Goal: Task Accomplishment & Management: Manage account settings

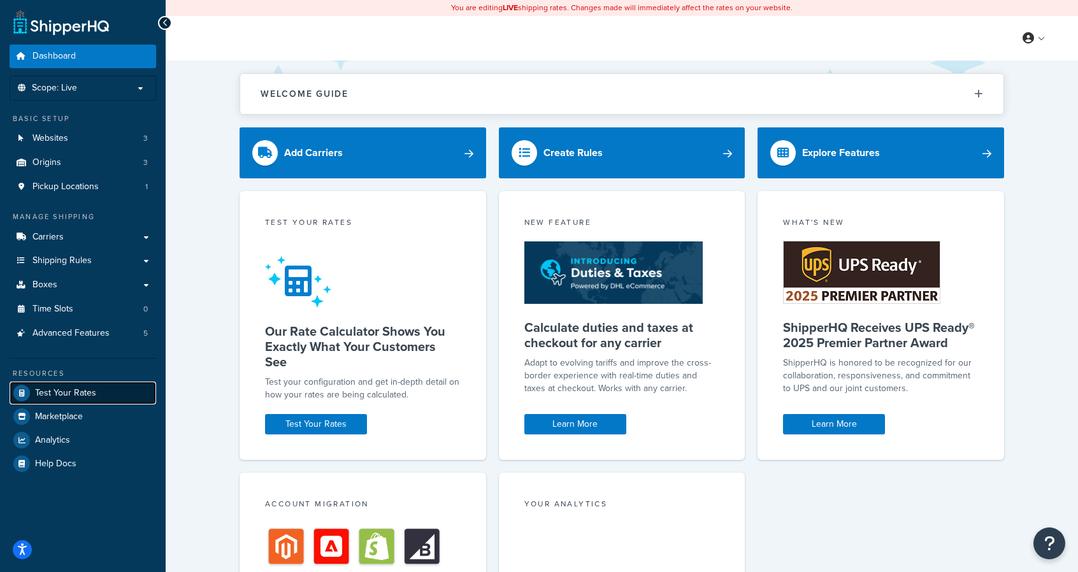
click at [61, 388] on span "Test Your Rates" at bounding box center [65, 393] width 61 height 11
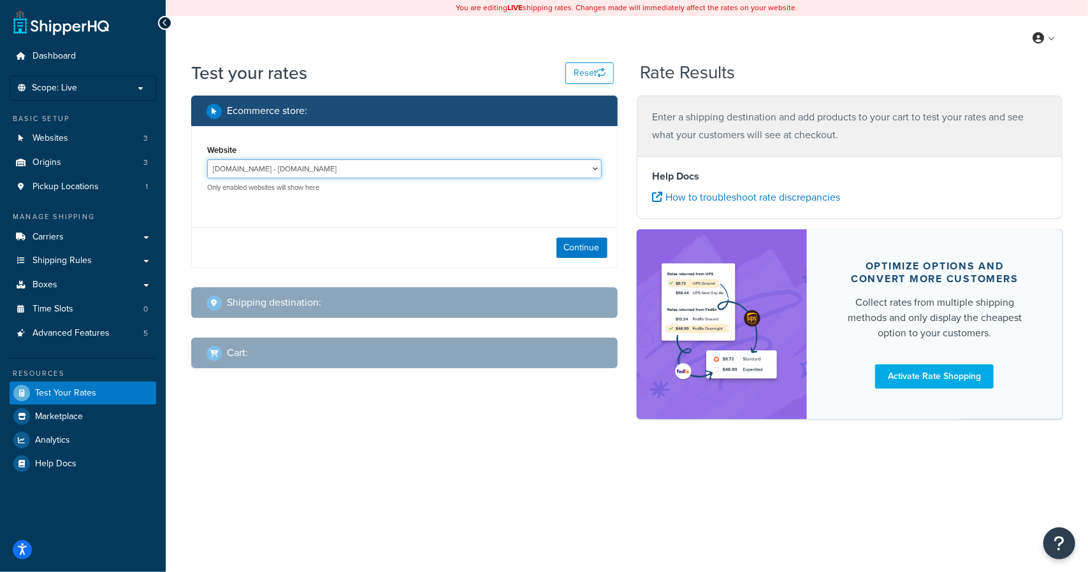
click at [557, 162] on select "jomashop-m2.ddev.site - jomashop-m2.ddev.site Live Jomashop - https://www.jomas…" at bounding box center [404, 168] width 394 height 19
select select "c593598c520429d542d6944a9ea1c6d4"
click at [207, 160] on select "jomashop-m2.ddev.site - jomashop-m2.ddev.site Live Jomashop - https://www.jomas…" at bounding box center [404, 168] width 394 height 19
click at [575, 237] on div "Continue" at bounding box center [404, 247] width 425 height 40
click at [575, 243] on button "Continue" at bounding box center [581, 248] width 51 height 20
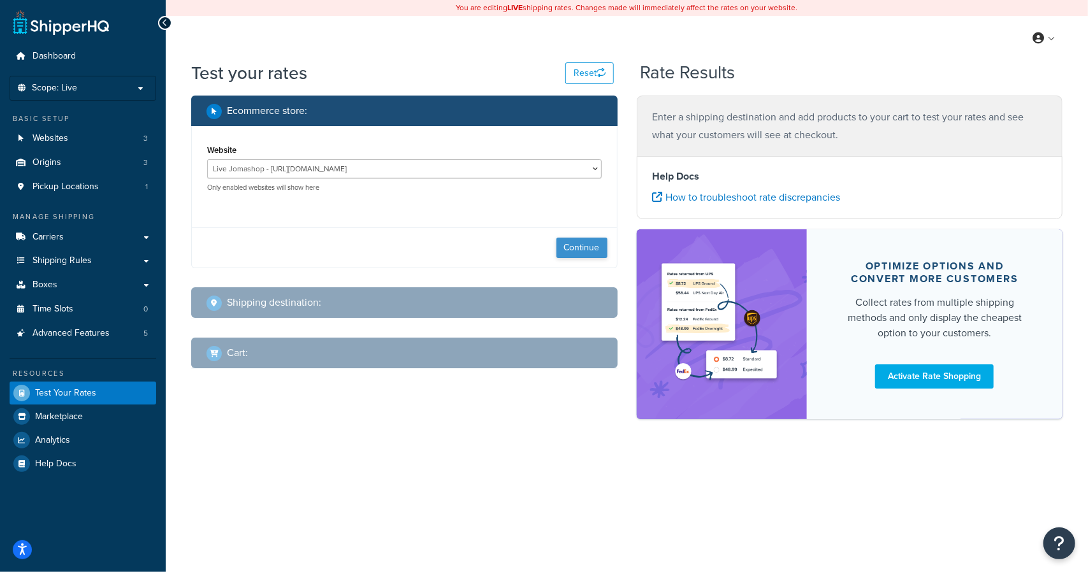
select select "TX"
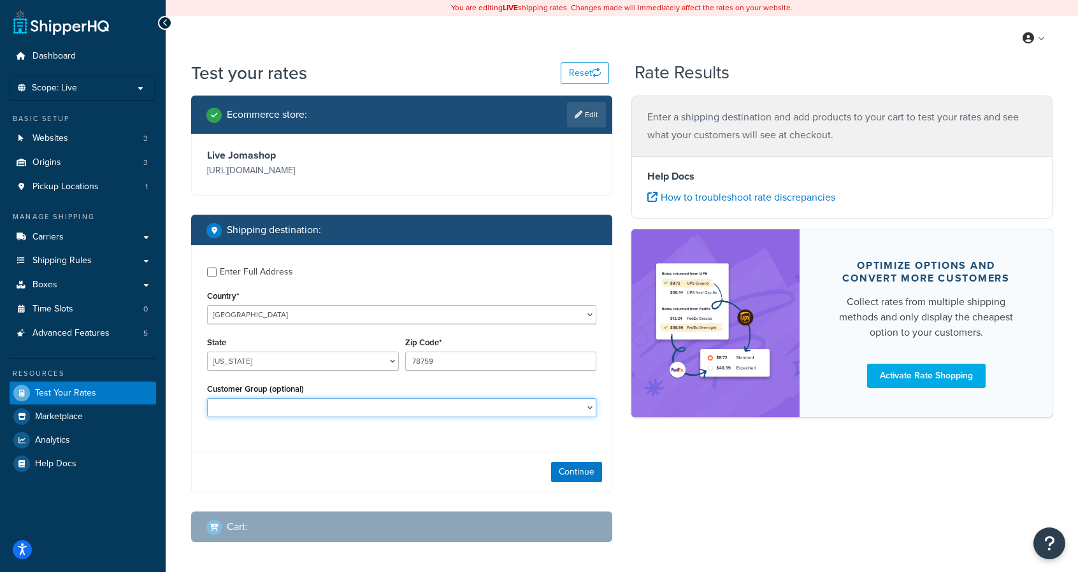
click at [535, 402] on select "Balaan Group General magento_admin NOT LOGGED IN Poizon Group Retailer Tax Exem…" at bounding box center [401, 407] width 389 height 19
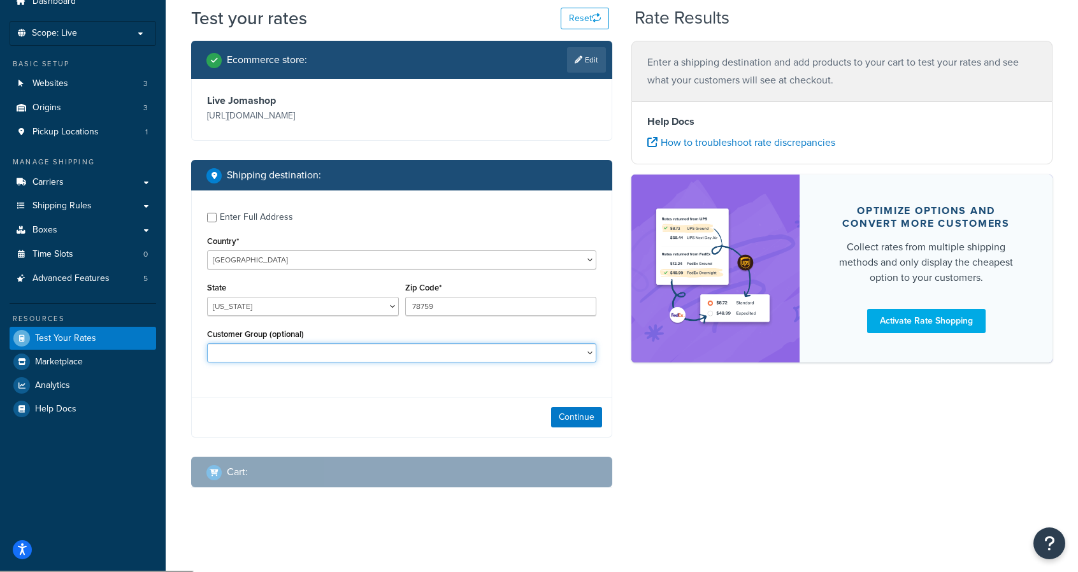
scroll to position [54, 0]
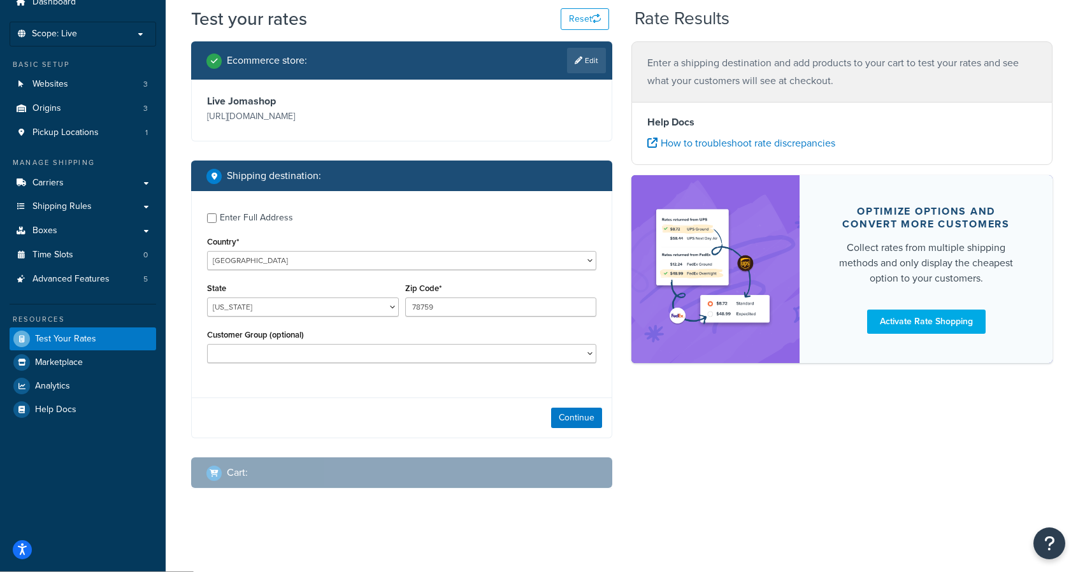
click at [506, 385] on div "Enter Full Address Country* United States United Kingdom Afghanistan Åland Isla…" at bounding box center [402, 289] width 420 height 197
click at [476, 346] on select "Balaan Group General magento_admin NOT LOGGED IN Poizon Group Retailer Tax Exem…" at bounding box center [401, 353] width 389 height 19
select select "magento_admin"
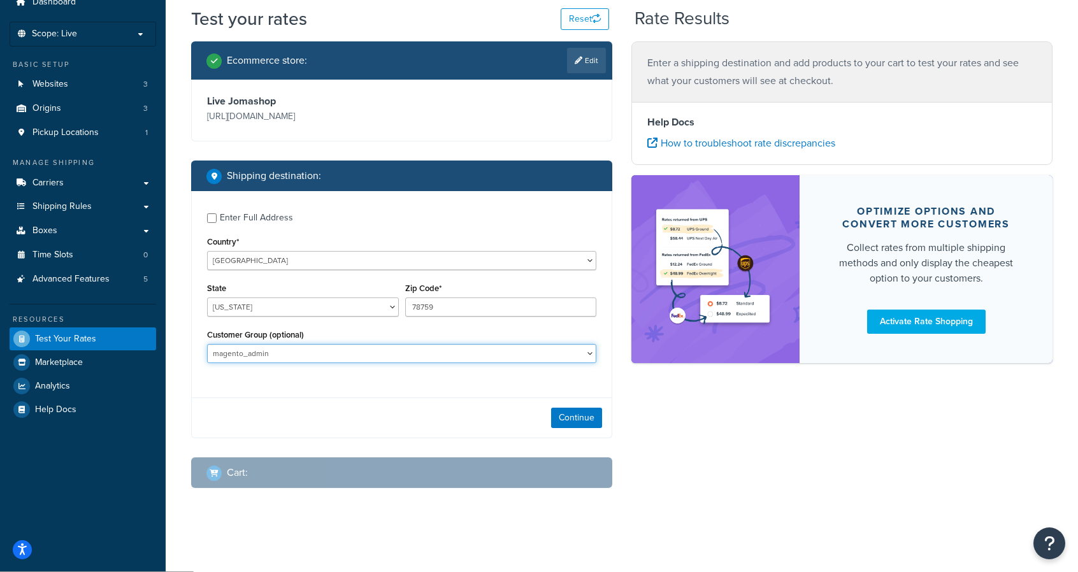
click at [207, 345] on select "Balaan Group General magento_admin NOT LOGGED IN Poizon Group Retailer Tax Exem…" at bounding box center [401, 353] width 389 height 19
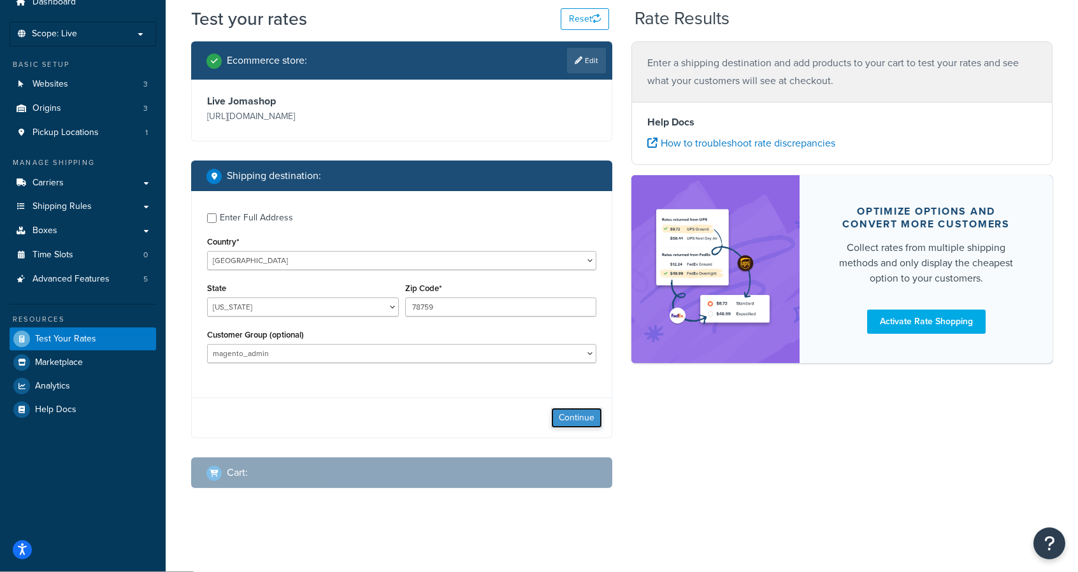
click at [580, 422] on button "Continue" at bounding box center [576, 418] width 51 height 20
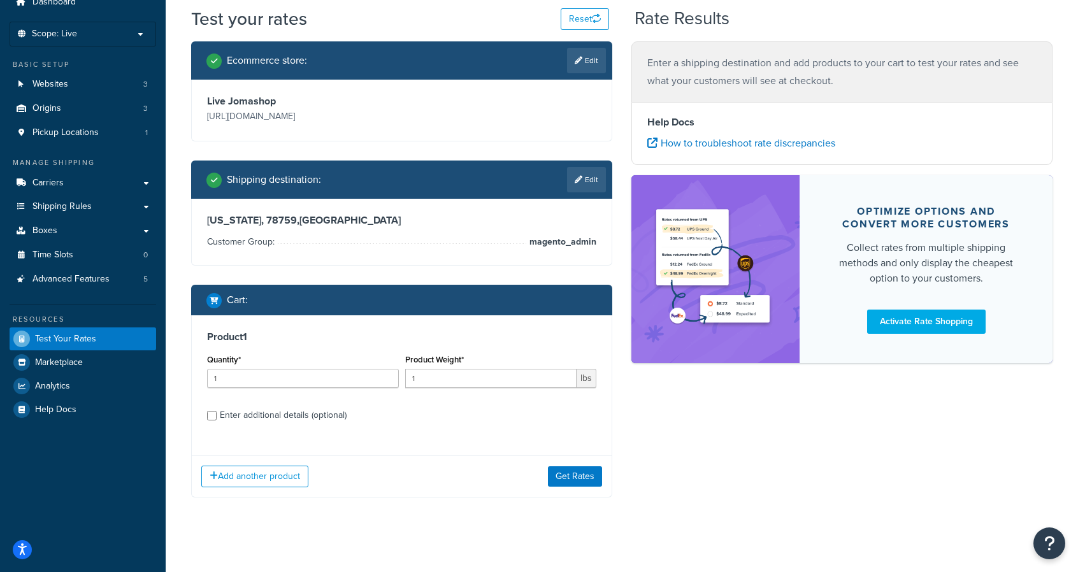
click at [331, 416] on div "Enter additional details (optional)" at bounding box center [283, 415] width 127 height 18
click at [217, 416] on input "Enter additional details (optional)" at bounding box center [212, 416] width 10 height 10
checkbox input "true"
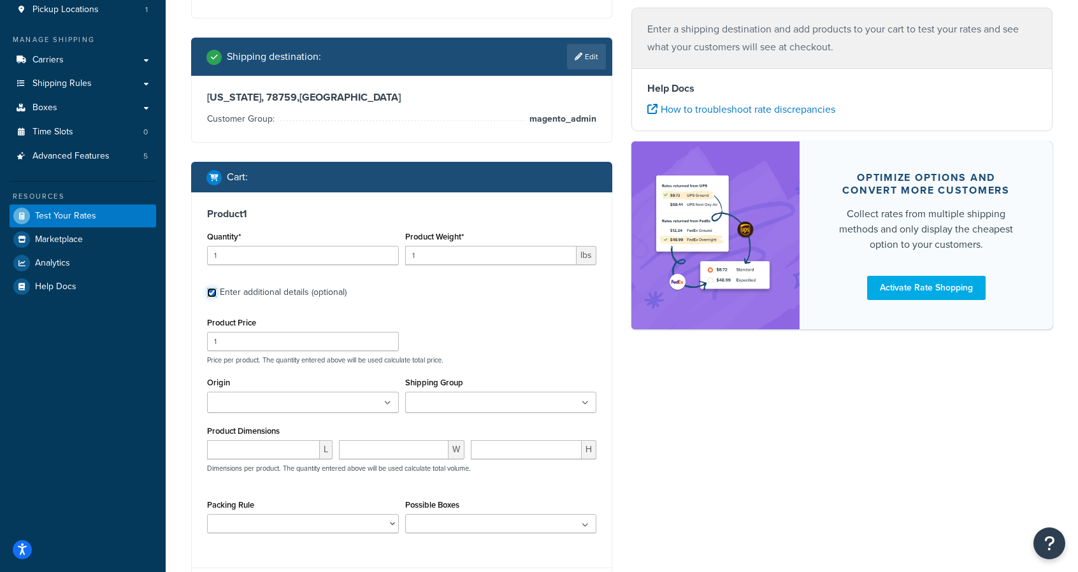
scroll to position [185, 0]
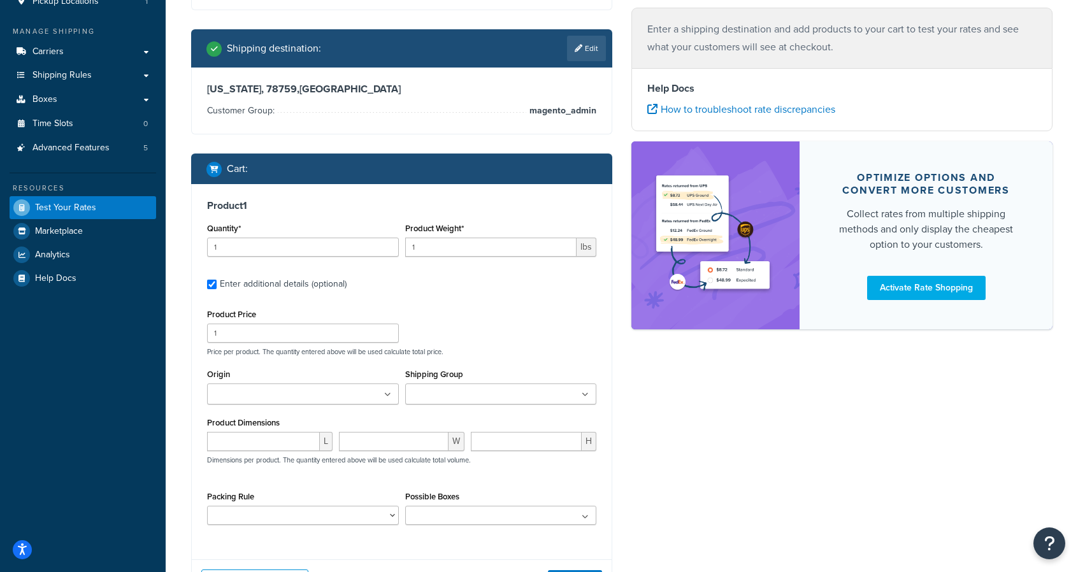
click at [501, 408] on div "Shipping Group ADMIN_ONLY_HANDLING_PLUS_0 ADMIN_ONLY_HANDLING_PLUS_1 DOLLARSALE…" at bounding box center [501, 390] width 198 height 48
click at [483, 390] on input "Shipping Group" at bounding box center [465, 395] width 113 height 14
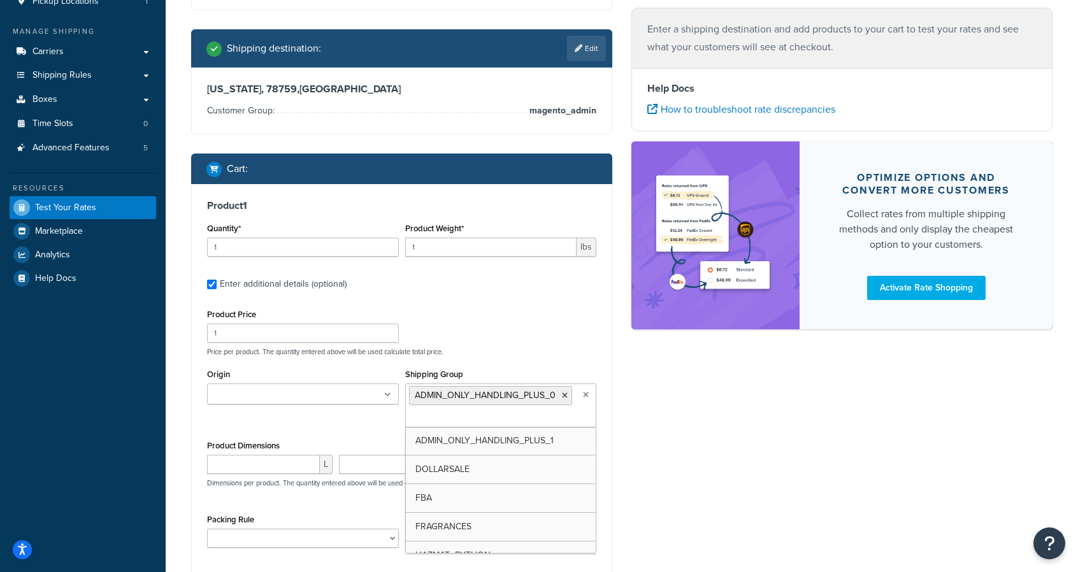
click at [646, 447] on div "Ecommerce store : Edit Live Jomashop https://www.jomashop.com Shipping destinat…" at bounding box center [622, 277] width 880 height 734
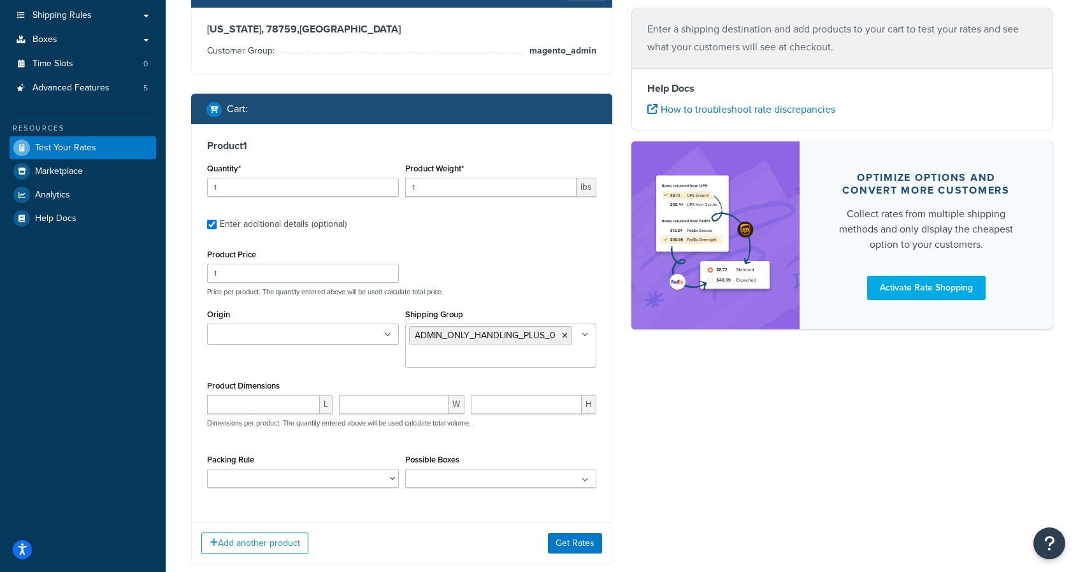
scroll to position [255, 0]
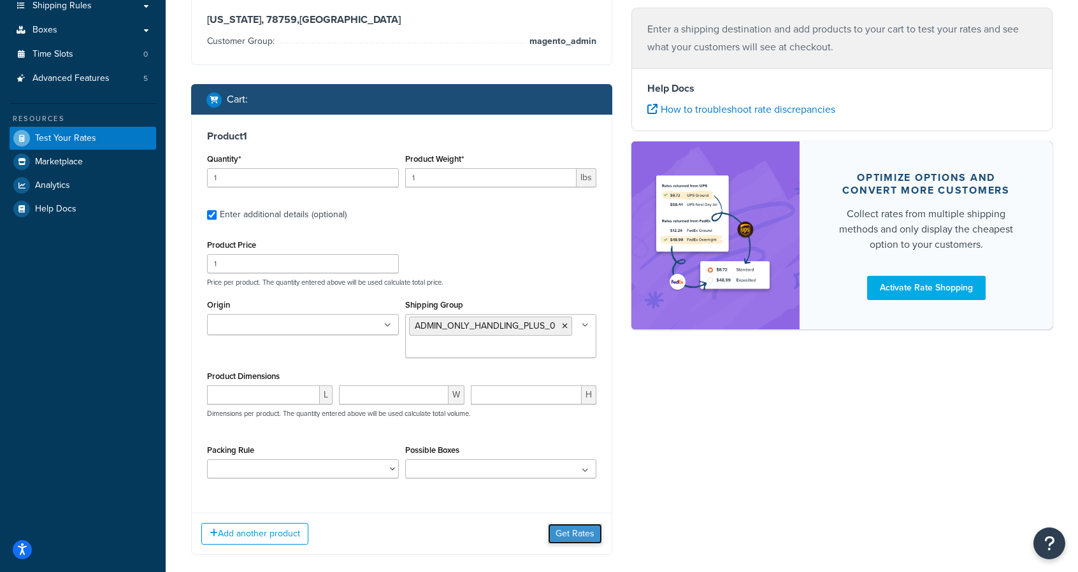
click at [567, 535] on button "Get Rates" at bounding box center [575, 534] width 54 height 20
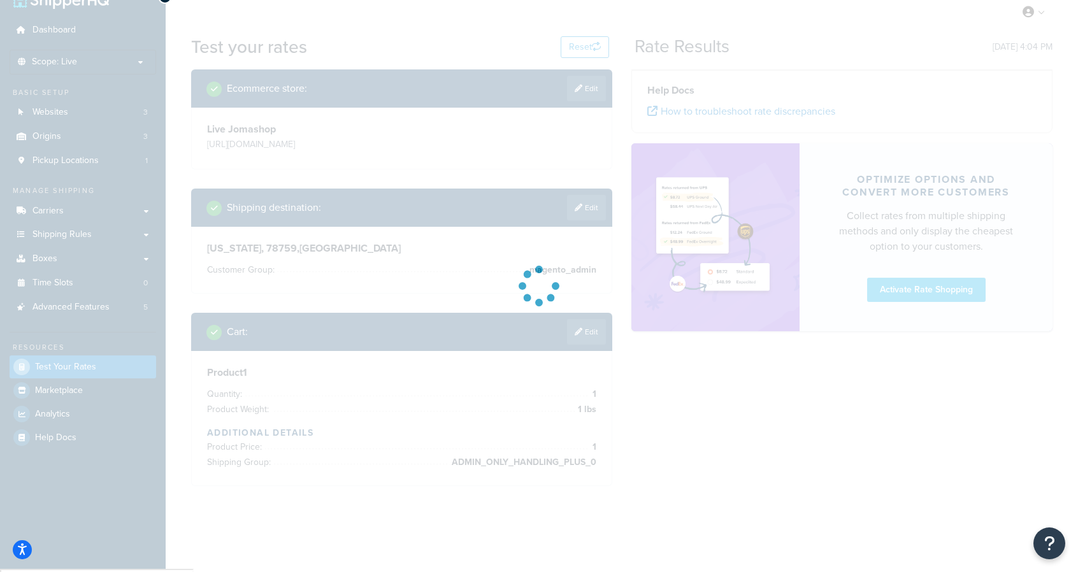
scroll to position [44, 0]
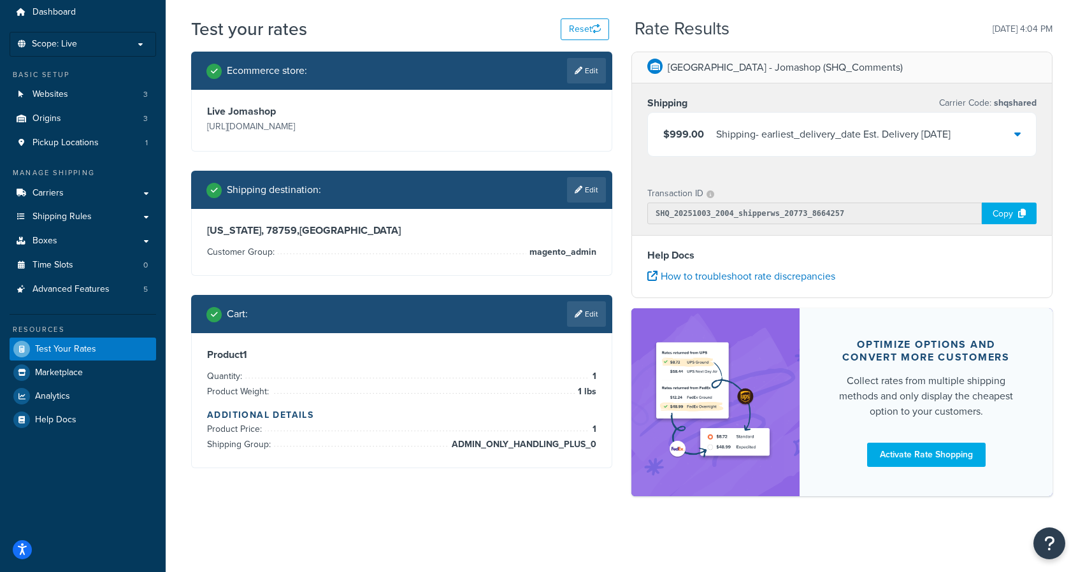
click at [724, 132] on div "Shipping - earliest_delivery_date Est. Delivery [DATE]" at bounding box center [833, 135] width 234 height 18
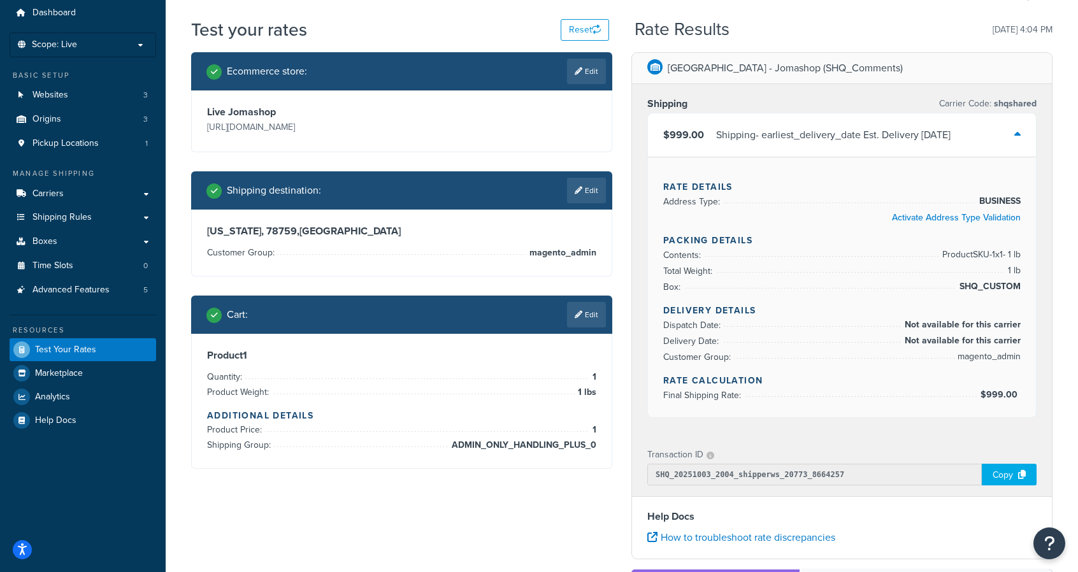
scroll to position [42, 0]
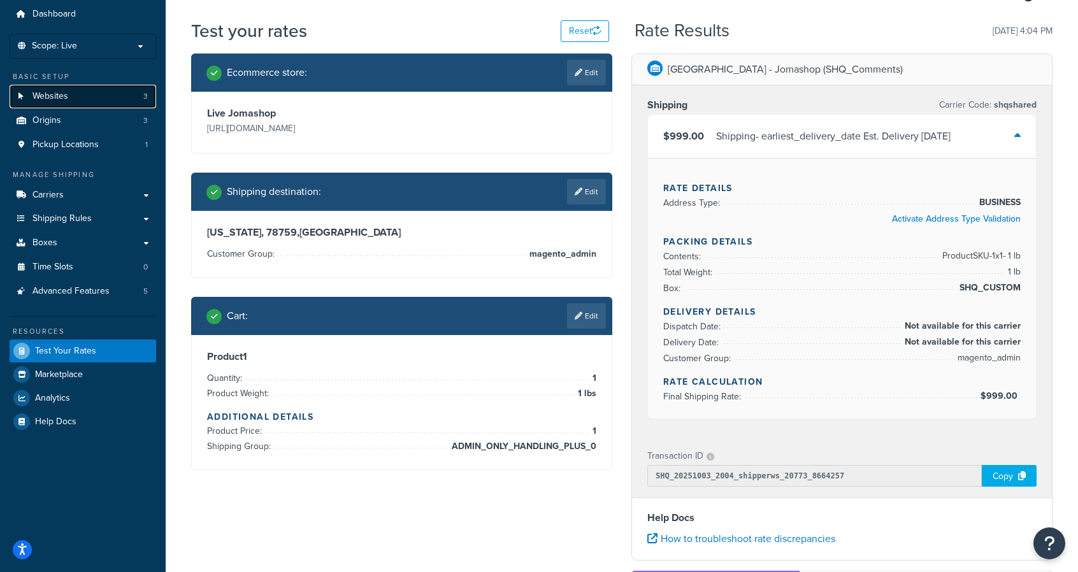
click at [89, 99] on link "Websites 3" at bounding box center [83, 97] width 147 height 24
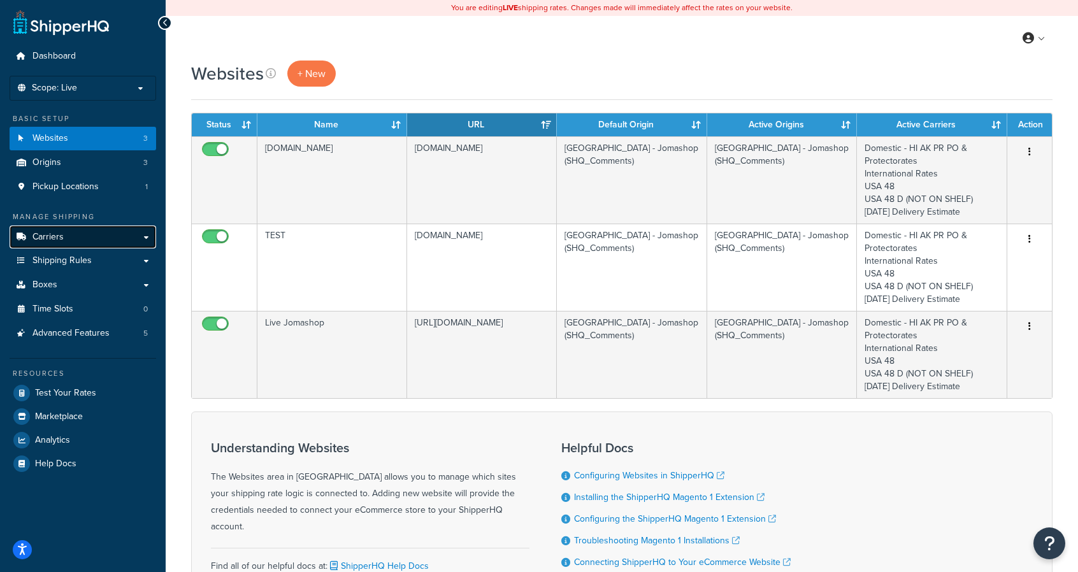
click at [65, 236] on link "Carriers" at bounding box center [83, 238] width 147 height 24
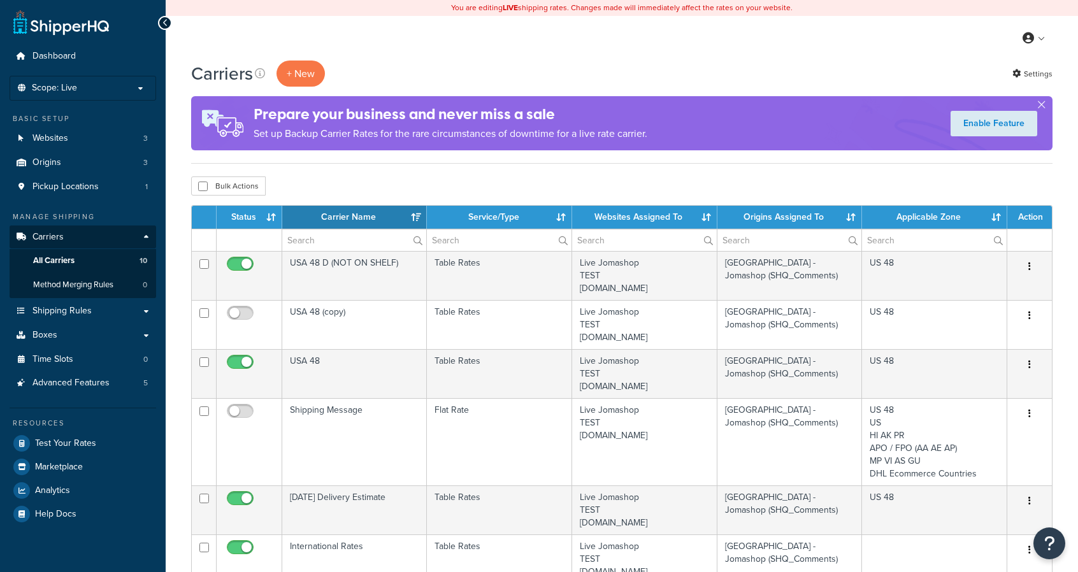
select select "15"
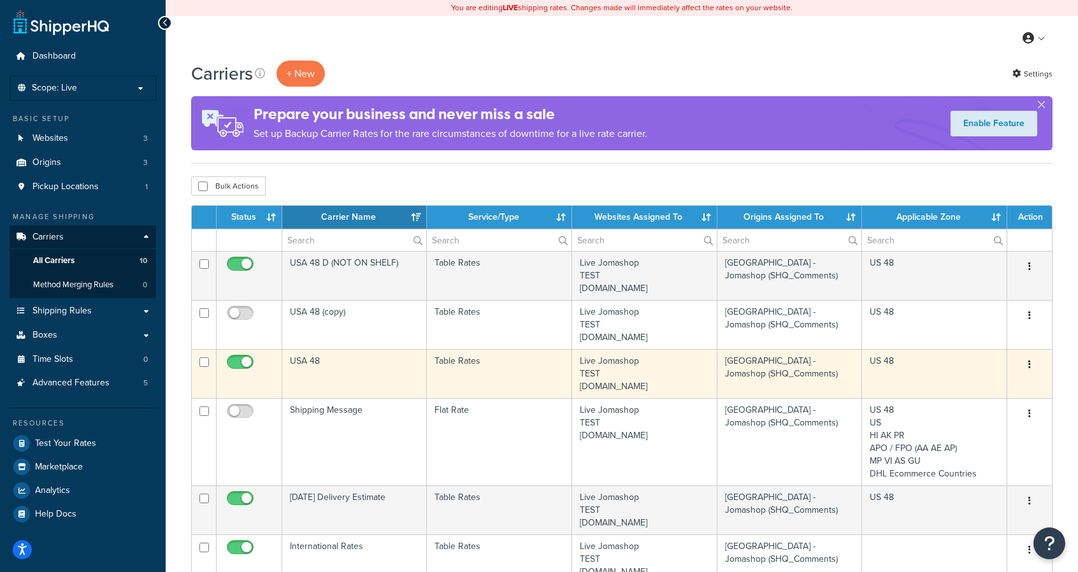
click at [1032, 363] on button "button" at bounding box center [1030, 365] width 18 height 20
click at [972, 381] on link "Edit" at bounding box center [978, 390] width 101 height 26
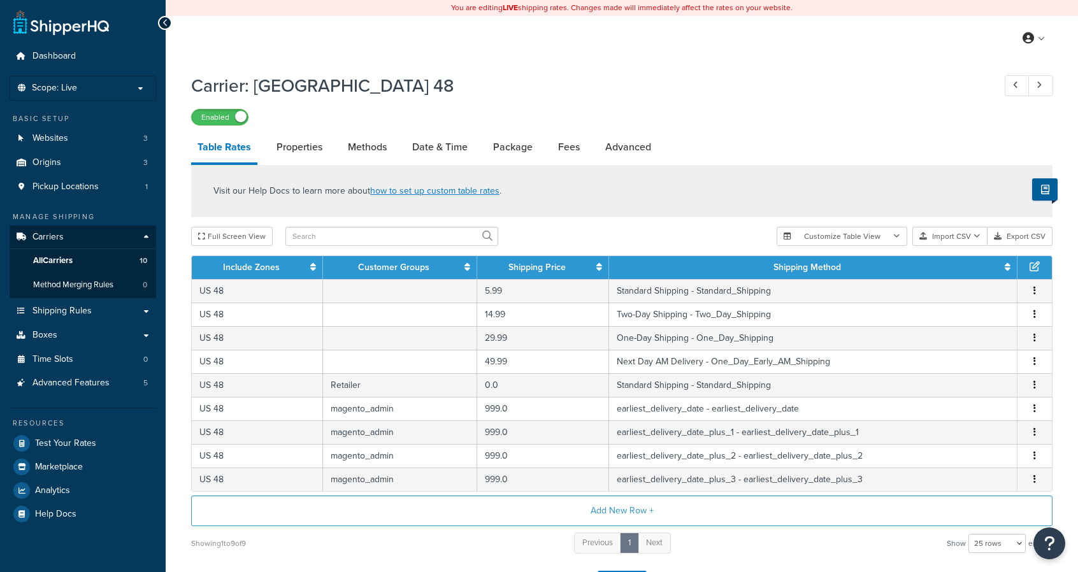
select select "25"
click at [307, 147] on link "Properties" at bounding box center [299, 147] width 59 height 31
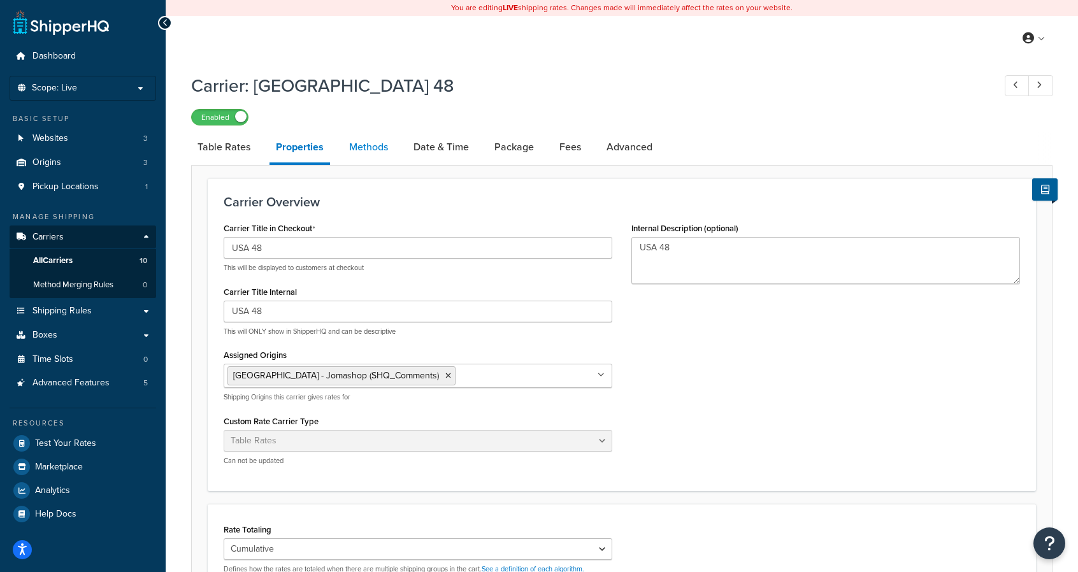
click at [358, 150] on link "Methods" at bounding box center [369, 147] width 52 height 31
select select "25"
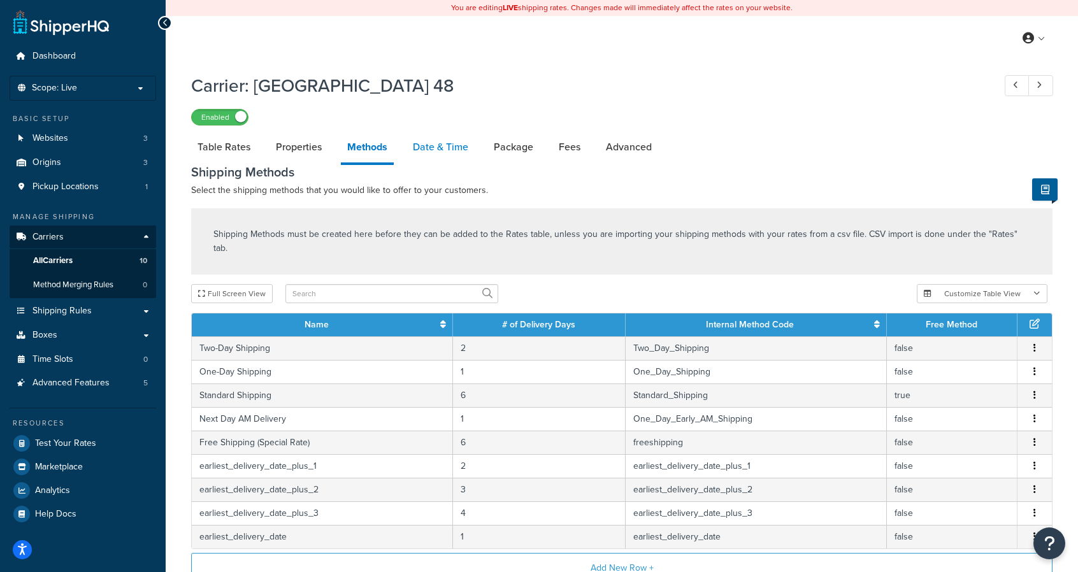
click at [446, 147] on link "Date & Time" at bounding box center [440, 147] width 68 height 31
select select "yMMMEd"
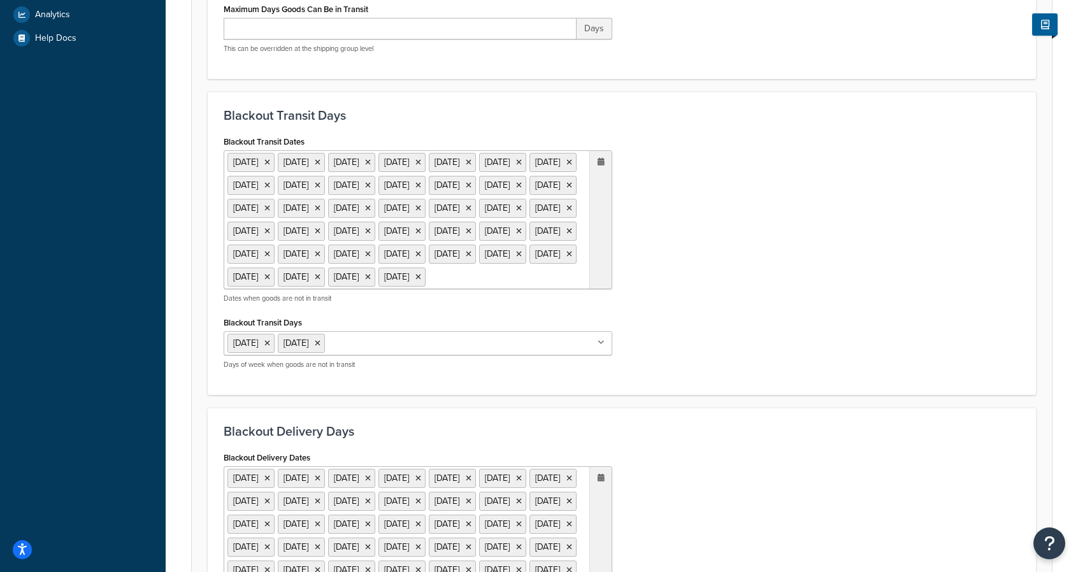
scroll to position [477, 0]
click at [510, 289] on ul "1 Sep 2025 23 Sep 2025 24 Sep 2025 7 Oct 2025 8 Oct 2025 14 Oct 2025 15 Oct 202…" at bounding box center [418, 219] width 389 height 139
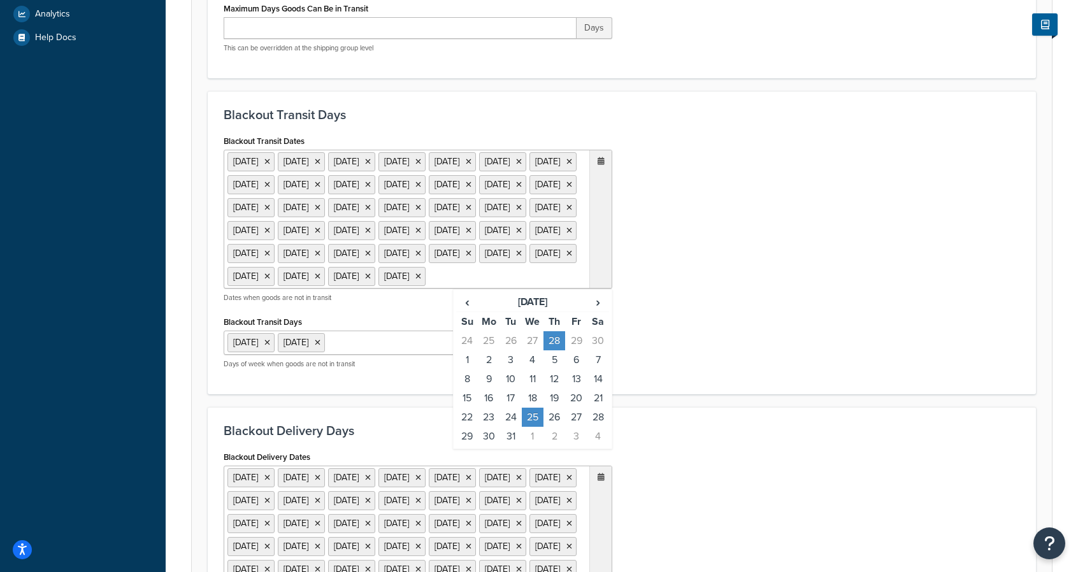
click at [436, 289] on ul "1 Sep 2025 23 Sep 2025 24 Sep 2025 7 Oct 2025 8 Oct 2025 14 Oct 2025 15 Oct 202…" at bounding box center [418, 219] width 389 height 139
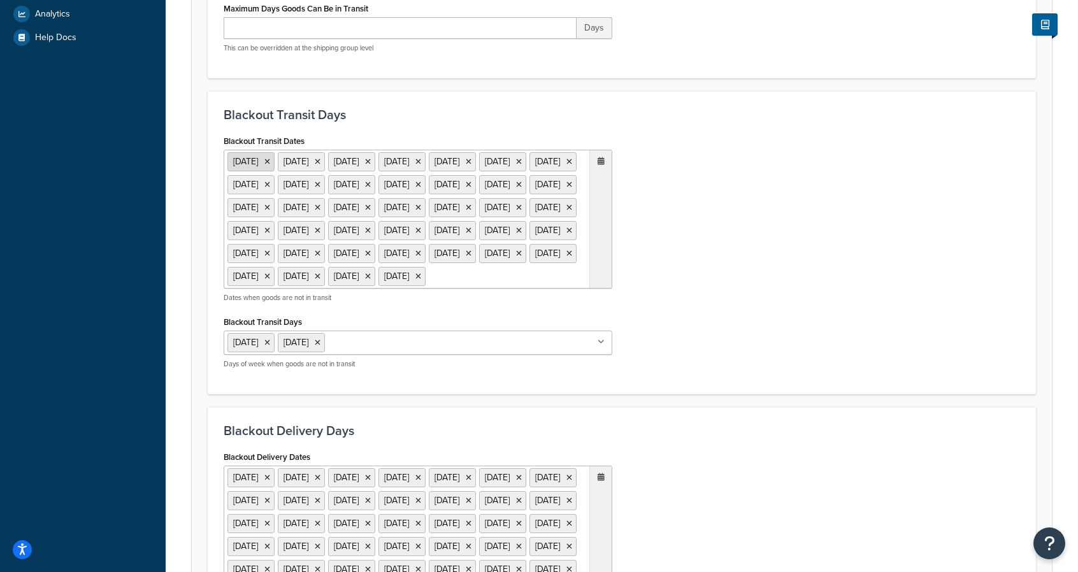
click at [270, 161] on icon at bounding box center [267, 162] width 6 height 8
click at [270, 159] on icon at bounding box center [267, 162] width 6 height 8
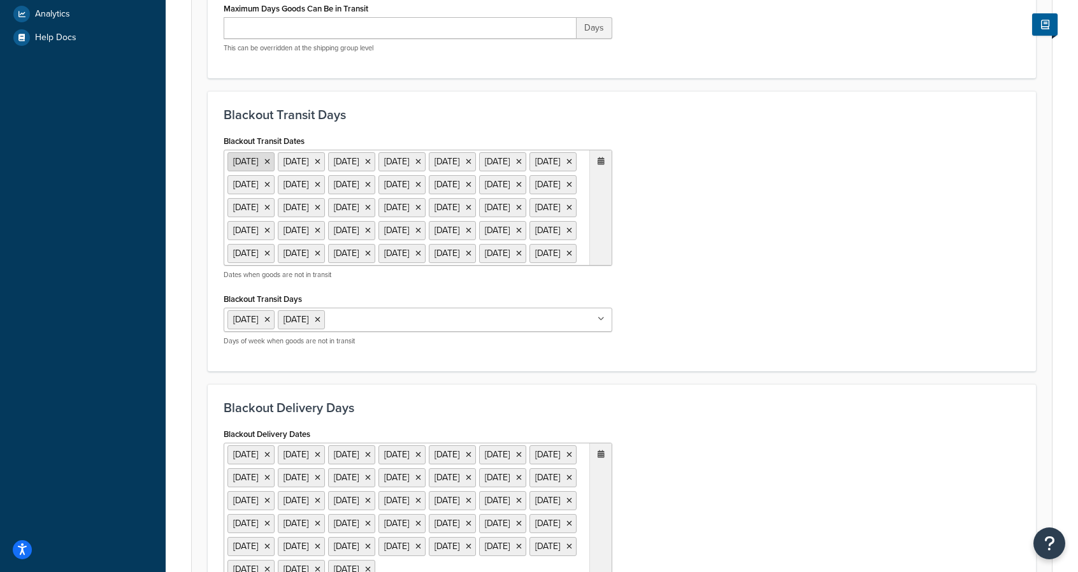
click at [270, 161] on icon at bounding box center [267, 162] width 6 height 8
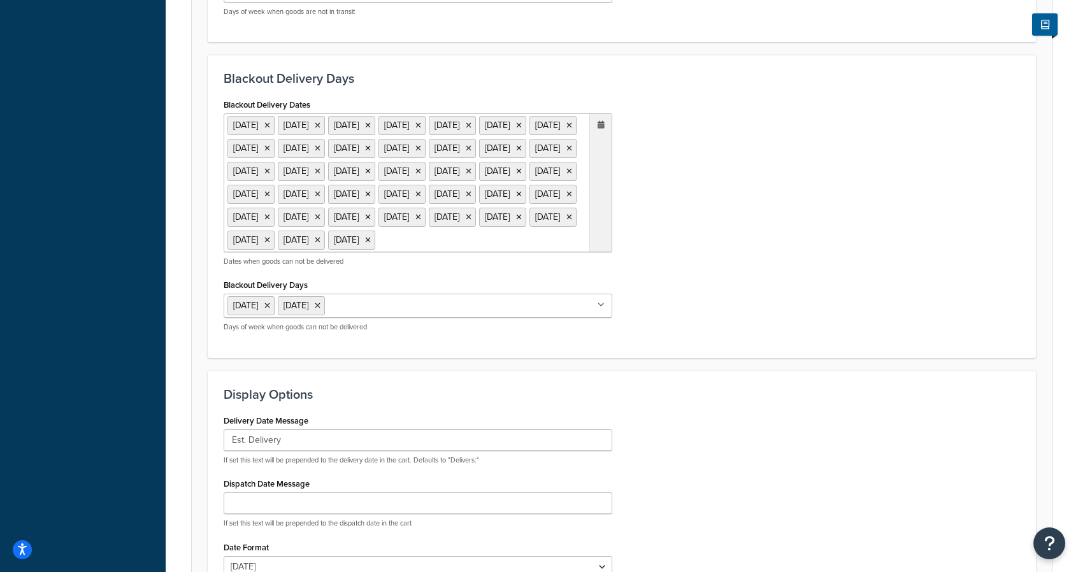
scroll to position [807, 0]
click at [270, 128] on icon at bounding box center [267, 124] width 6 height 8
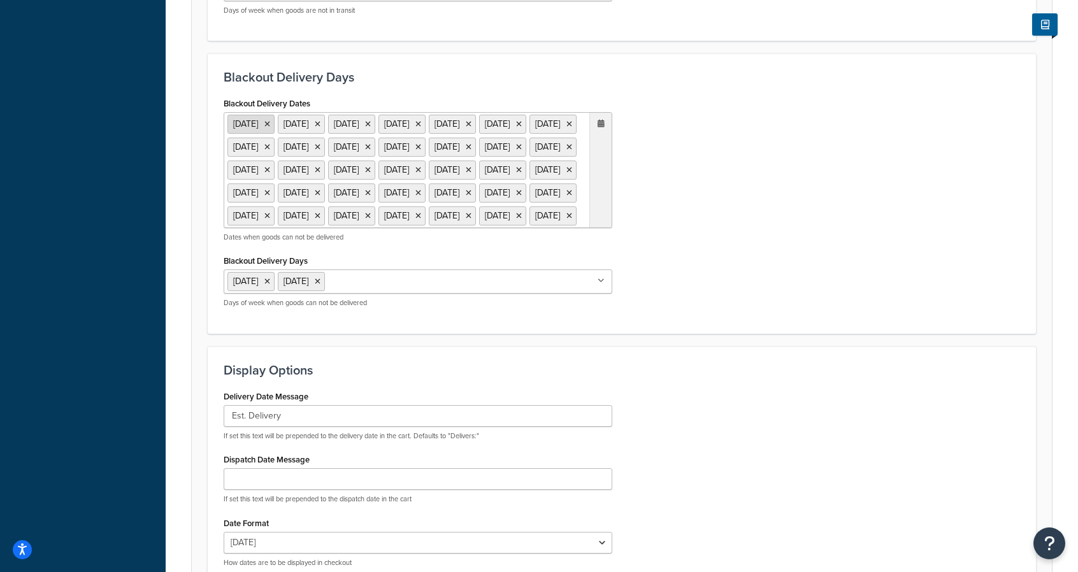
click at [270, 128] on icon at bounding box center [267, 124] width 6 height 8
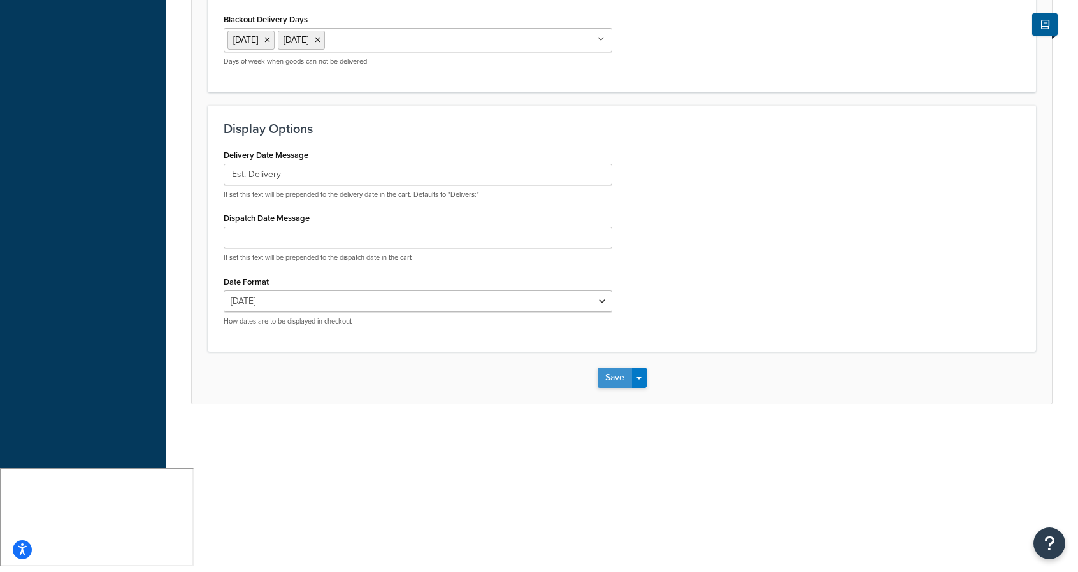
click at [605, 388] on button "Save" at bounding box center [615, 378] width 34 height 20
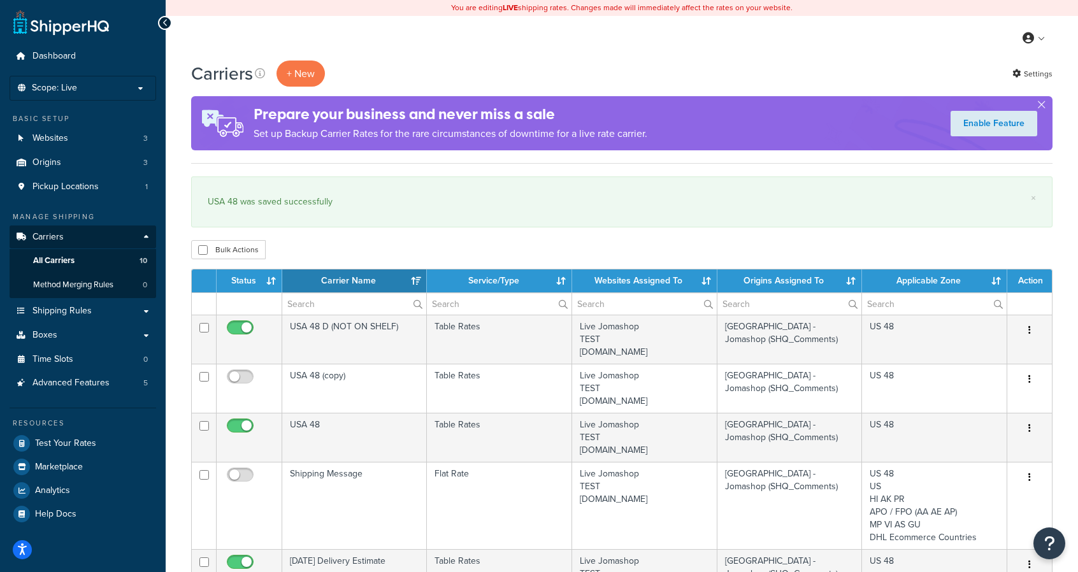
select select "15"
click at [96, 445] on link "Test Your Rates" at bounding box center [83, 443] width 147 height 23
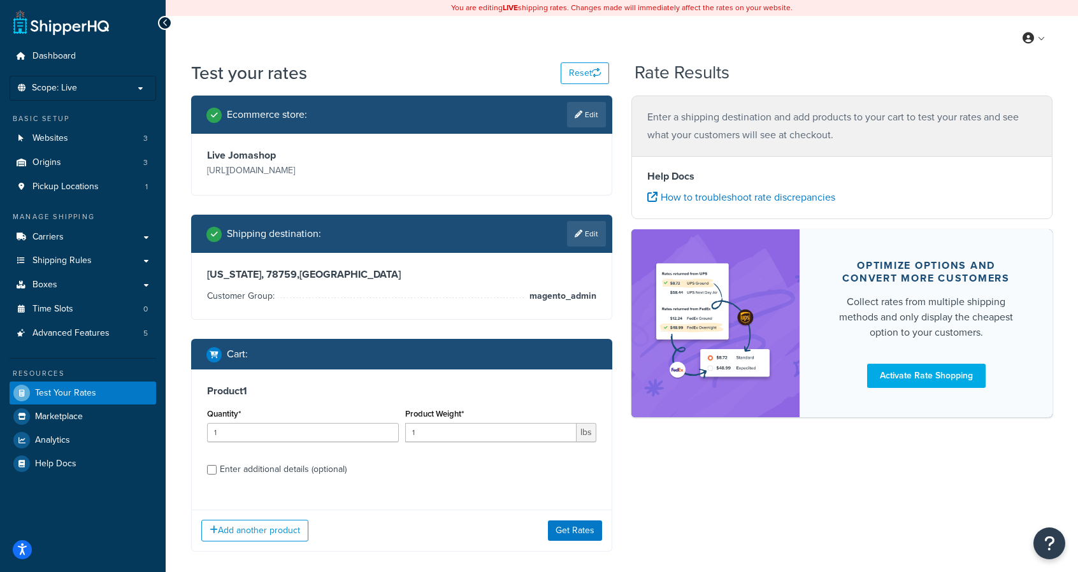
click at [570, 543] on div "Add another product Get Rates" at bounding box center [402, 530] width 420 height 41
click at [575, 535] on button "Get Rates" at bounding box center [575, 531] width 54 height 20
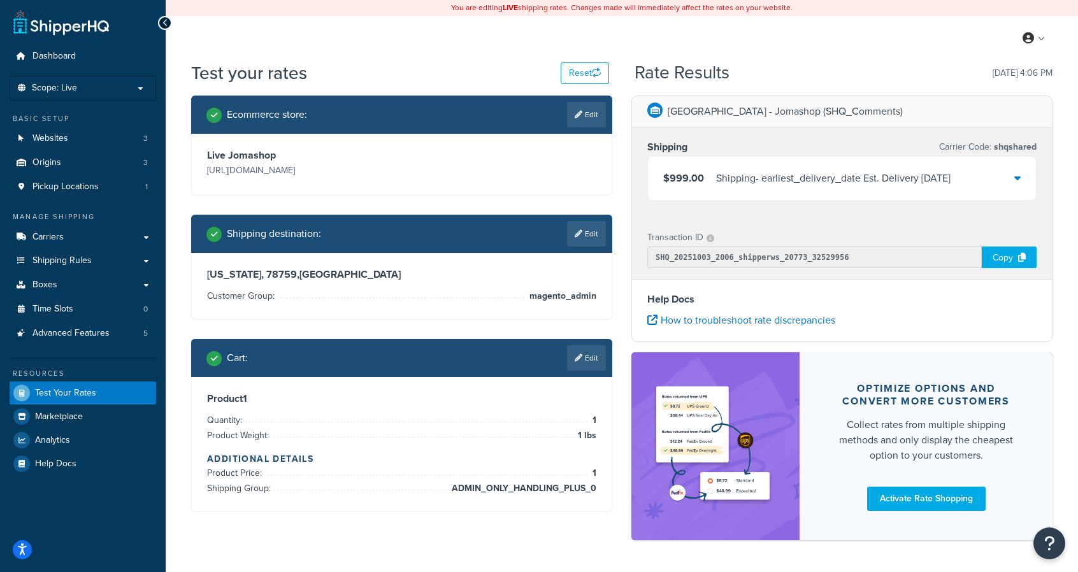
click at [865, 178] on div "Shipping - earliest_delivery_date Est. Delivery Fri, Oct 10, 2025" at bounding box center [833, 178] width 234 height 18
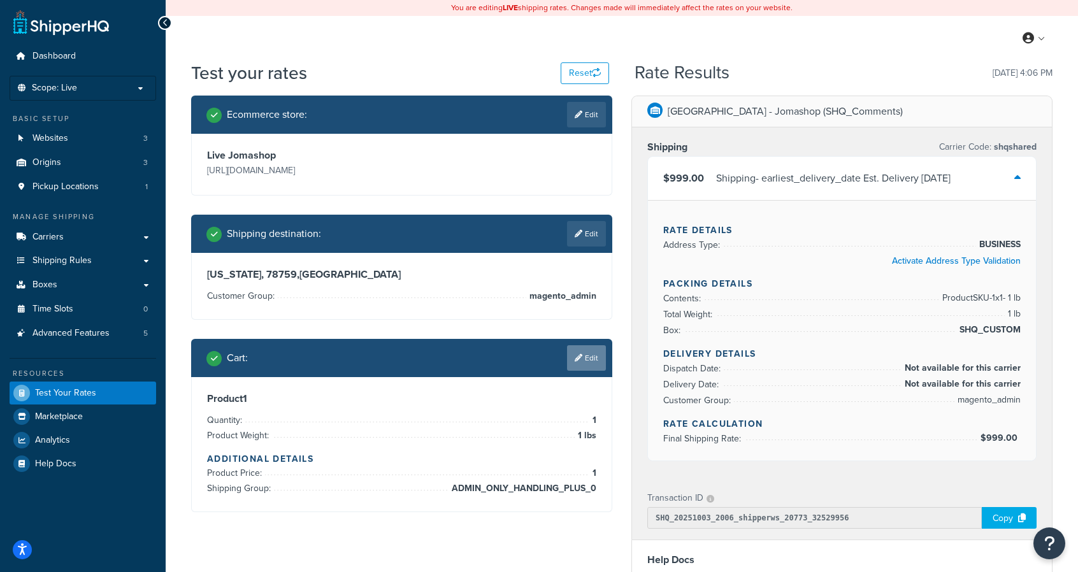
click at [592, 362] on link "Edit" at bounding box center [586, 357] width 39 height 25
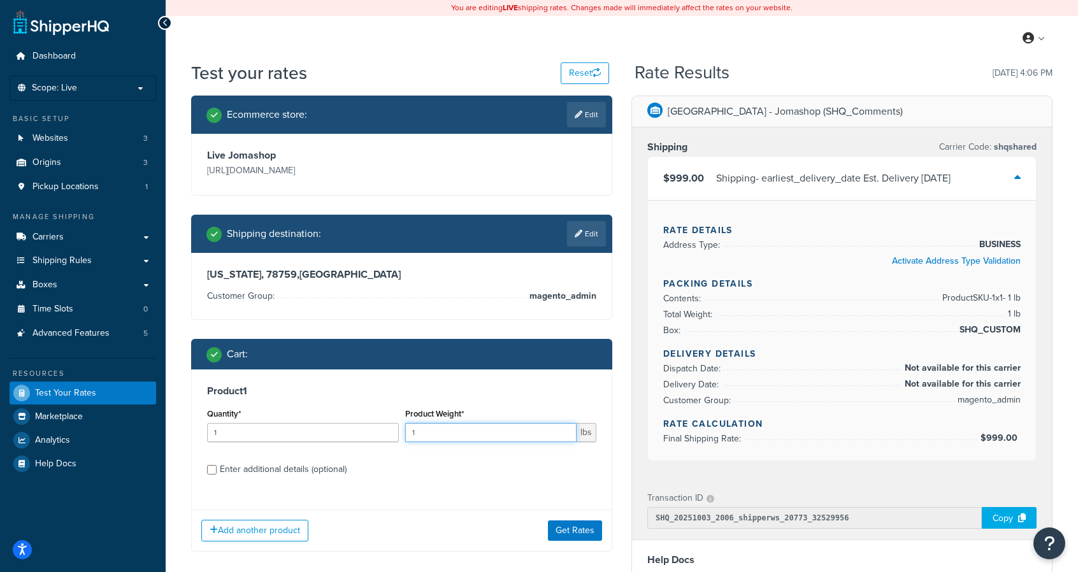
click at [533, 433] on input "1" at bounding box center [491, 432] width 172 height 19
type input "12"
click at [579, 529] on button "Get Rates" at bounding box center [575, 531] width 54 height 20
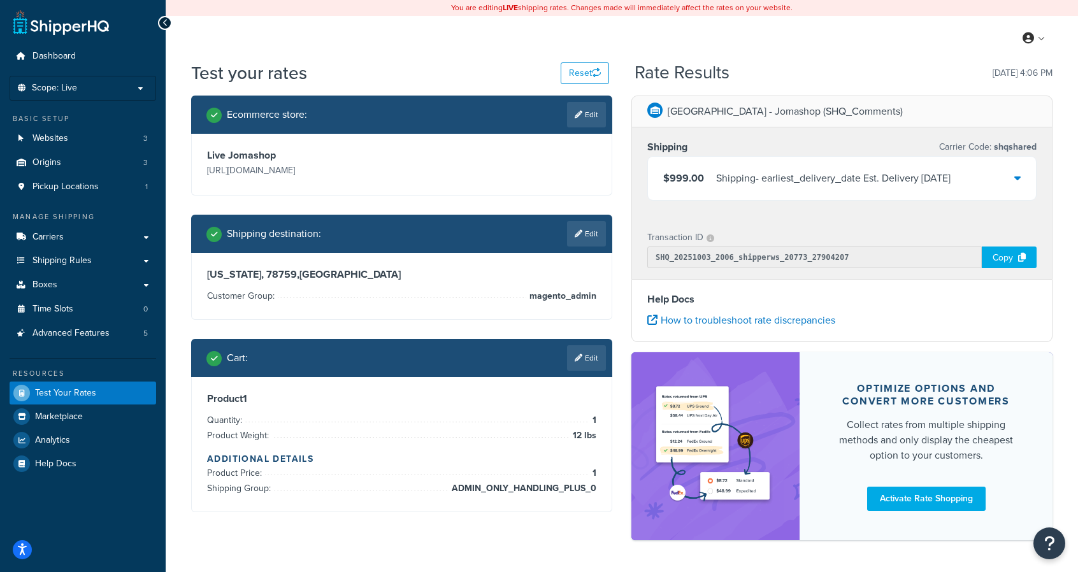
click at [865, 181] on div "Shipping - earliest_delivery_date Est. Delivery [DATE]" at bounding box center [833, 178] width 234 height 18
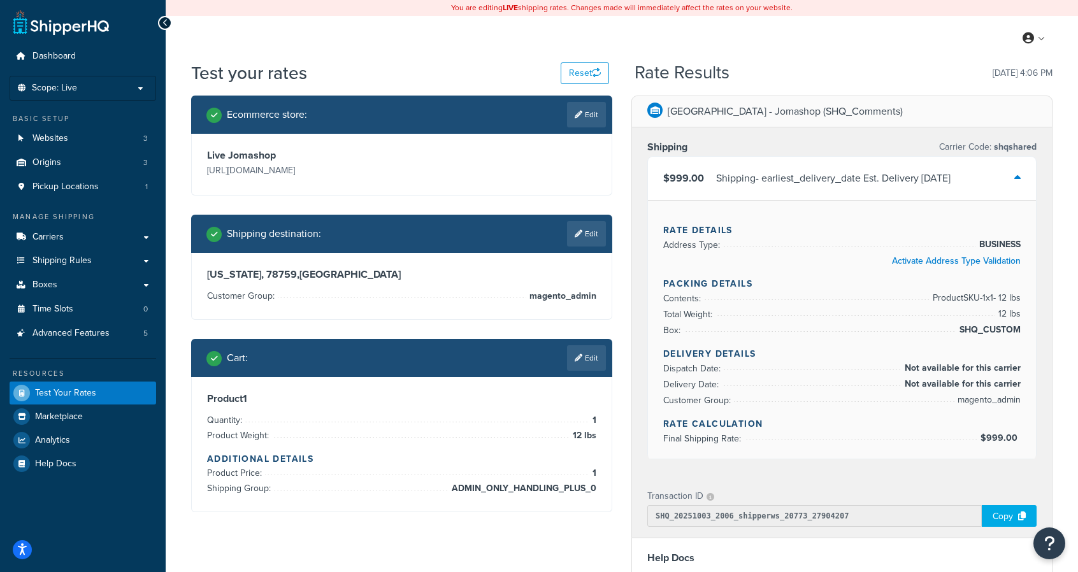
click at [865, 181] on div "Shipping - earliest_delivery_date Est. Delivery [DATE]" at bounding box center [833, 178] width 234 height 18
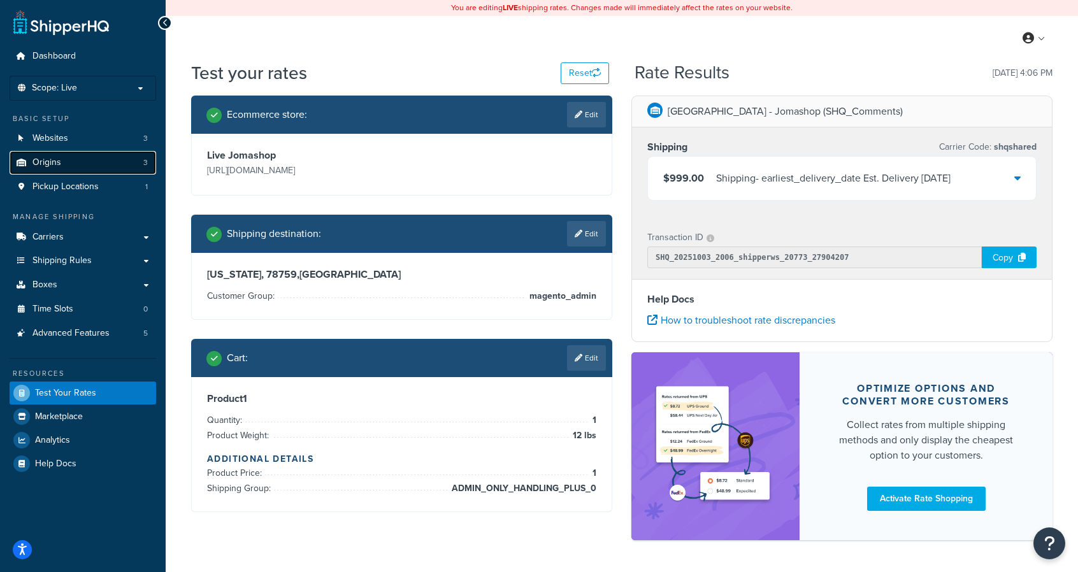
drag, startPoint x: 57, startPoint y: 141, endPoint x: 29, endPoint y: 159, distance: 32.9
click at [29, 159] on link "Origins 3" at bounding box center [83, 163] width 147 height 24
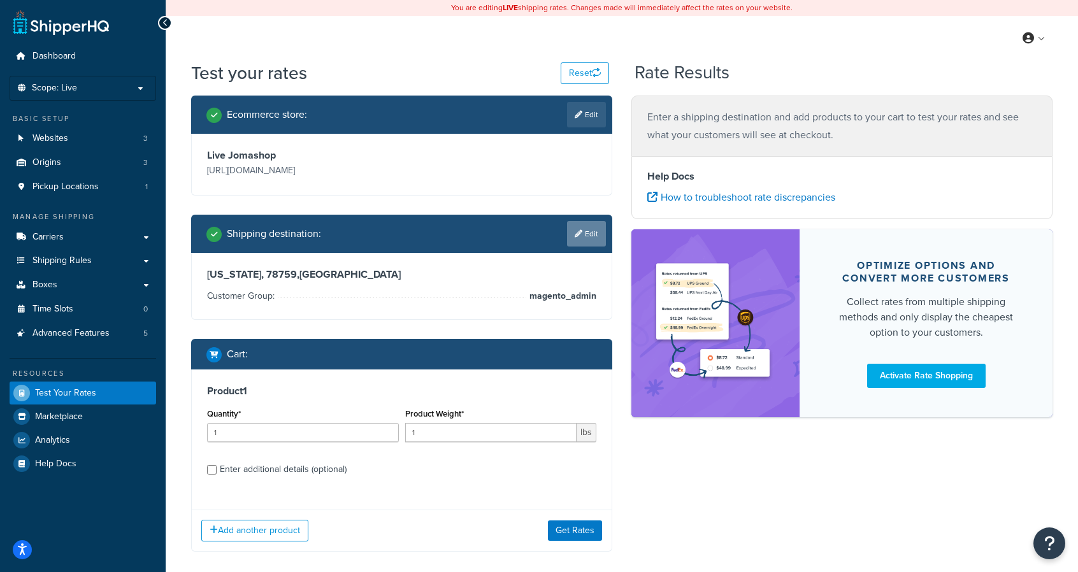
click at [583, 237] on link "Edit" at bounding box center [586, 233] width 39 height 25
select select "[GEOGRAPHIC_DATA]"
select select "magento_admin"
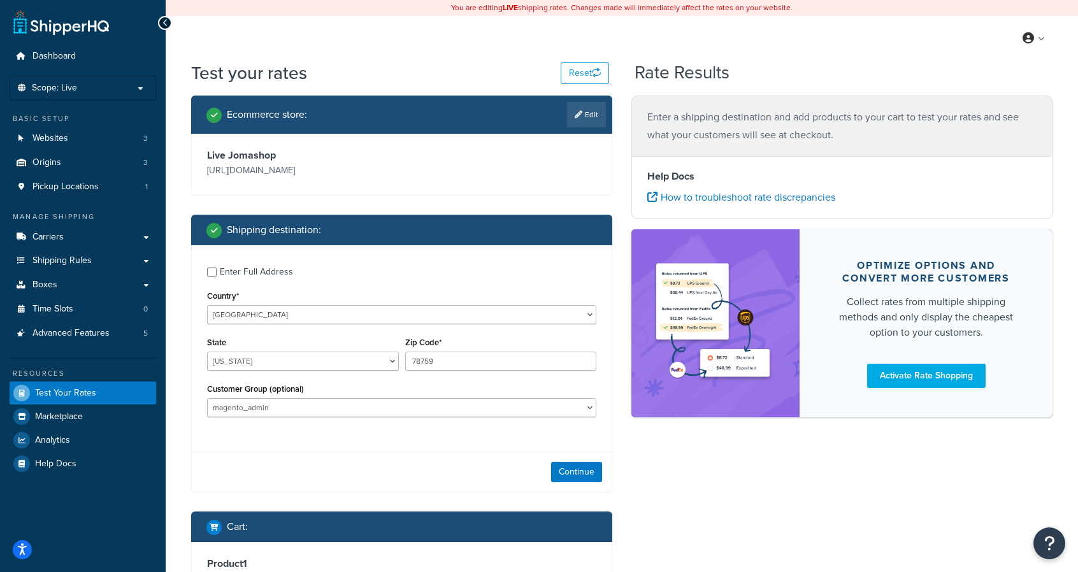
click at [567, 485] on div "Continue" at bounding box center [402, 472] width 420 height 40
click at [563, 466] on button "Continue" at bounding box center [576, 472] width 51 height 20
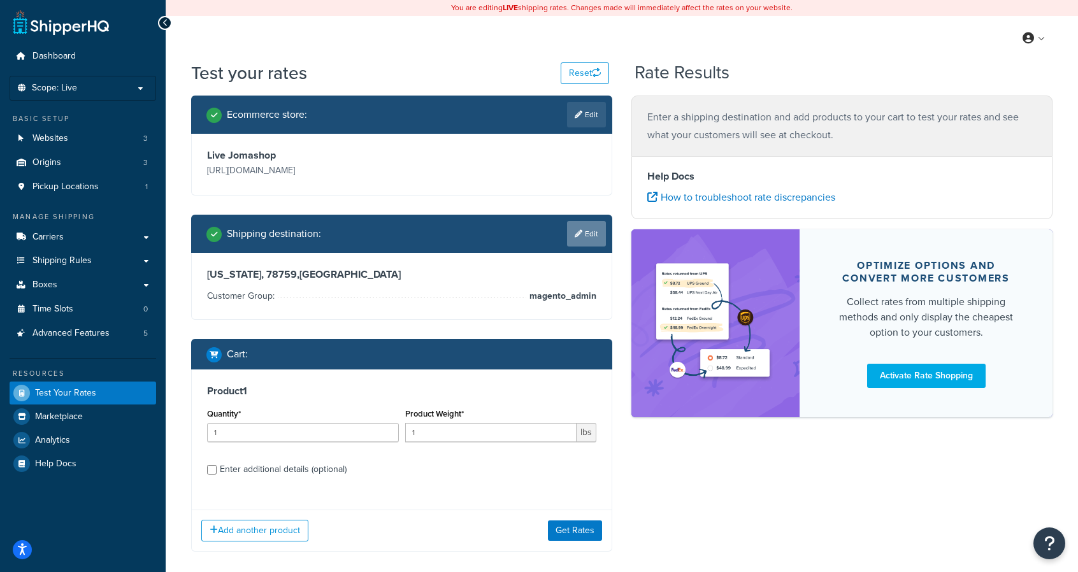
click at [589, 234] on link "Edit" at bounding box center [586, 233] width 39 height 25
select select "[GEOGRAPHIC_DATA]"
select select "magento_admin"
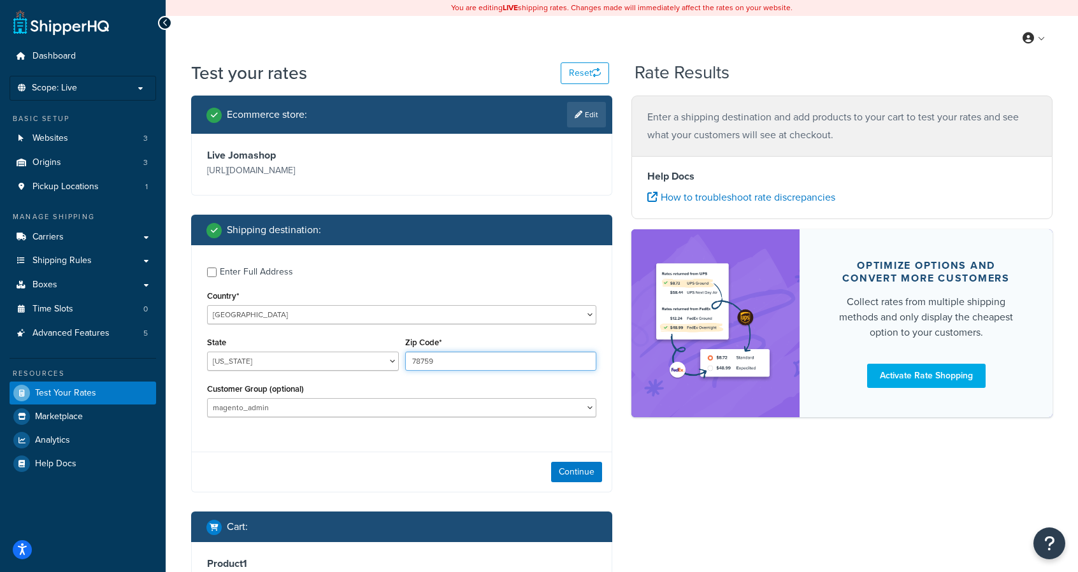
drag, startPoint x: 440, startPoint y: 355, endPoint x: 427, endPoint y: 360, distance: 13.7
click at [427, 360] on input "78759" at bounding box center [501, 361] width 192 height 19
type input "787560"
click at [578, 470] on button "Continue" at bounding box center [576, 472] width 51 height 20
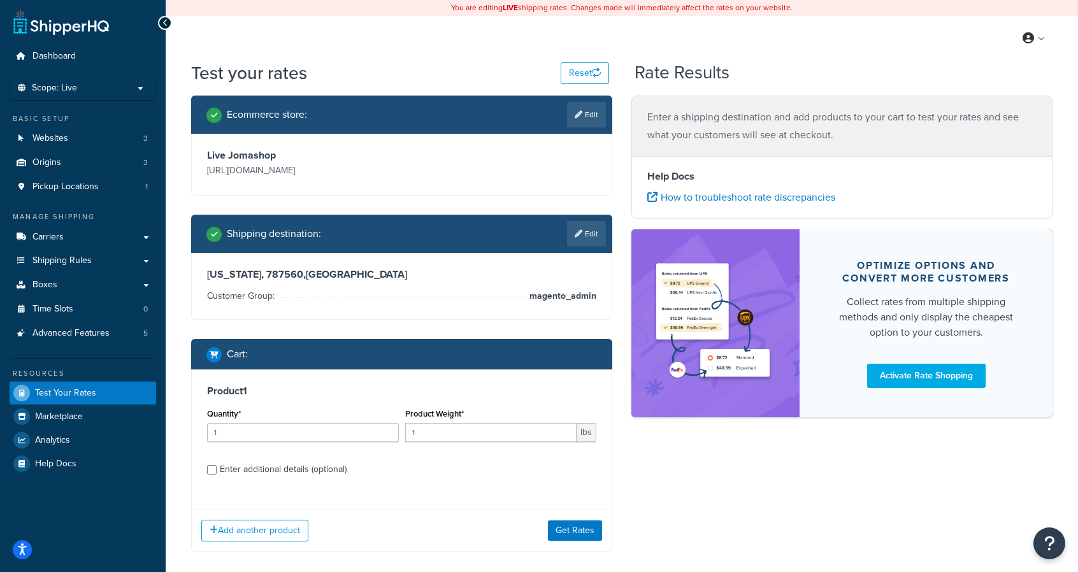
click at [284, 476] on div "Enter additional details (optional)" at bounding box center [283, 470] width 127 height 18
click at [217, 475] on input "Enter additional details (optional)" at bounding box center [212, 470] width 10 height 10
checkbox input "true"
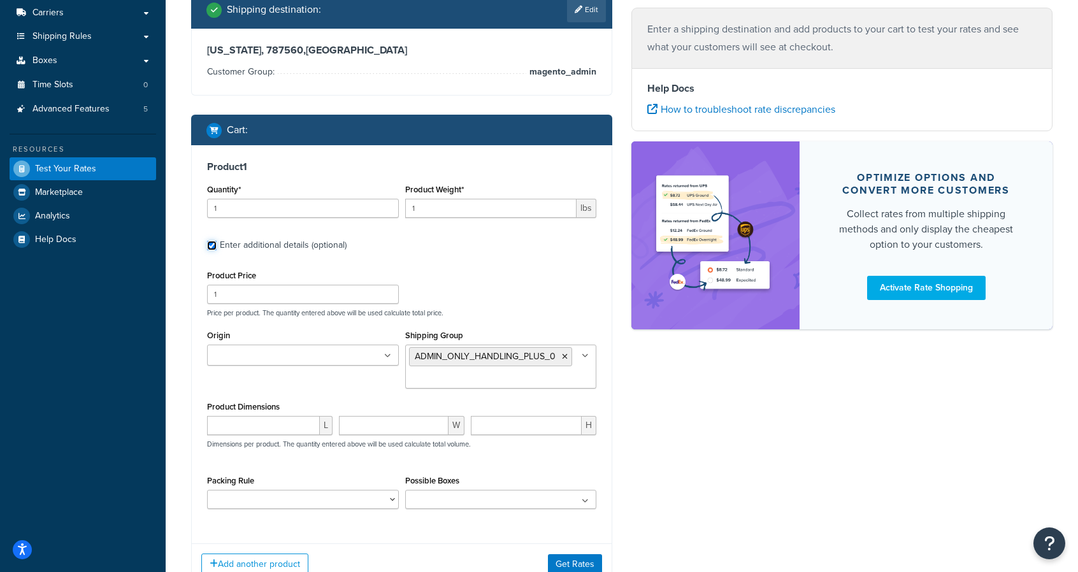
scroll to position [226, 0]
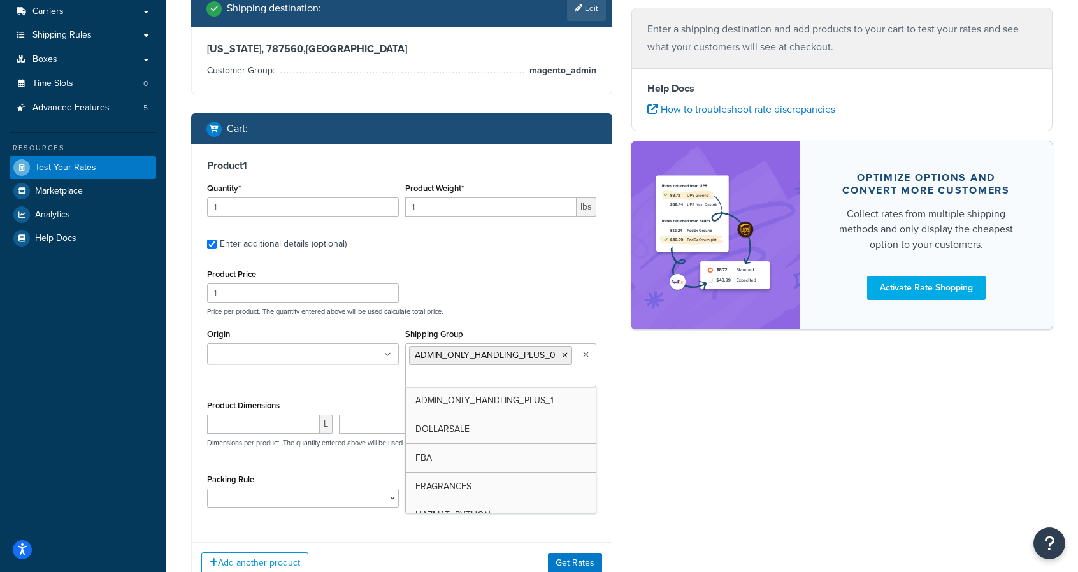
click at [529, 380] on ul "ADMIN_ONLY_HANDLING_PLUS_0" at bounding box center [501, 365] width 192 height 44
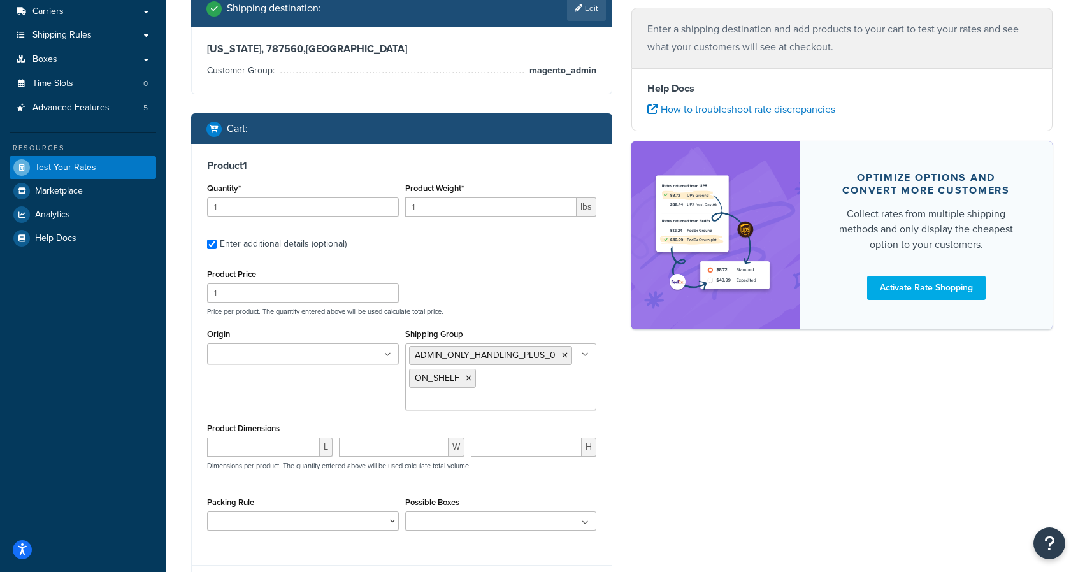
click at [721, 478] on div "Ecommerce store : Edit Live Jomashop https://www.jomashop.com Shipping destinat…" at bounding box center [622, 248] width 880 height 756
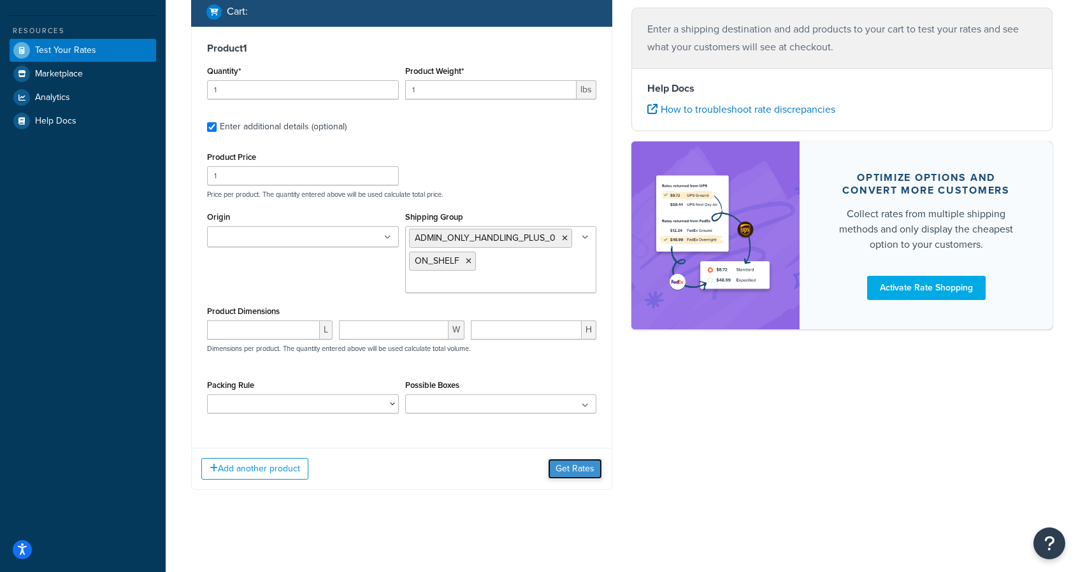
click at [560, 469] on button "Get Rates" at bounding box center [575, 469] width 54 height 20
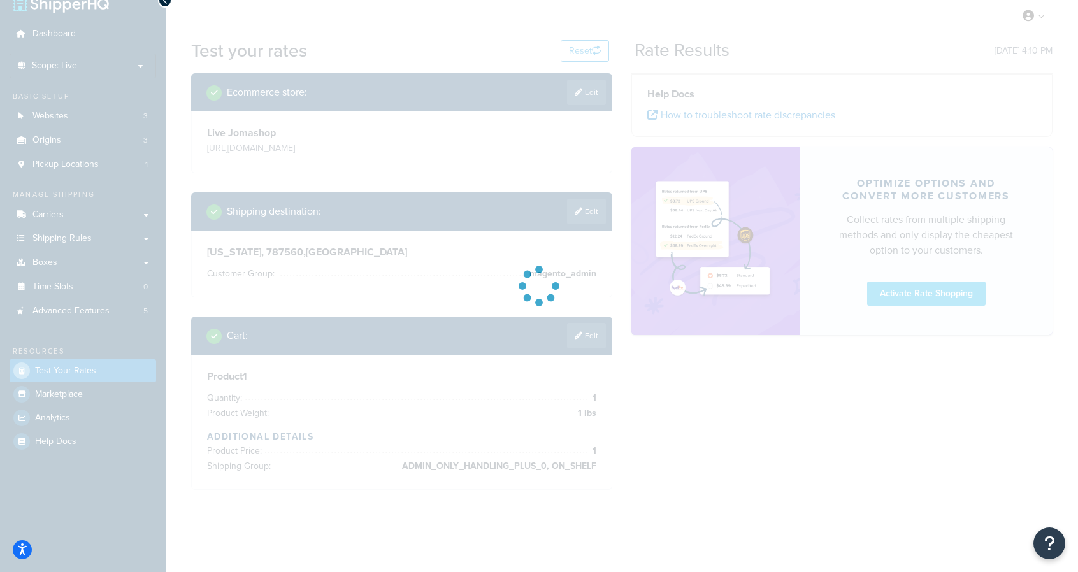
scroll to position [44, 0]
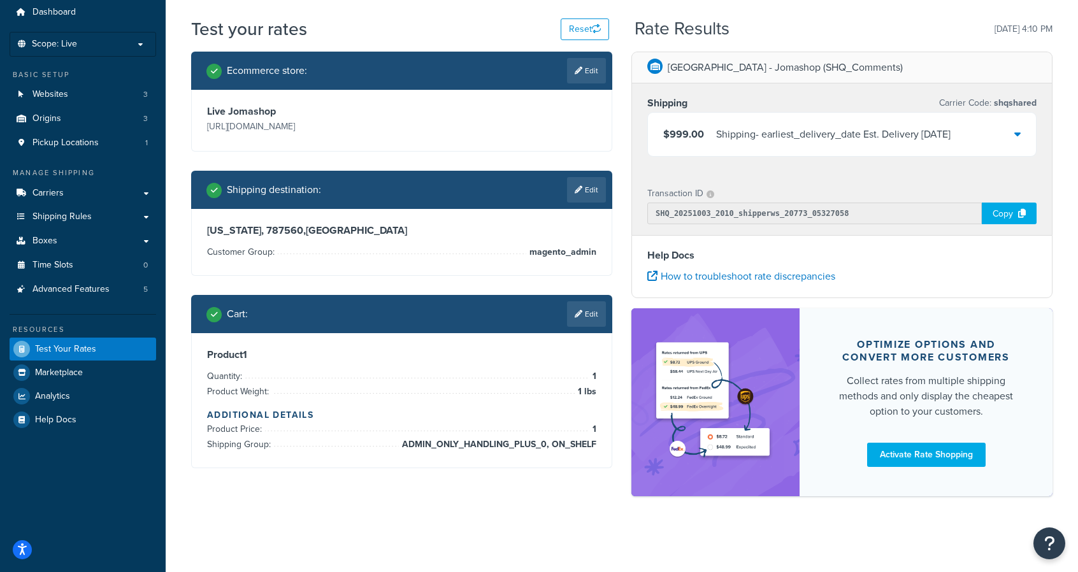
click at [951, 131] on div "Shipping - earliest_delivery_date Est. Delivery Fri, Oct 10, 2025" at bounding box center [833, 135] width 234 height 18
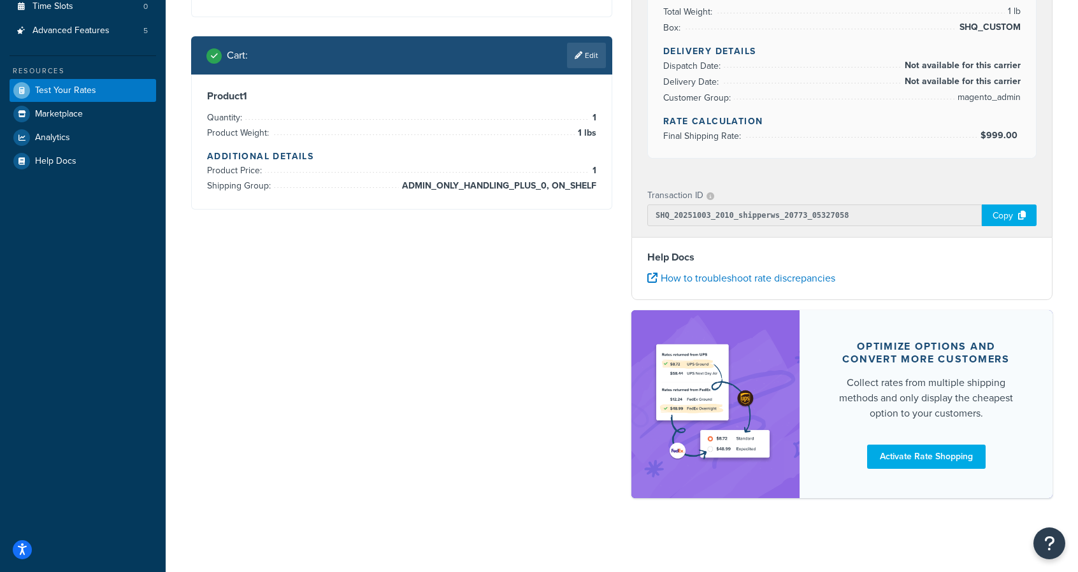
scroll to position [0, 0]
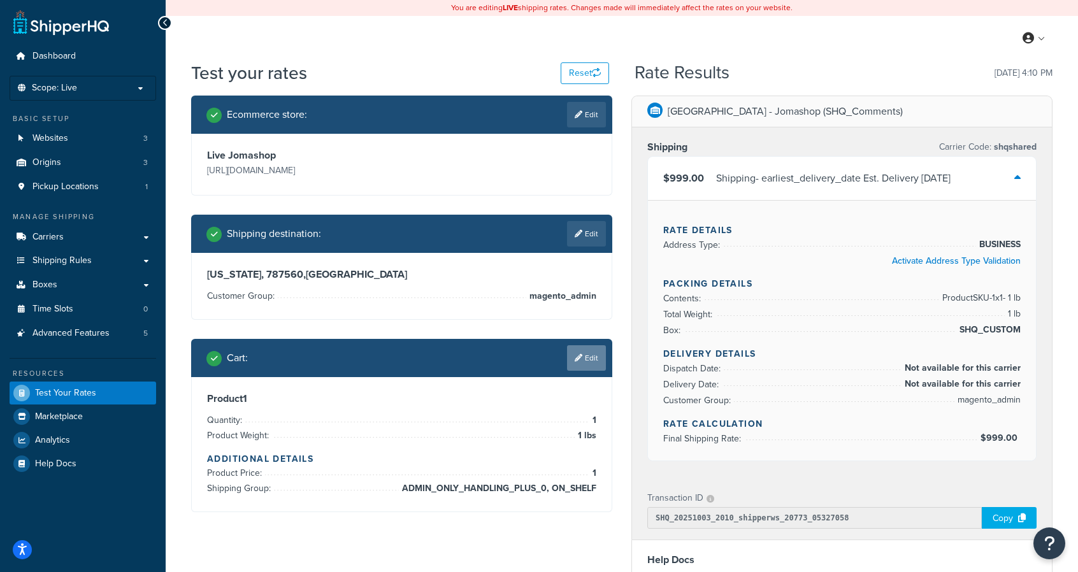
click at [594, 363] on link "Edit" at bounding box center [586, 357] width 39 height 25
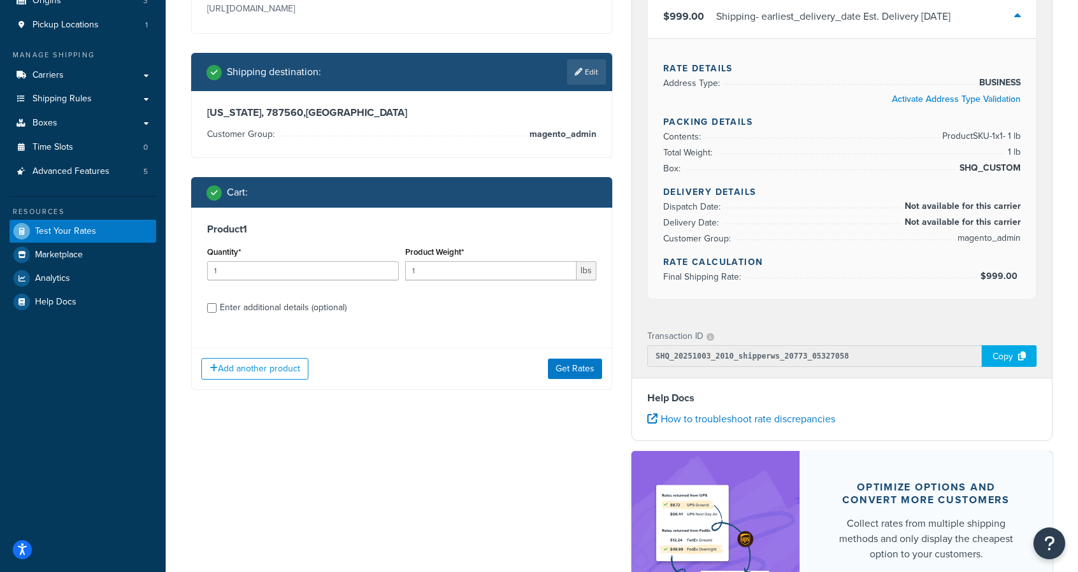
scroll to position [170, 0]
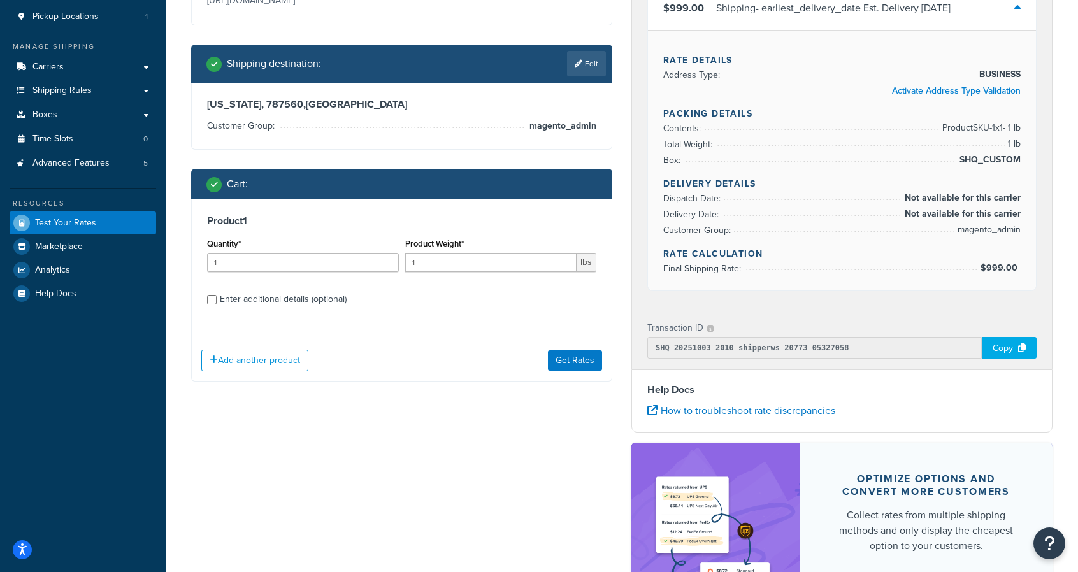
click at [273, 302] on div "Enter additional details (optional)" at bounding box center [283, 300] width 127 height 18
click at [217, 302] on input "Enter additional details (optional)" at bounding box center [212, 300] width 10 height 10
checkbox input "true"
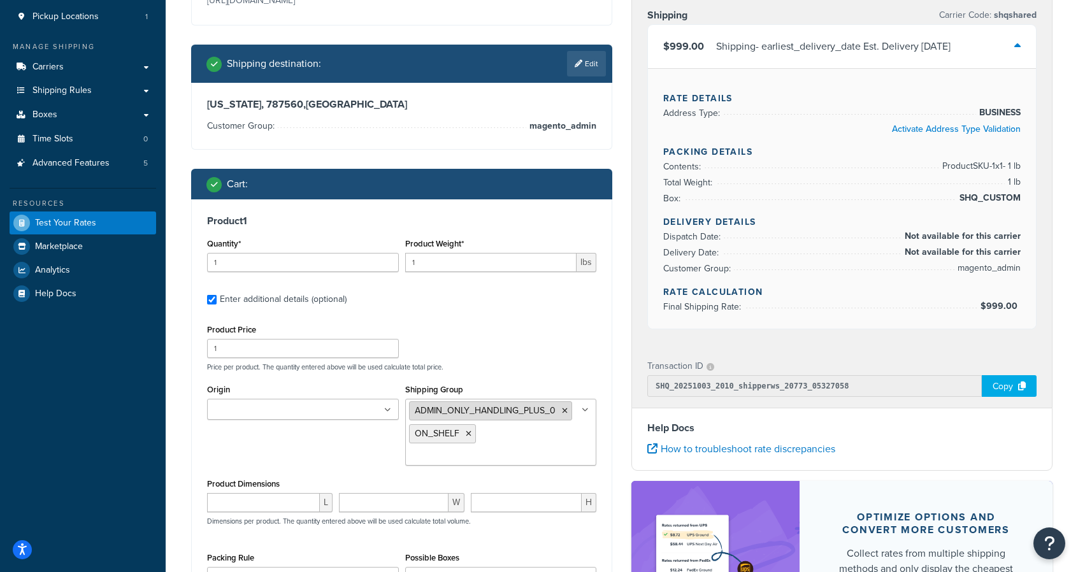
click at [563, 412] on icon at bounding box center [565, 411] width 6 height 8
click at [611, 491] on div "Product 1 Quantity* 1 Product Weight* 1 lbs Enter additional details (optional)…" at bounding box center [402, 405] width 420 height 412
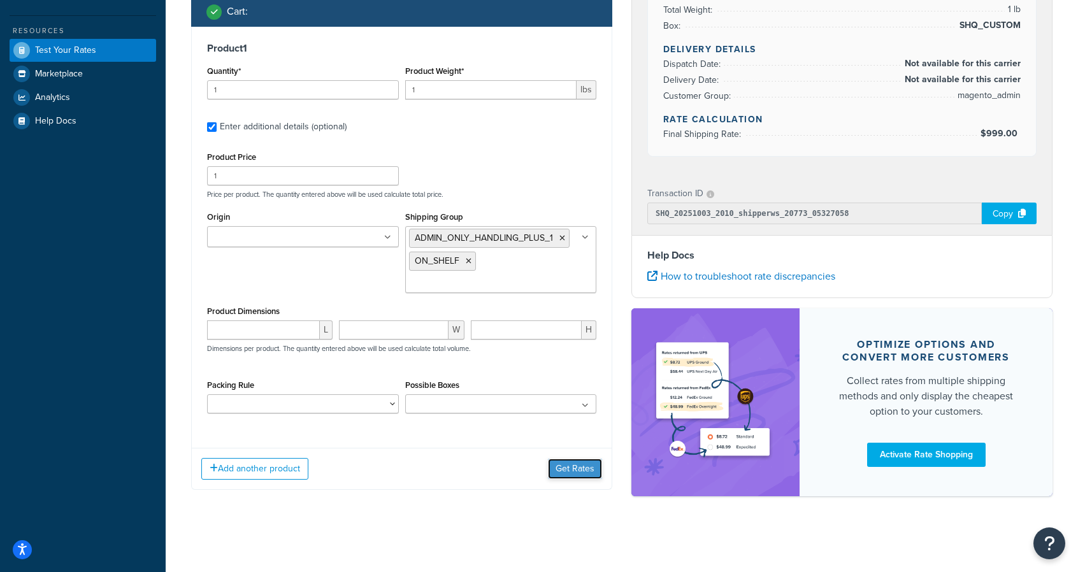
click at [577, 470] on button "Get Rates" at bounding box center [575, 469] width 54 height 20
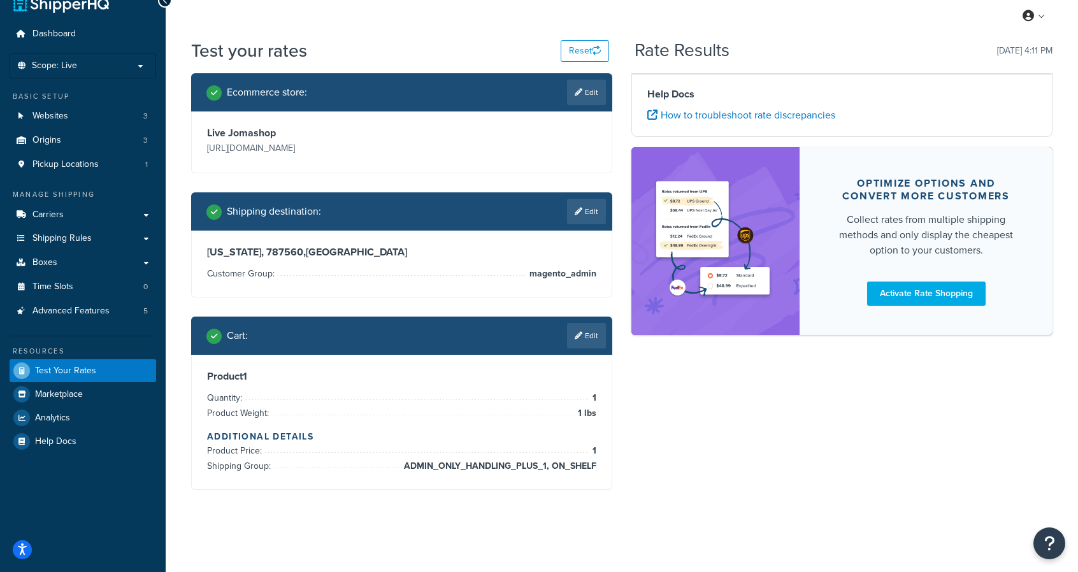
scroll to position [44, 0]
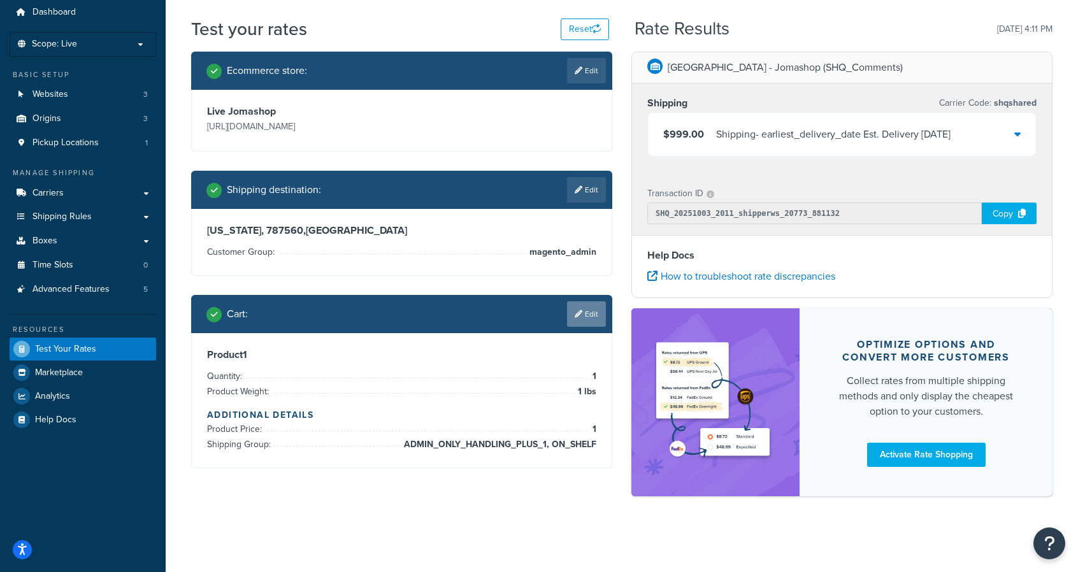
click at [590, 312] on link "Edit" at bounding box center [586, 313] width 39 height 25
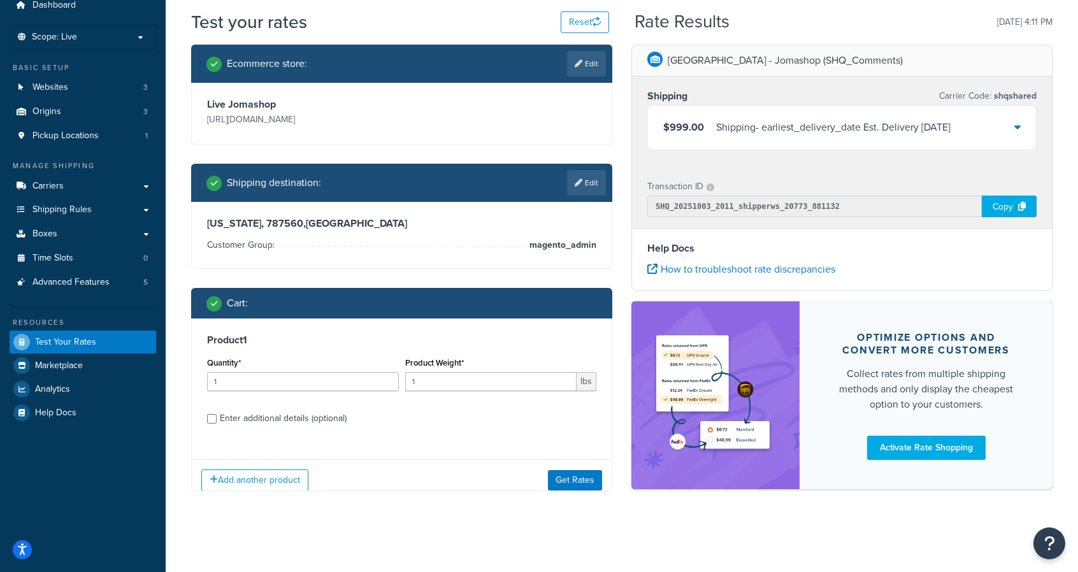
scroll to position [62, 0]
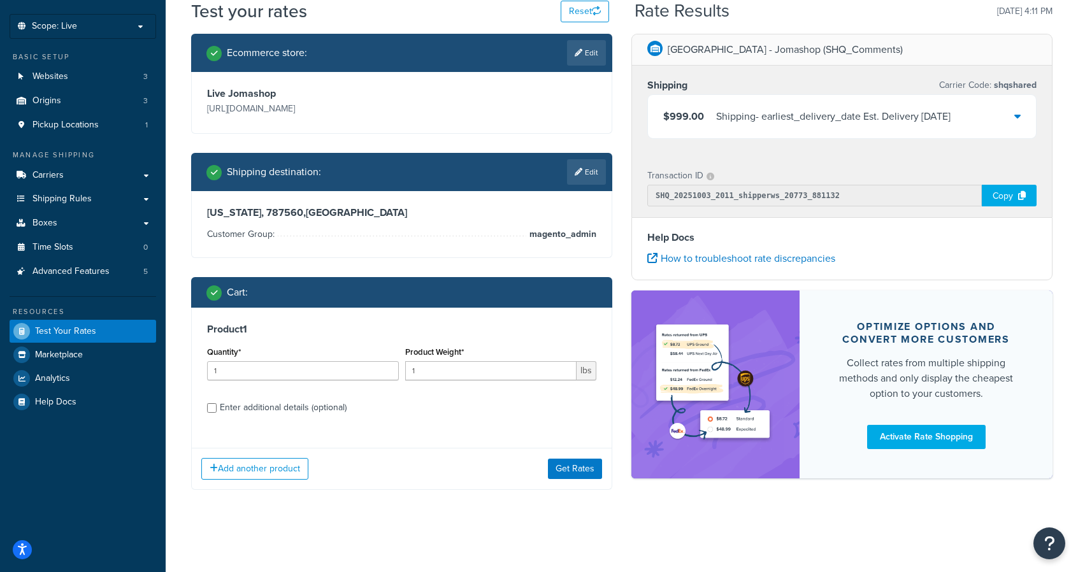
click at [301, 412] on div "Enter additional details (optional)" at bounding box center [283, 408] width 127 height 18
click at [217, 412] on input "Enter additional details (optional)" at bounding box center [212, 408] width 10 height 10
checkbox input "true"
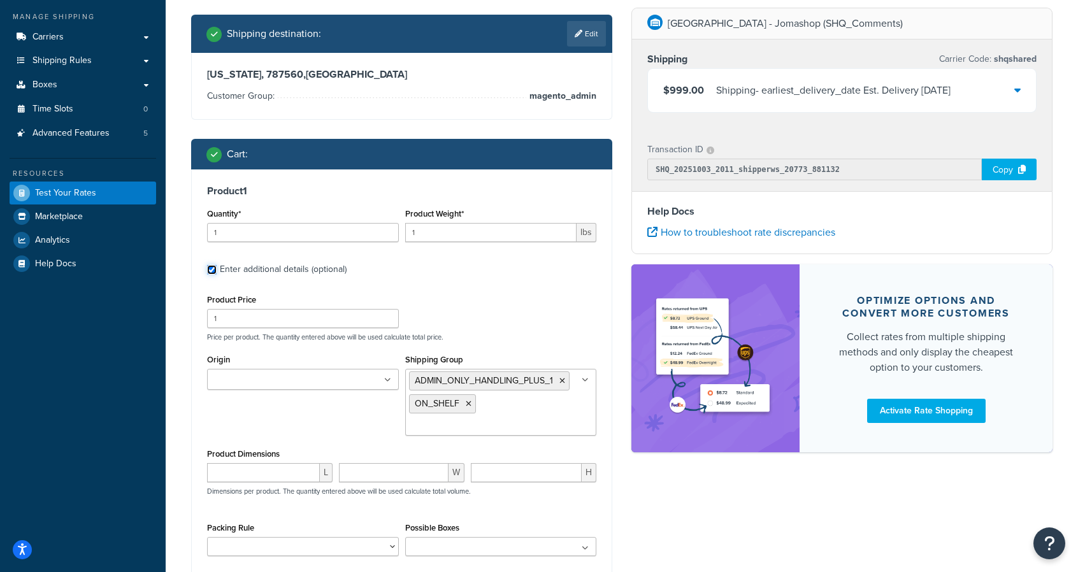
scroll to position [201, 0]
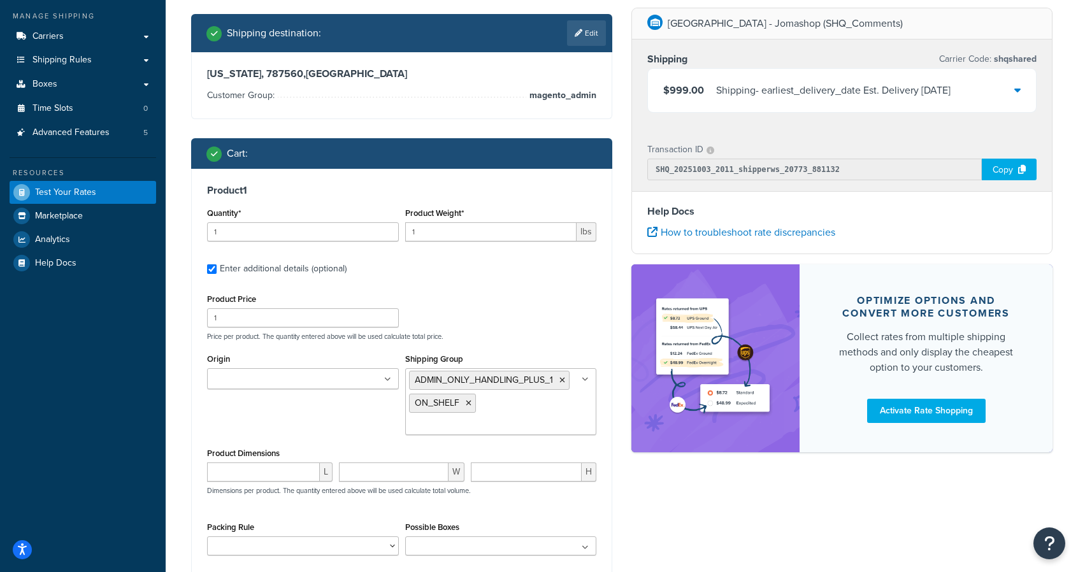
click at [536, 419] on ul "ADMIN_ONLY_HANDLING_PLUS_1 ON_SHELF" at bounding box center [501, 401] width 192 height 67
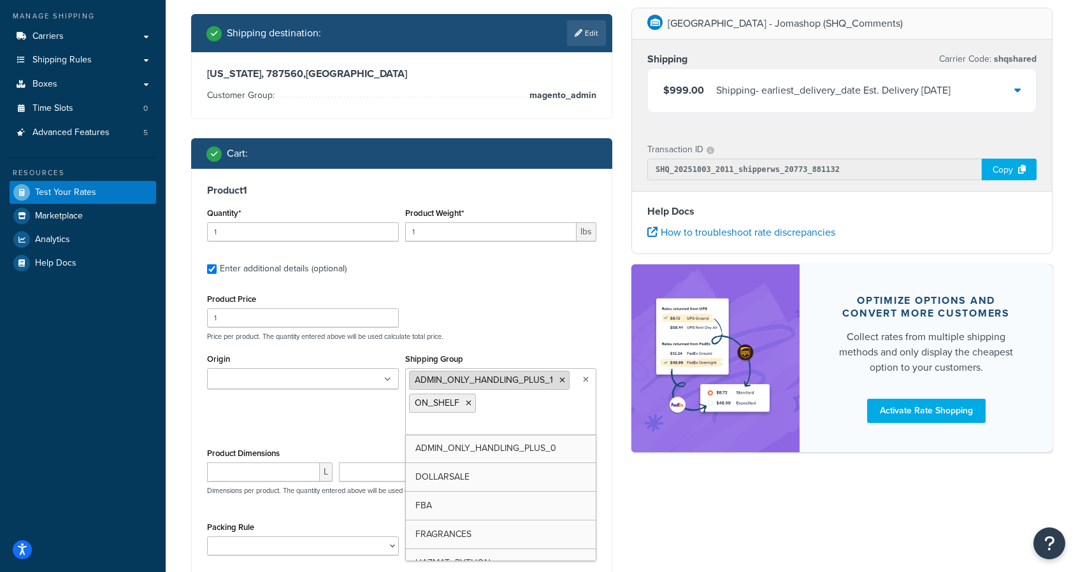
click at [559, 380] on icon at bounding box center [562, 381] width 6 height 8
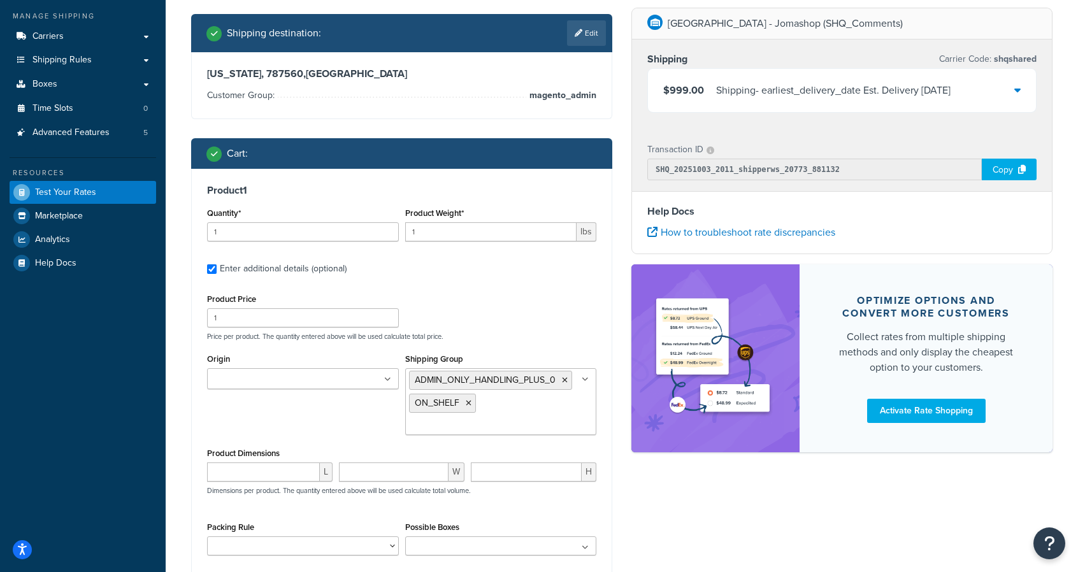
click at [590, 340] on p "Price per product. The quantity entered above will be used calculate total pric…" at bounding box center [402, 336] width 396 height 9
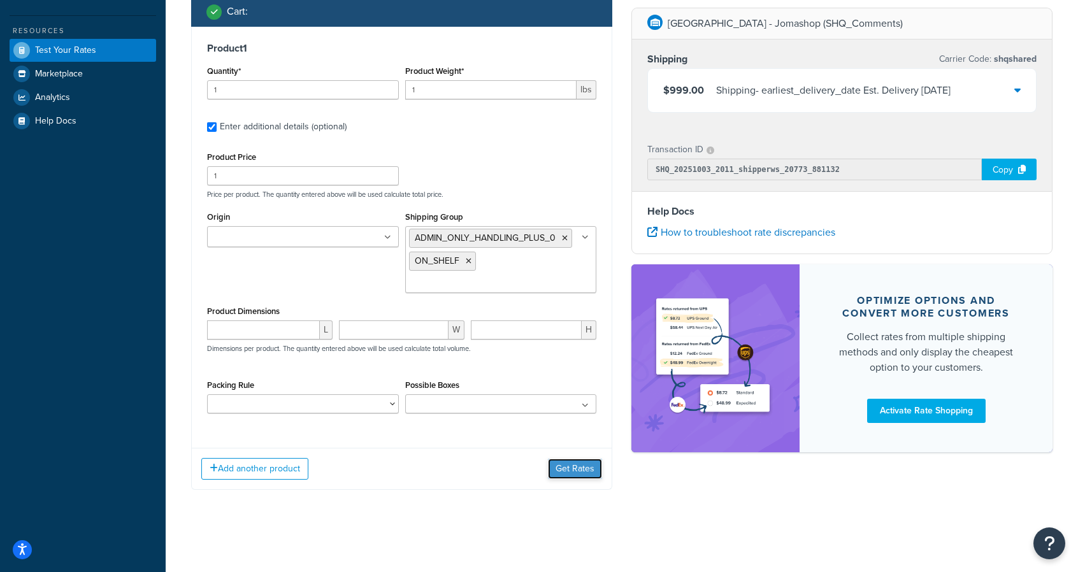
click at [578, 461] on button "Get Rates" at bounding box center [575, 469] width 54 height 20
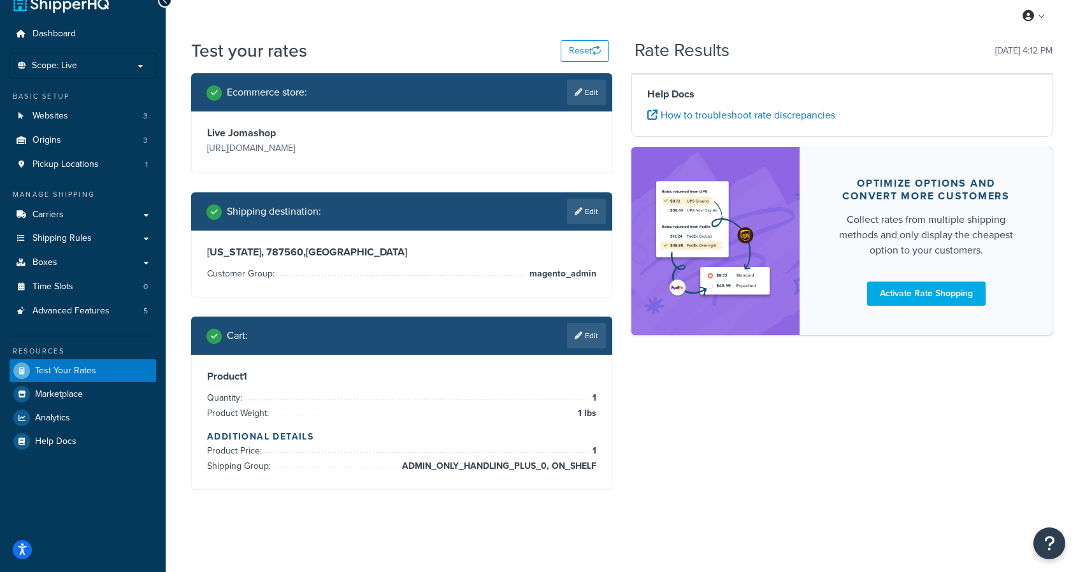
scroll to position [44, 0]
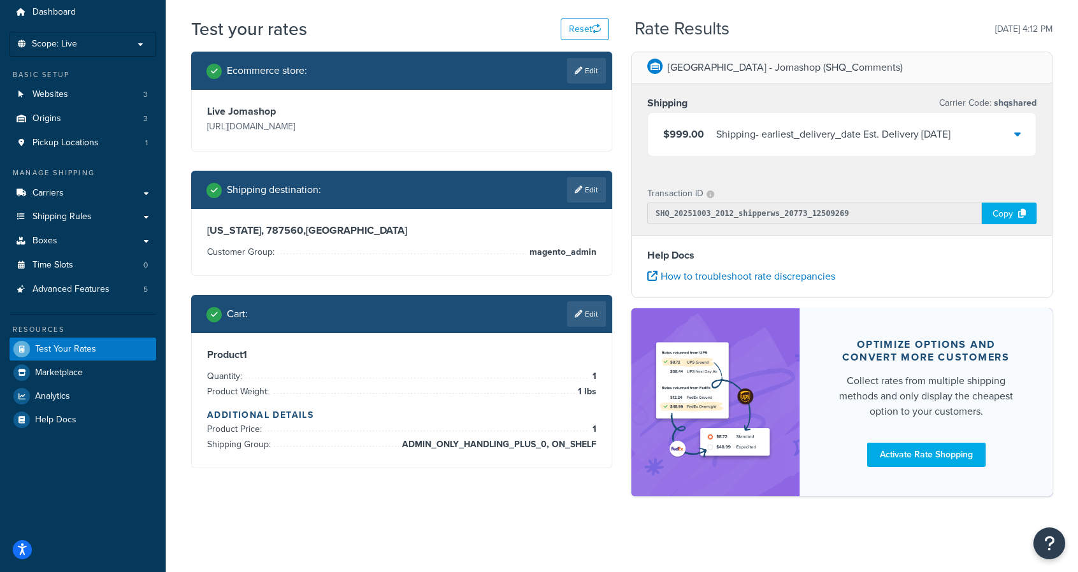
click at [1021, 139] on div "$999.00 Shipping - earliest_delivery_date Est. Delivery Fri, Oct 10, 2025" at bounding box center [842, 134] width 388 height 43
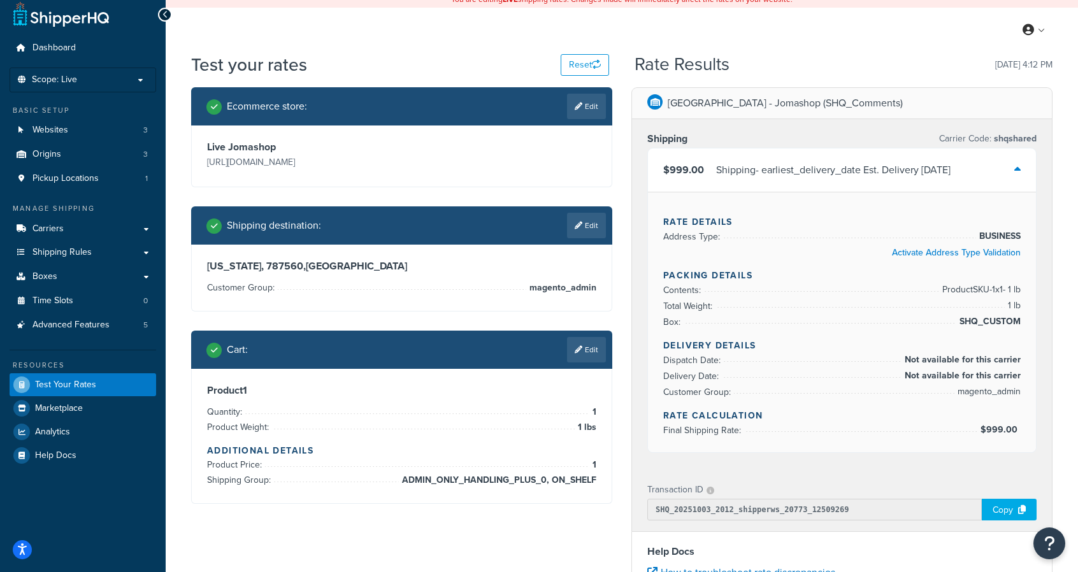
scroll to position [7, 0]
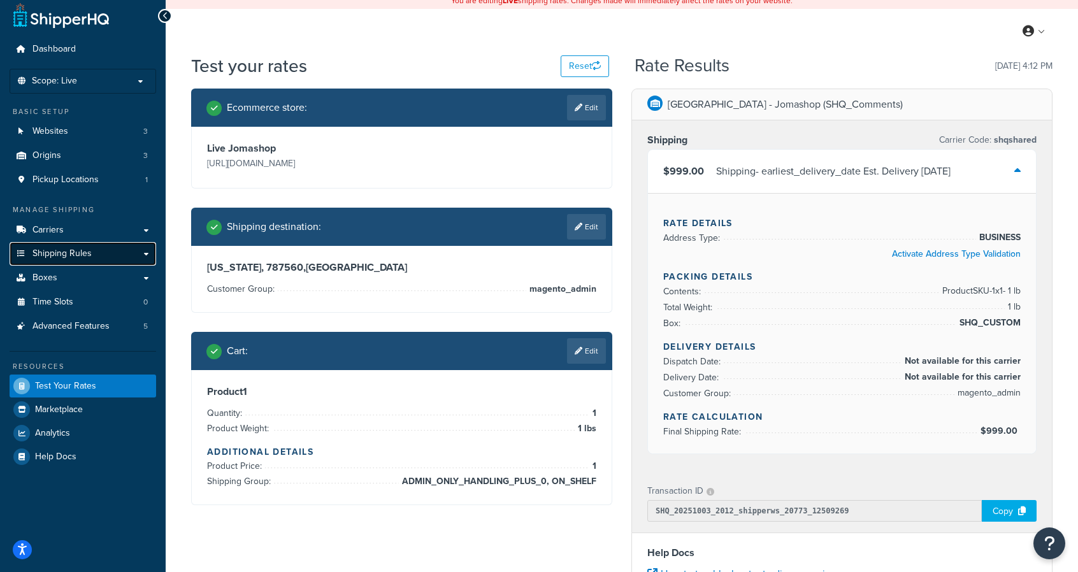
click at [139, 253] on link "Shipping Rules" at bounding box center [83, 254] width 147 height 24
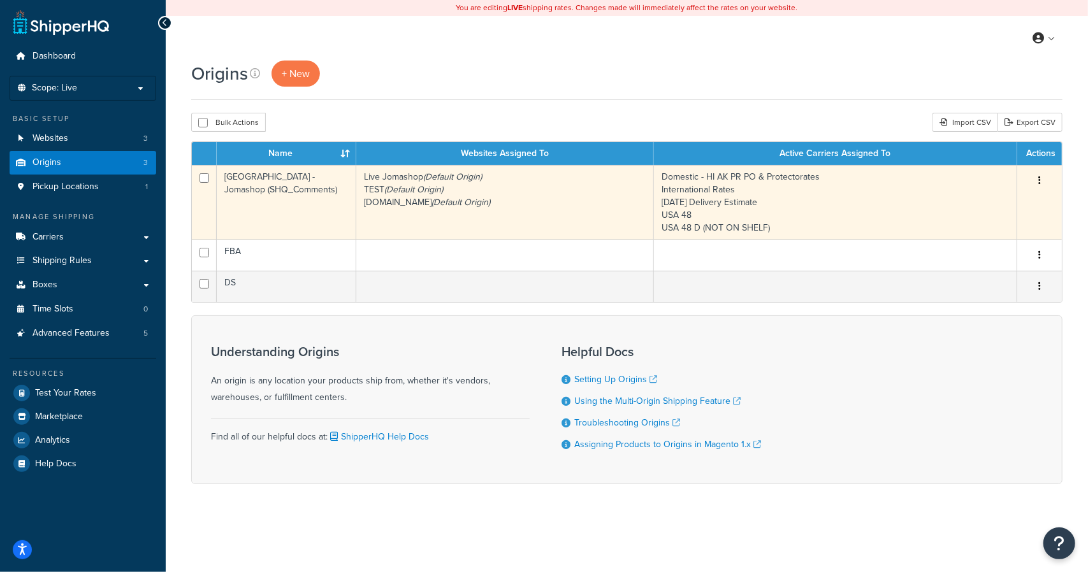
click at [1038, 176] on icon "button" at bounding box center [1039, 180] width 3 height 9
click at [996, 201] on link "Edit" at bounding box center [997, 205] width 101 height 26
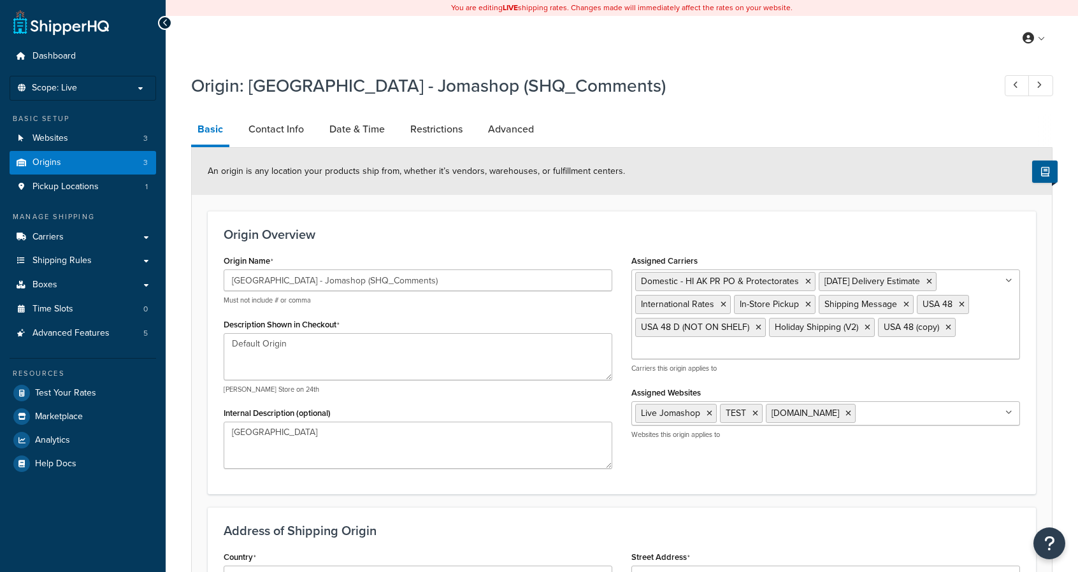
select select "32"
click at [363, 129] on link "Date & Time" at bounding box center [357, 129] width 68 height 31
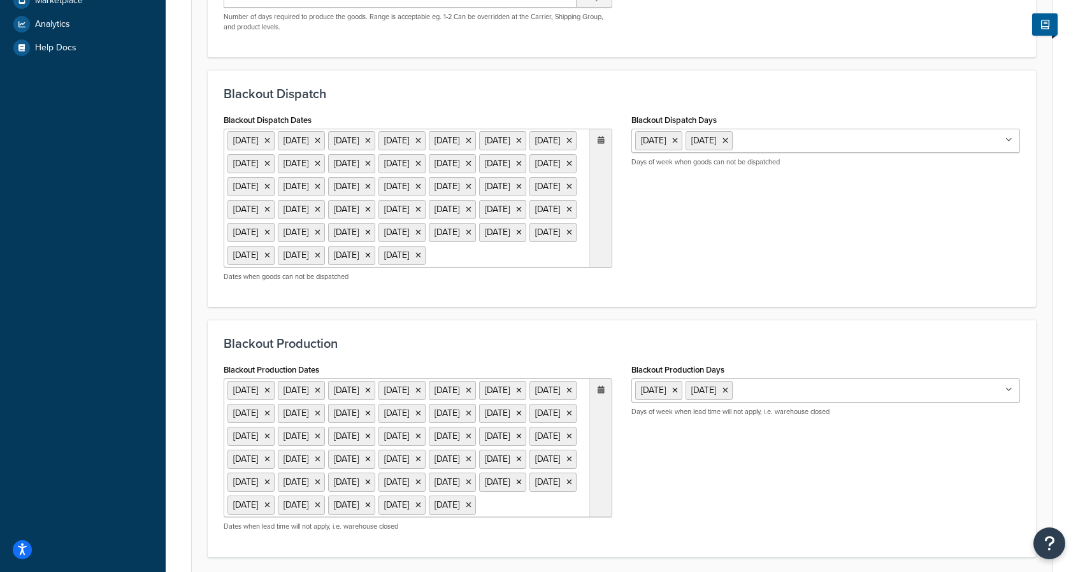
scroll to position [415, 0]
click at [380, 268] on ul "25 Dec 2025 27 Nov 2025 1 Sep 2025 25 Dec 2026 26 Nov 2026 7 Sep 2026 4 Jul 202…" at bounding box center [418, 198] width 389 height 139
click at [684, 292] on div "Blackout Dispatch Dates 25 Dec 2025 27 Nov 2025 1 Sep 2025 25 Dec 2026 26 Nov 2…" at bounding box center [621, 201] width 815 height 180
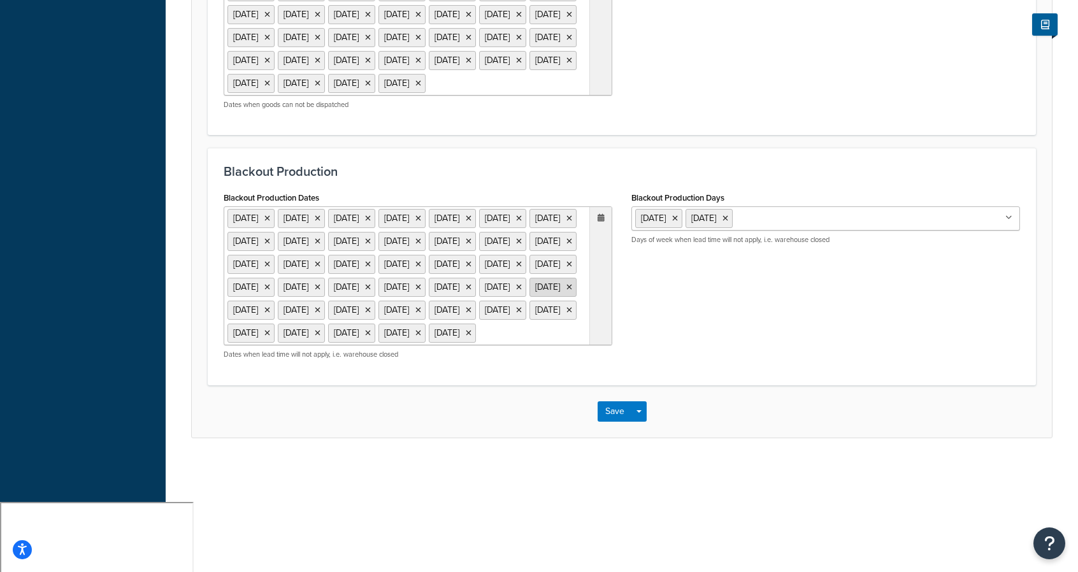
scroll to position [592, 0]
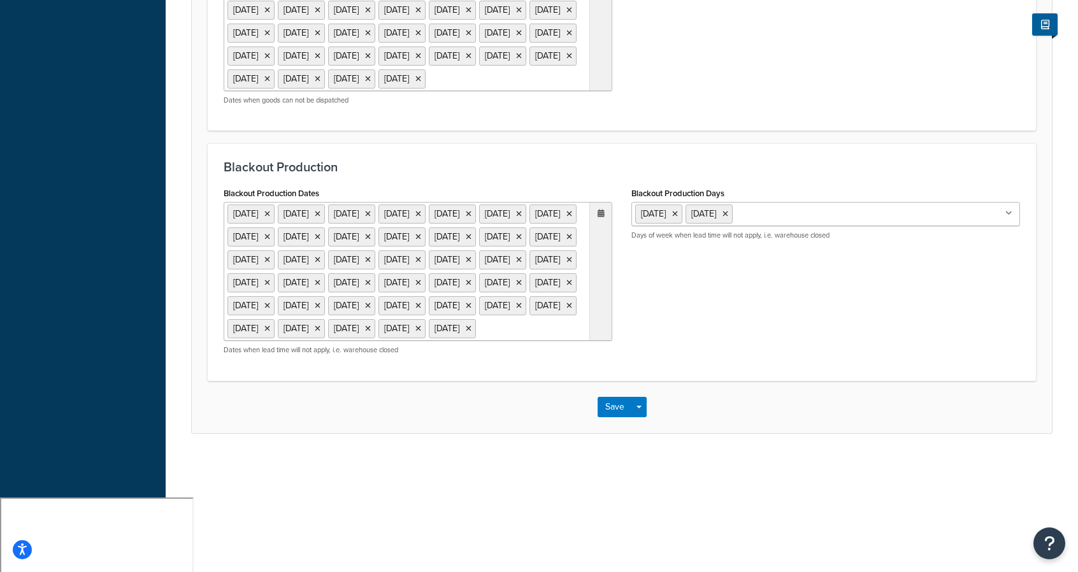
click at [479, 341] on ul "25 Dec 2025 27 Nov 2025 1 Sep 2025 25 Dec 2026 26 Nov 2026 7 Sep 2026 4 Jul 202…" at bounding box center [418, 271] width 389 height 139
click at [657, 364] on div "Blackout Production Dates 25 Dec 2025 27 Nov 2025 1 Sep 2025 25 Dec 2026 26 Nov…" at bounding box center [621, 274] width 815 height 180
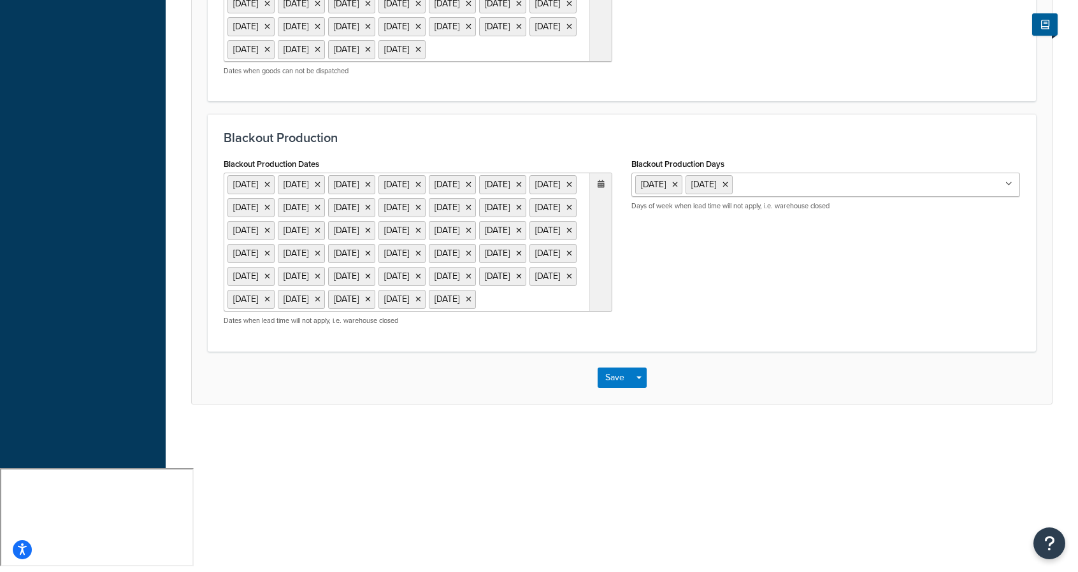
scroll to position [0, 0]
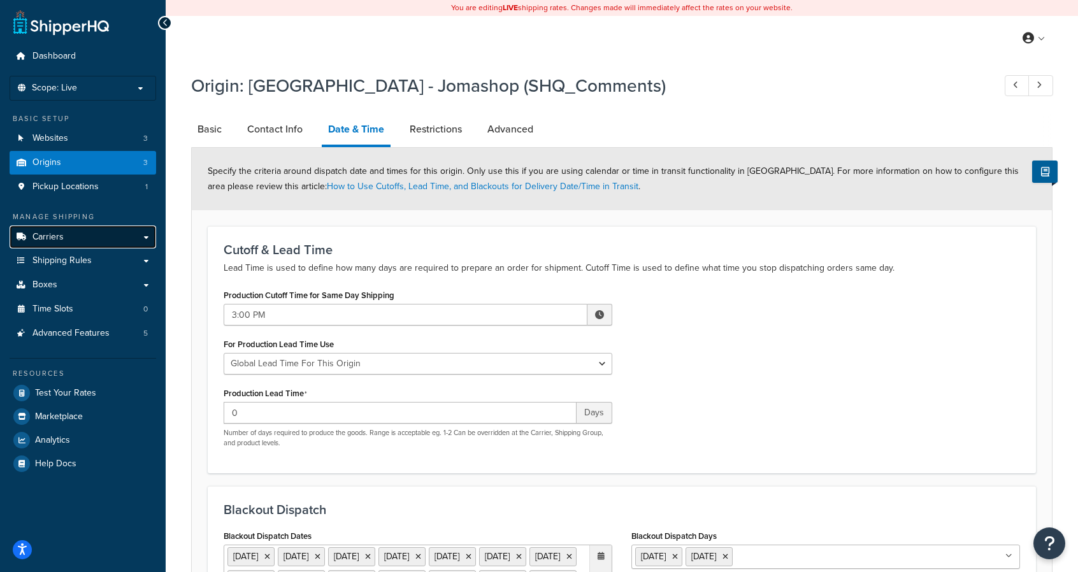
click at [45, 234] on span "Carriers" at bounding box center [47, 237] width 31 height 11
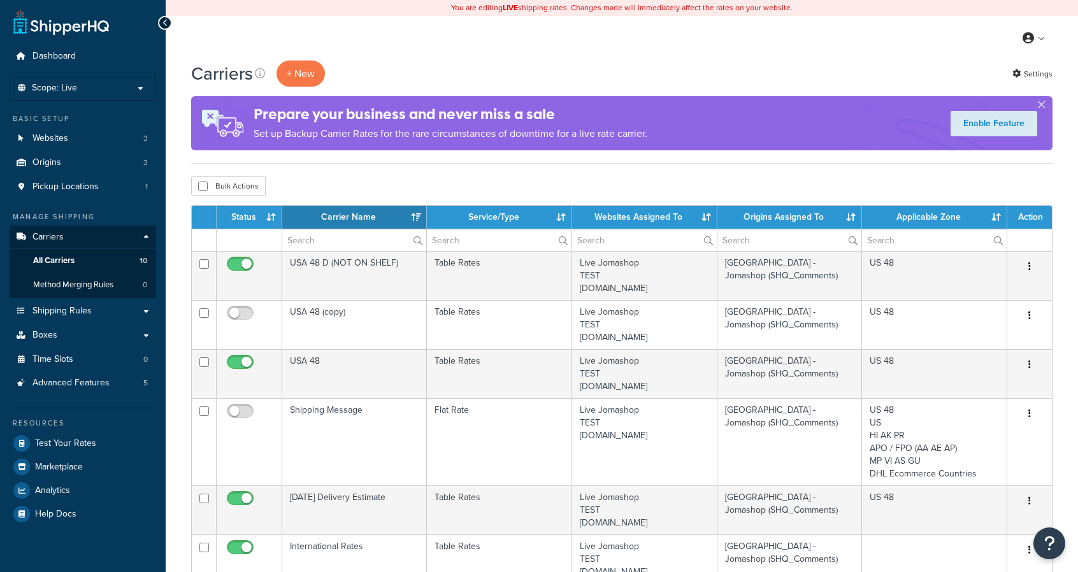
select select "15"
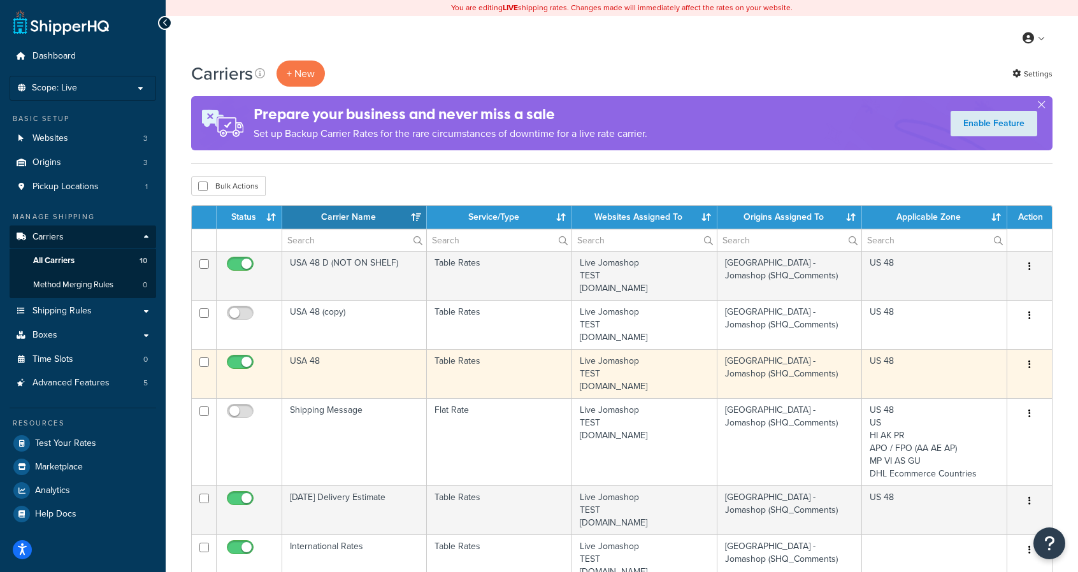
click at [1032, 368] on button "button" at bounding box center [1030, 365] width 18 height 20
click at [1001, 385] on link "Edit" at bounding box center [978, 390] width 101 height 26
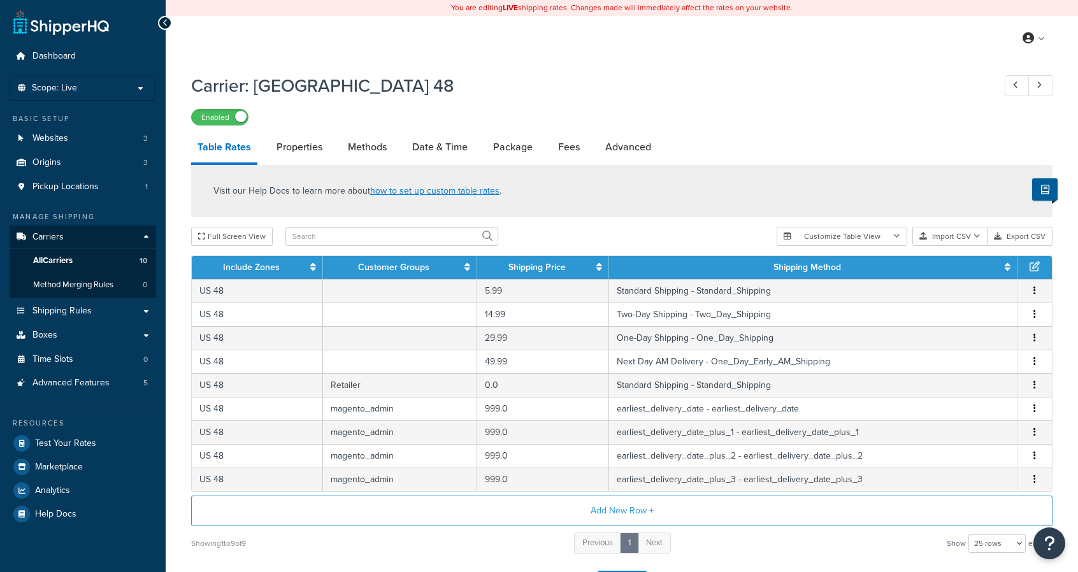
select select "25"
click at [296, 150] on link "Properties" at bounding box center [299, 147] width 59 height 31
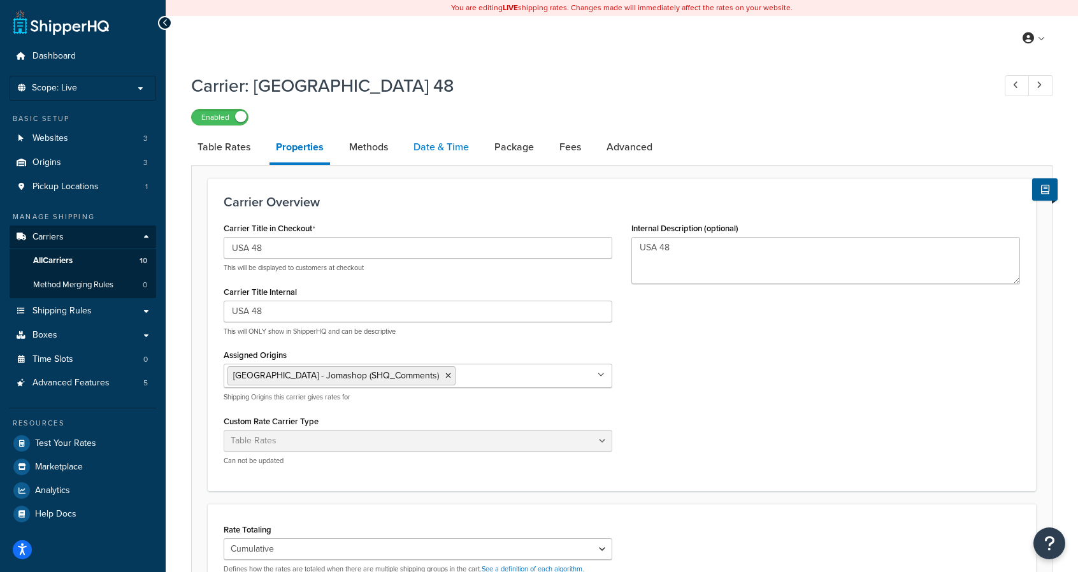
click at [426, 150] on link "Date & Time" at bounding box center [441, 147] width 68 height 31
select select "yMMMEd"
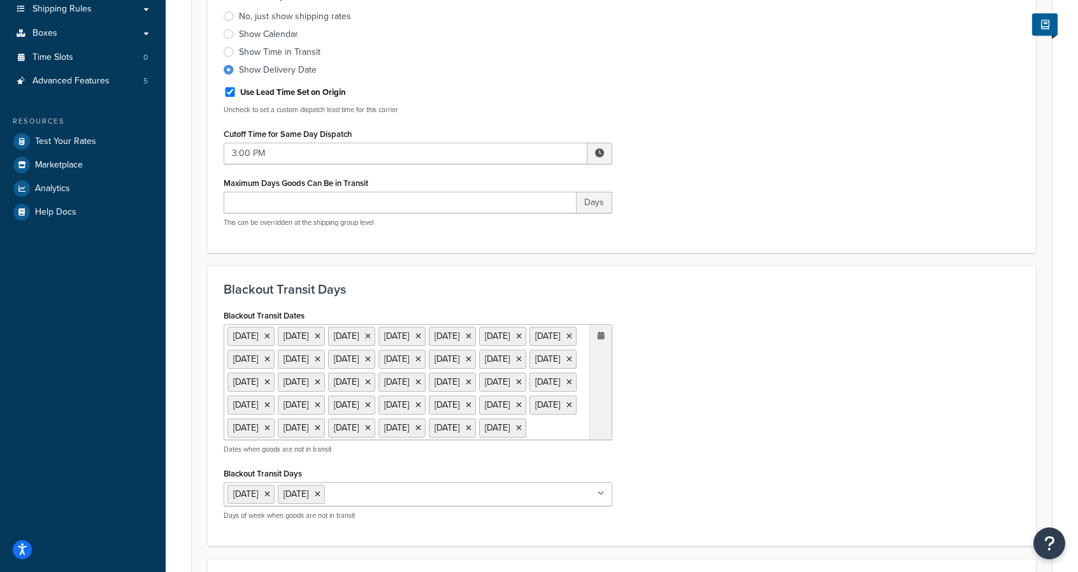
scroll to position [303, 0]
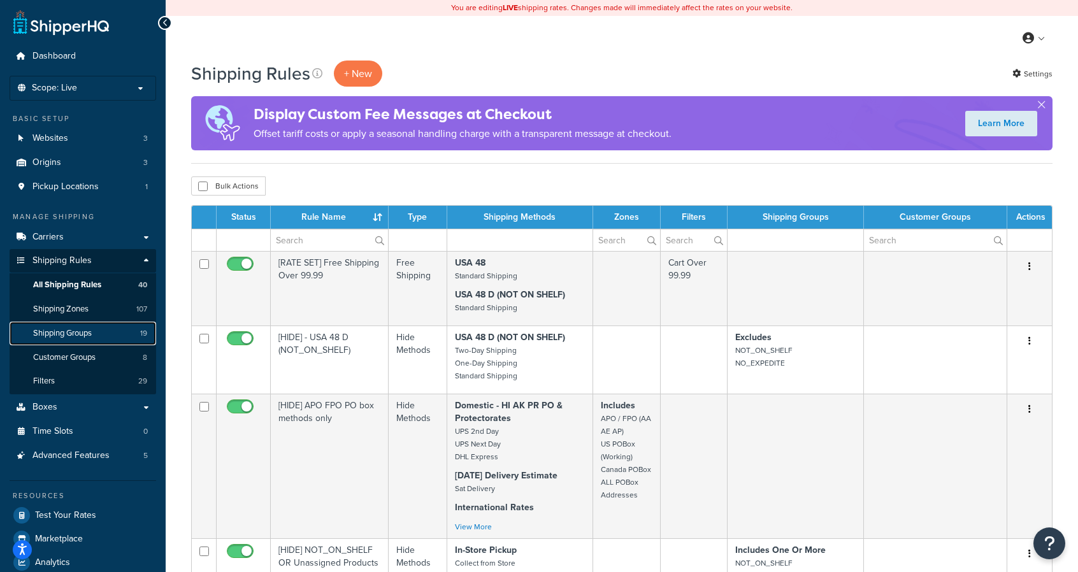
click at [80, 336] on span "Shipping Groups" at bounding box center [62, 333] width 59 height 11
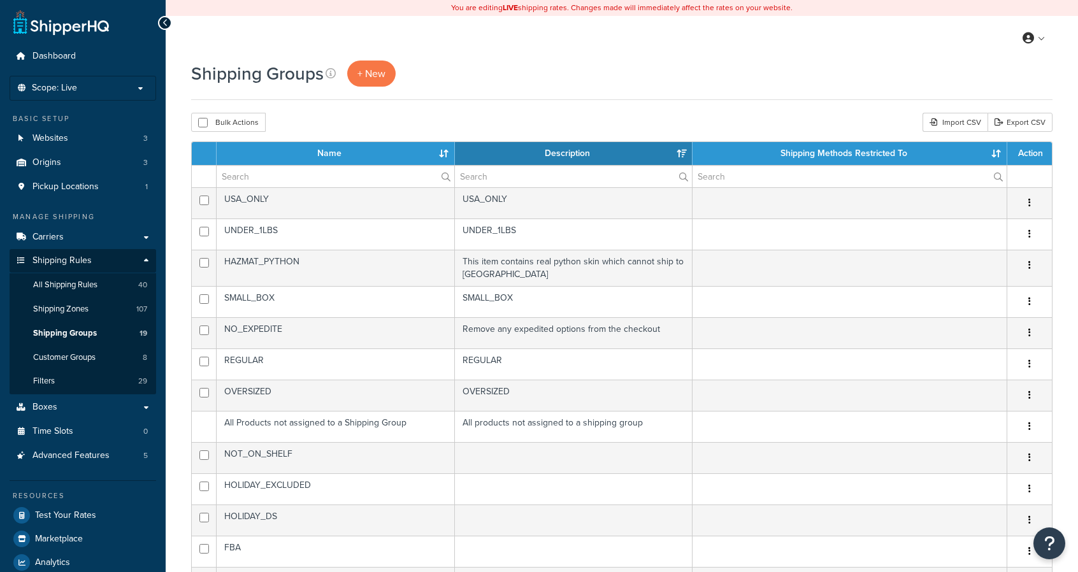
select select "15"
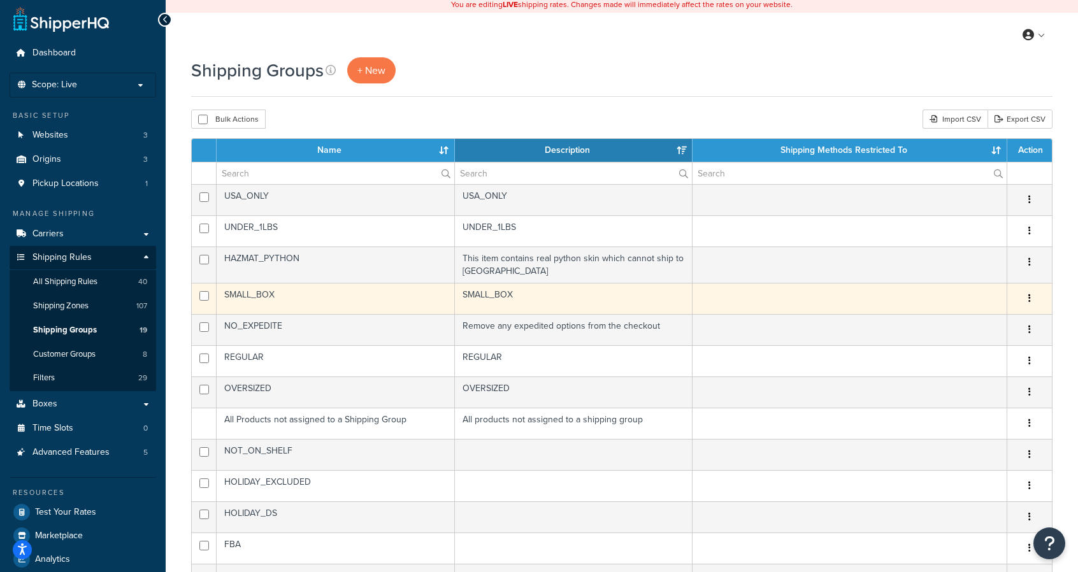
scroll to position [3, 0]
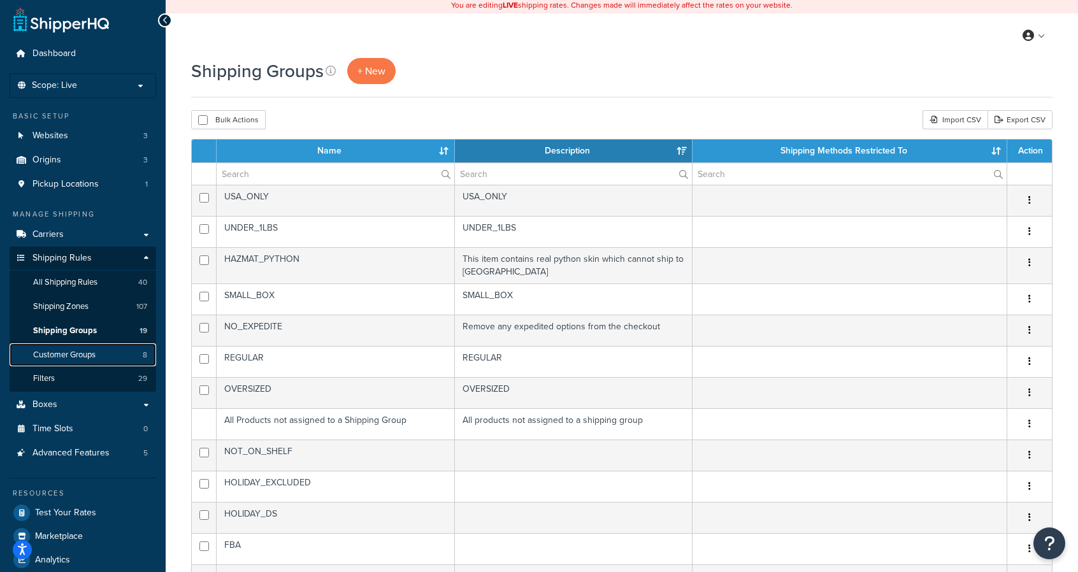
click at [91, 353] on span "Customer Groups" at bounding box center [64, 355] width 62 height 11
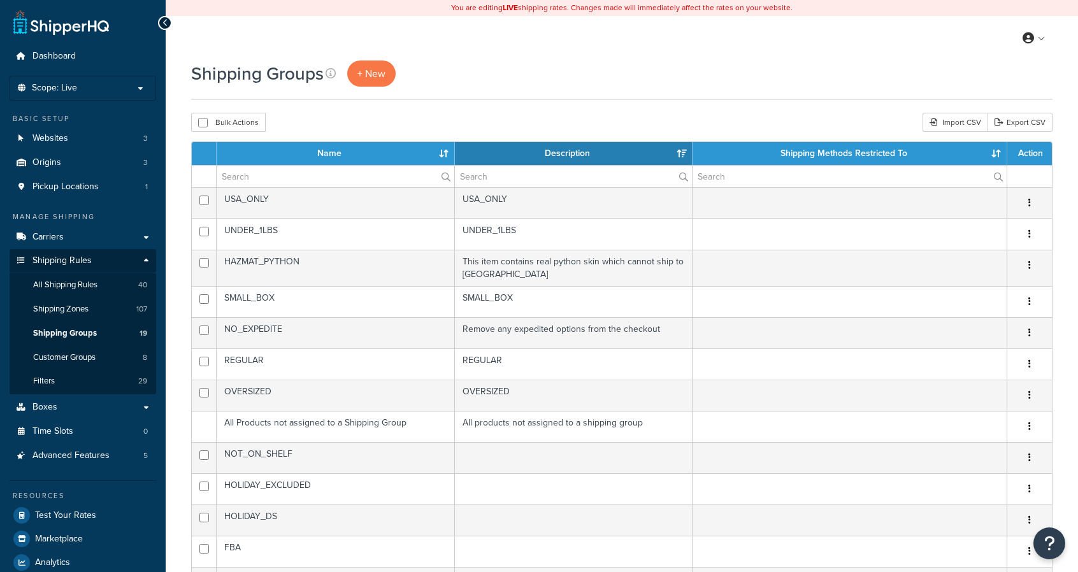
select select "15"
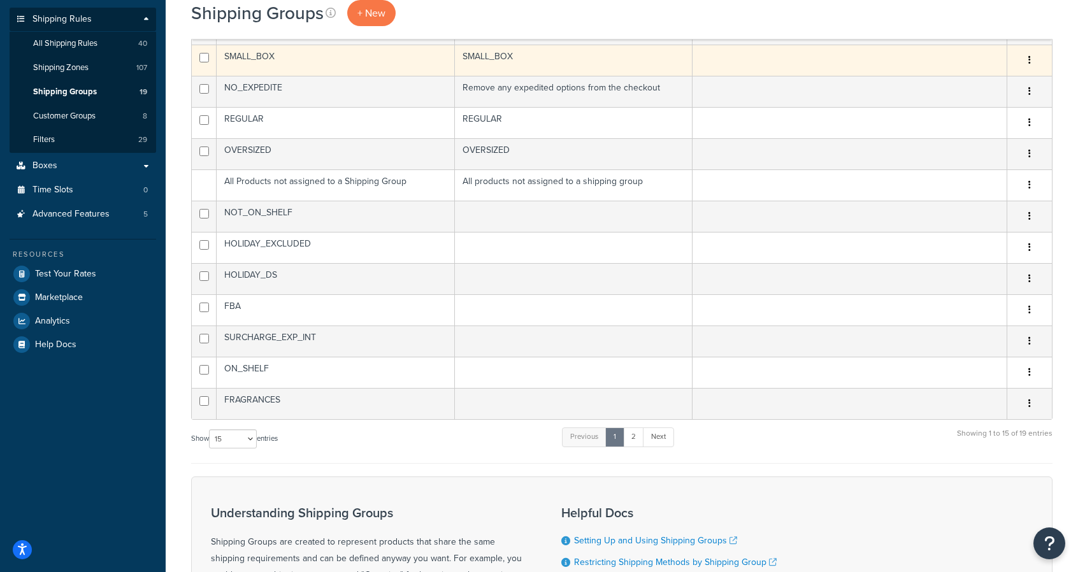
scroll to position [298, 0]
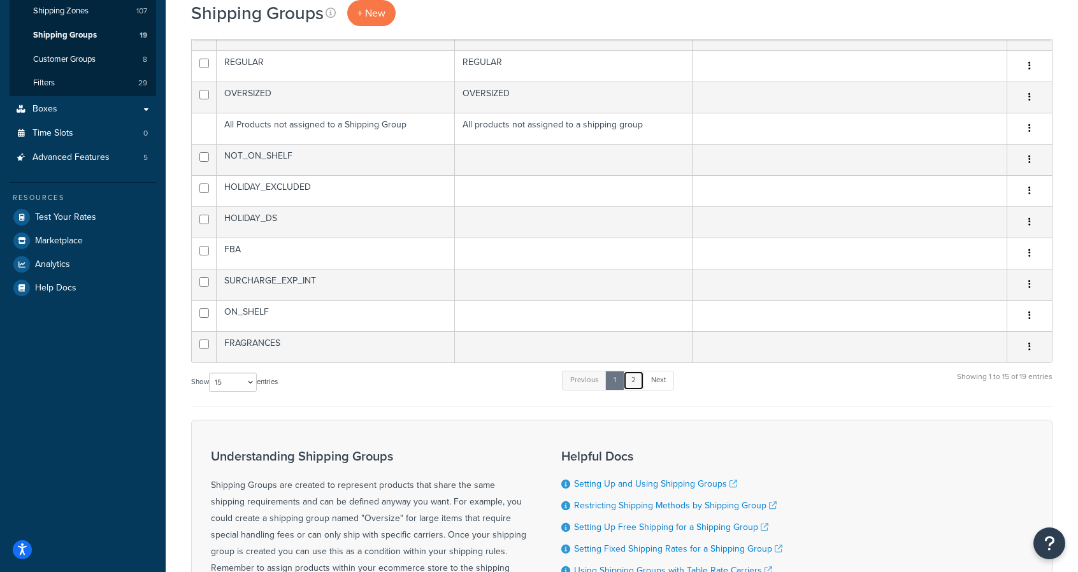
click at [639, 378] on link "2" at bounding box center [633, 380] width 21 height 19
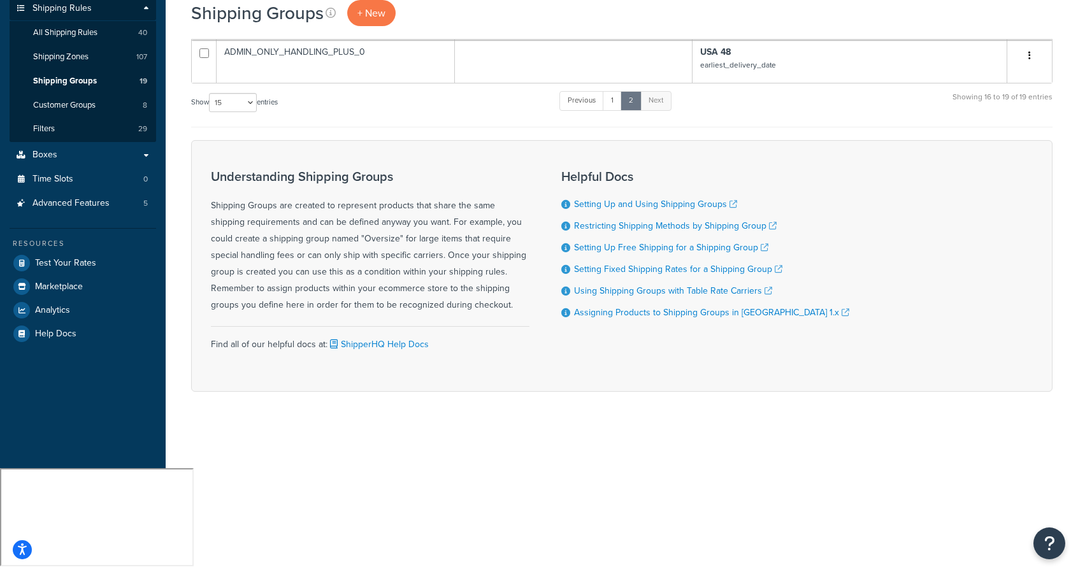
scroll to position [147, 0]
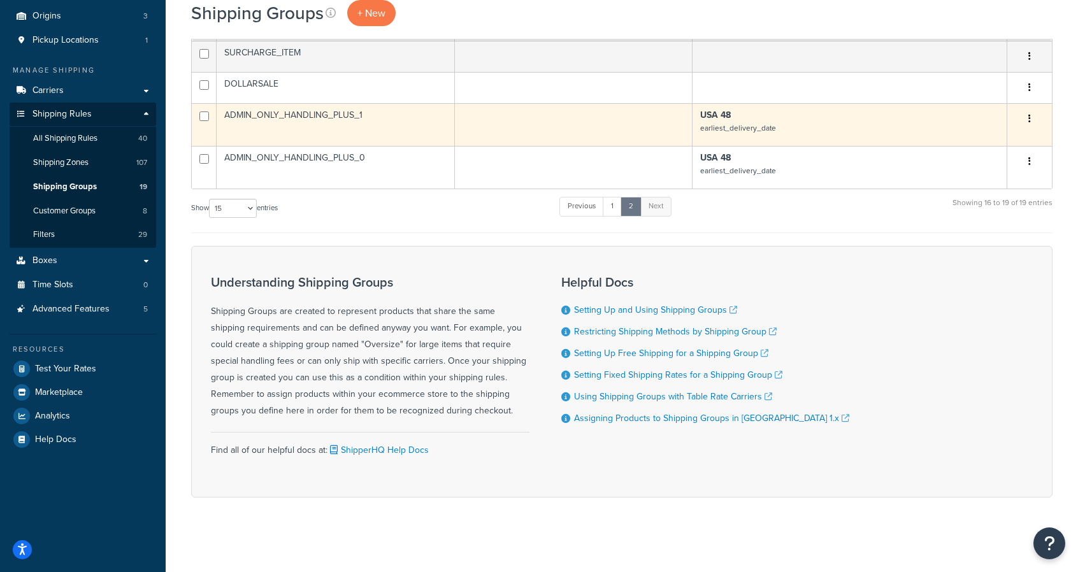
click at [1028, 118] on icon "button" at bounding box center [1029, 118] width 3 height 9
click at [991, 138] on link "Edit" at bounding box center [978, 144] width 101 height 26
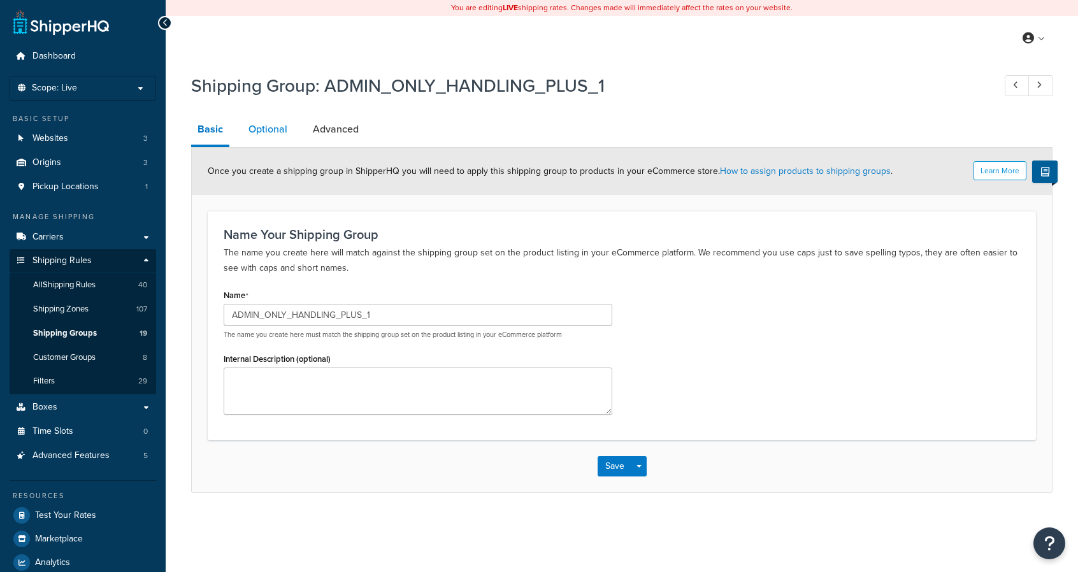
click at [284, 134] on link "Optional" at bounding box center [268, 129] width 52 height 31
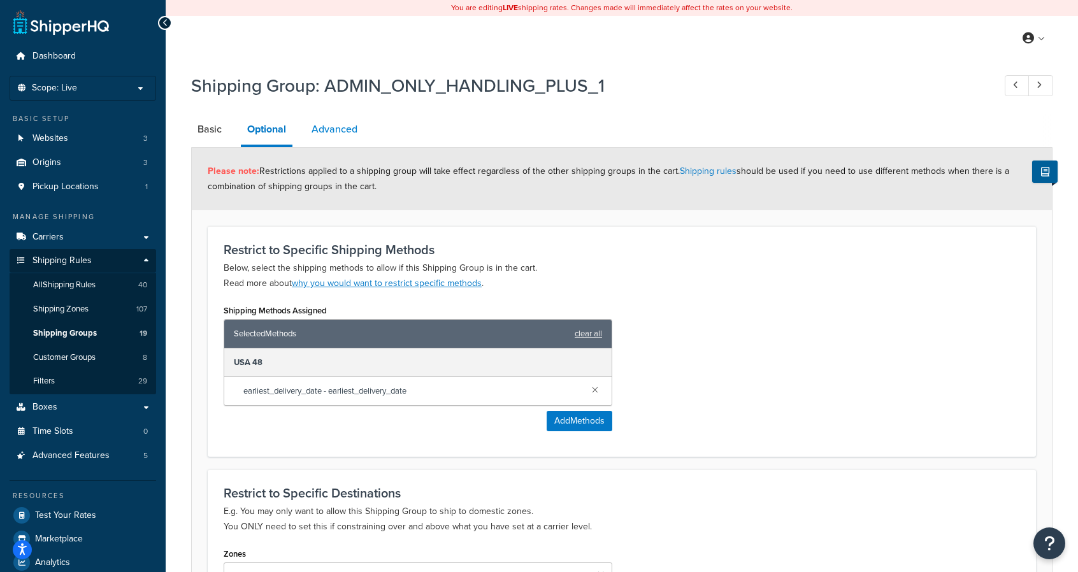
click at [325, 132] on link "Advanced" at bounding box center [334, 129] width 59 height 31
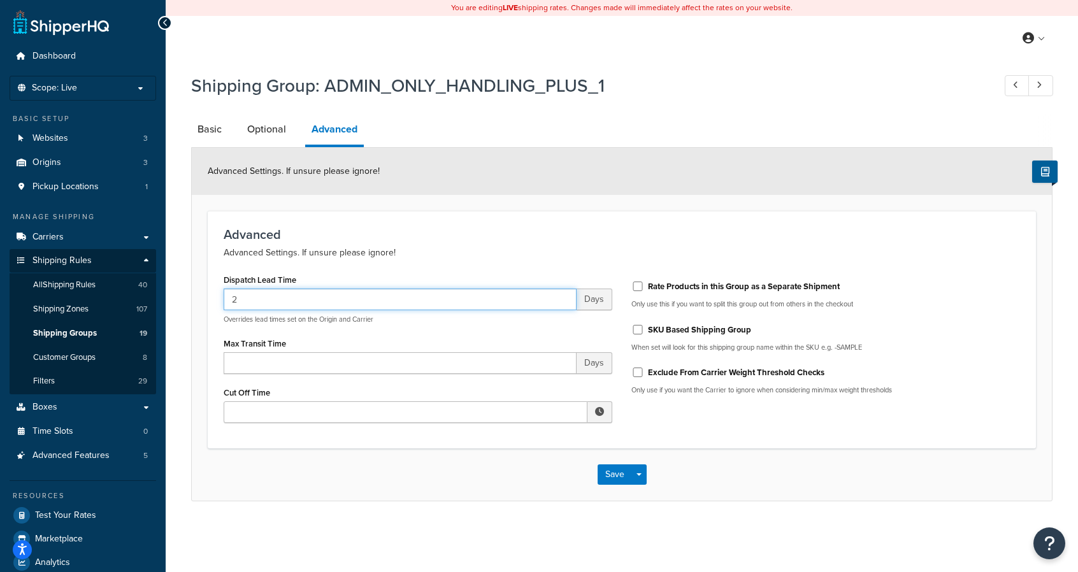
drag, startPoint x: 192, startPoint y: 297, endPoint x: 184, endPoint y: 299, distance: 8.5
click at [184, 299] on div "Shipping Group: ADMIN_ONLY_HANDLING_PLUS_1 Basic Optional Advanced Advanced Set…" at bounding box center [622, 300] width 912 height 466
type input "1"
click at [615, 477] on button "Save" at bounding box center [615, 474] width 34 height 20
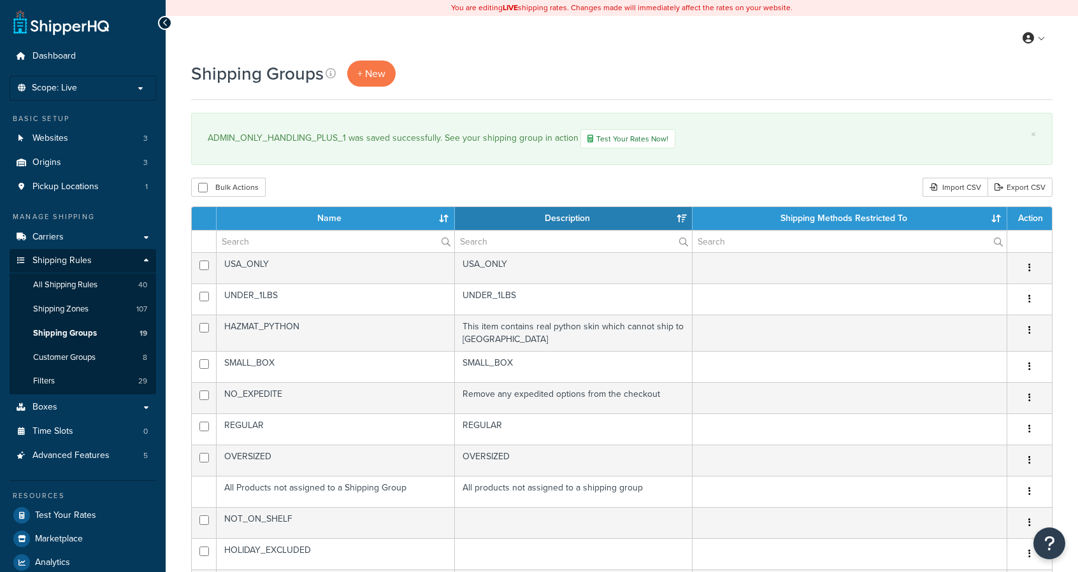
select select "15"
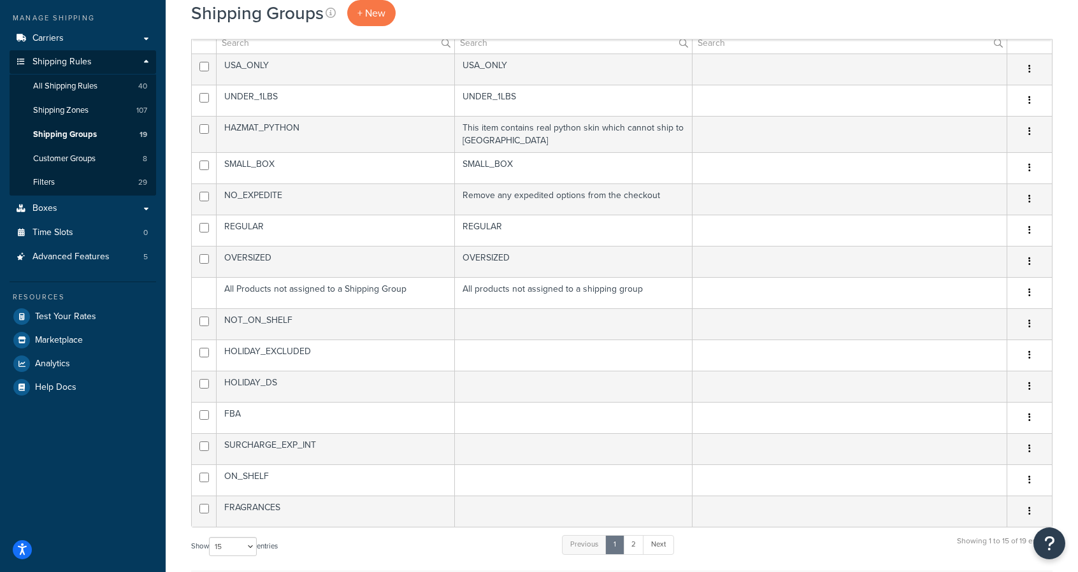
scroll to position [198, 0]
click at [631, 544] on link "2" at bounding box center [633, 545] width 21 height 19
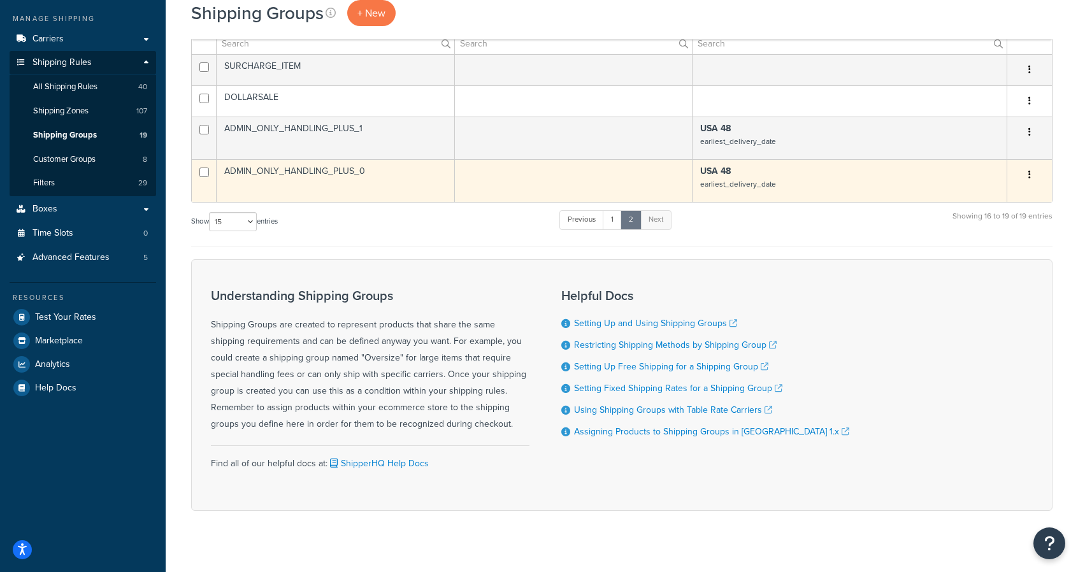
click at [1021, 174] on button "button" at bounding box center [1030, 175] width 18 height 20
click at [991, 201] on link "Edit" at bounding box center [978, 200] width 101 height 26
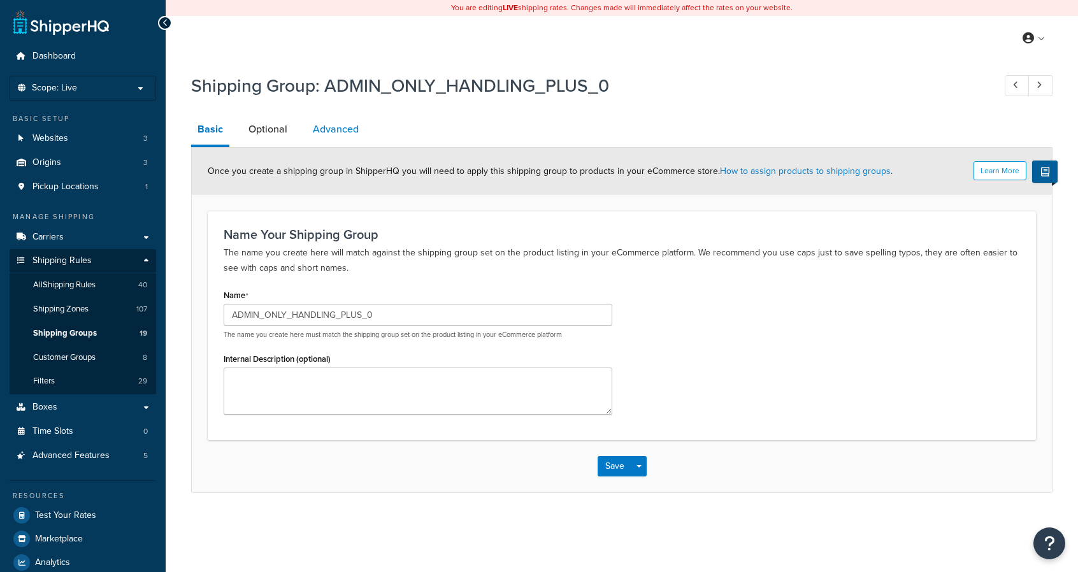
click at [327, 136] on link "Advanced" at bounding box center [335, 129] width 59 height 31
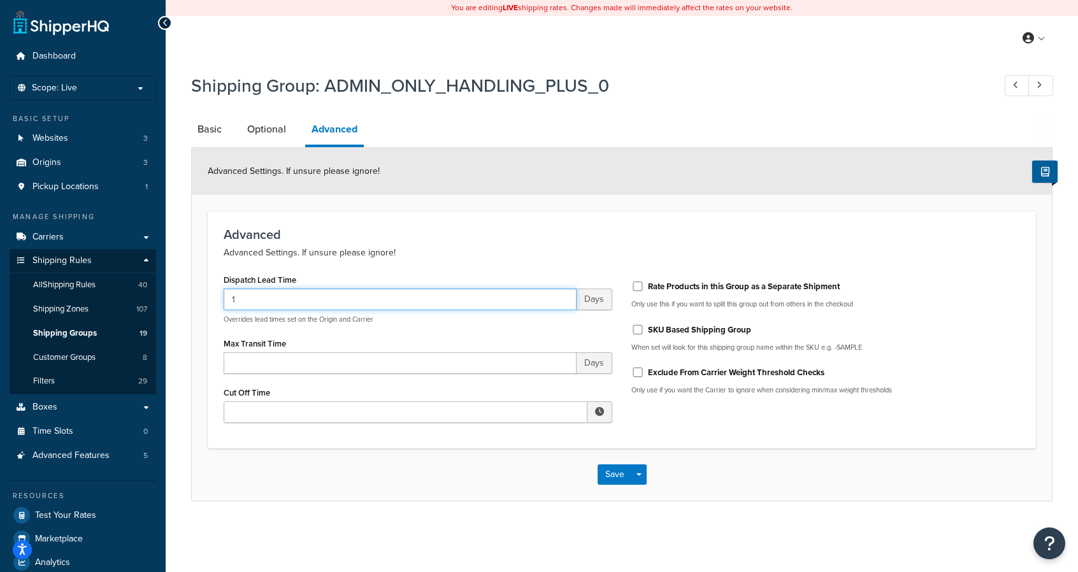
drag, startPoint x: 262, startPoint y: 298, endPoint x: 210, endPoint y: 298, distance: 52.2
click at [210, 298] on div "Advanced Advanced Settings. If unsure please ignore! Dispatch Lead Time 1 Days …" at bounding box center [622, 329] width 828 height 237
type input "0"
click at [609, 478] on button "Save" at bounding box center [615, 474] width 34 height 20
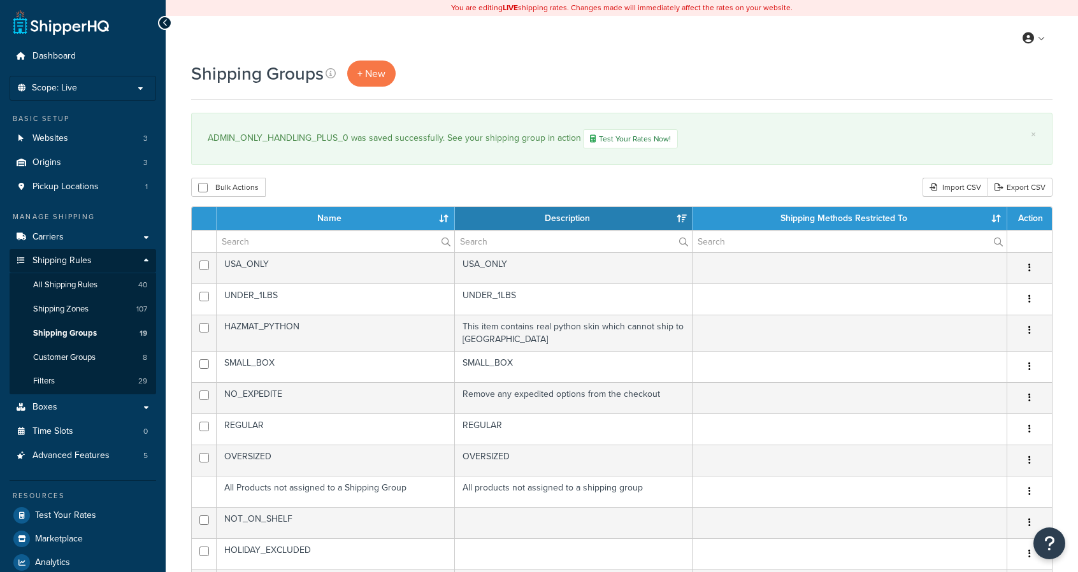
select select "15"
click at [73, 517] on span "Test Your Rates" at bounding box center [65, 515] width 61 height 11
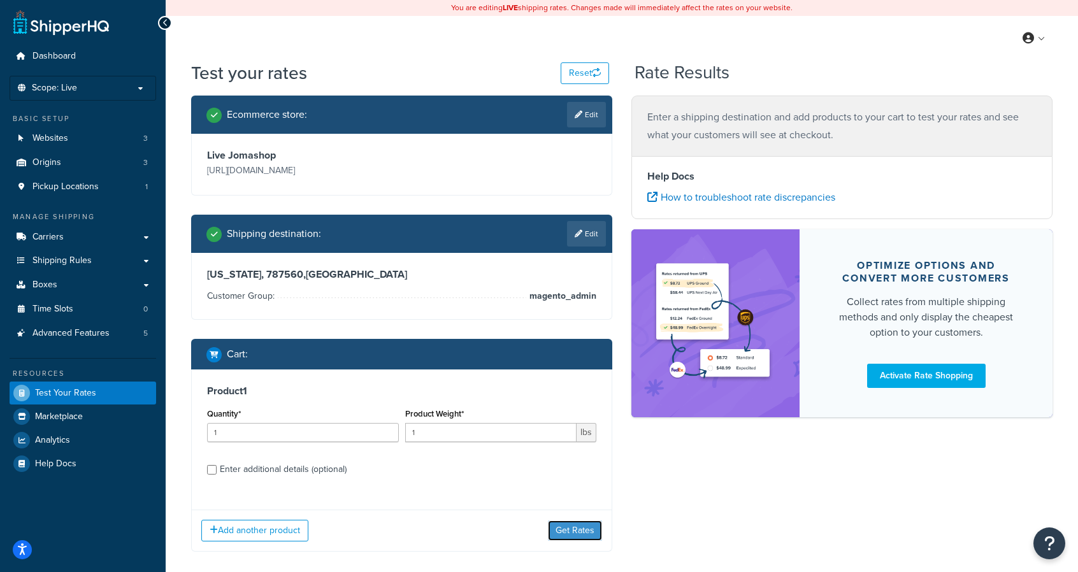
drag, startPoint x: 573, startPoint y: 529, endPoint x: 505, endPoint y: 445, distance: 109.2
click at [505, 445] on div "Product 1 Quantity* 1 Product Weight* 1 lbs Enter additional details (optional)…" at bounding box center [401, 461] width 421 height 182
click at [505, 445] on div "Product Weight* 1 lbs" at bounding box center [501, 428] width 198 height 47
click at [497, 439] on input "1" at bounding box center [491, 432] width 172 height 19
type input "13"
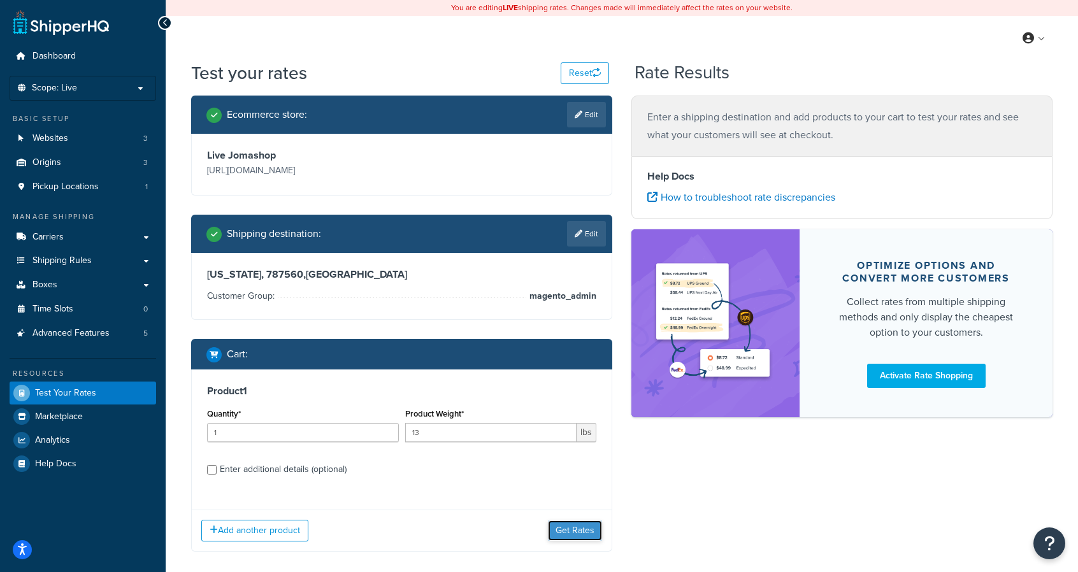
click at [580, 529] on button "Get Rates" at bounding box center [575, 531] width 54 height 20
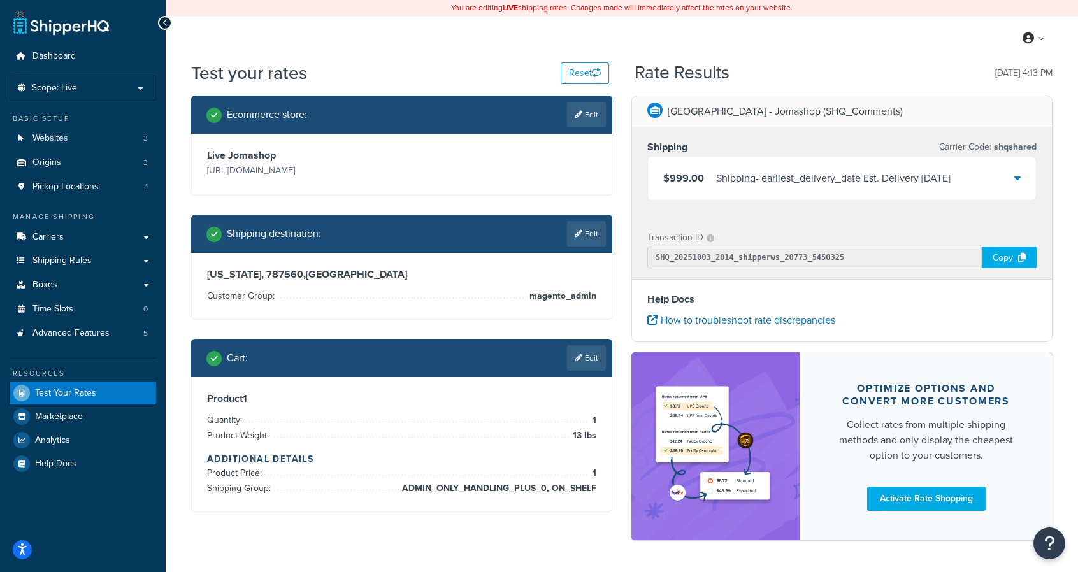
click at [1016, 176] on icon at bounding box center [1017, 178] width 6 height 10
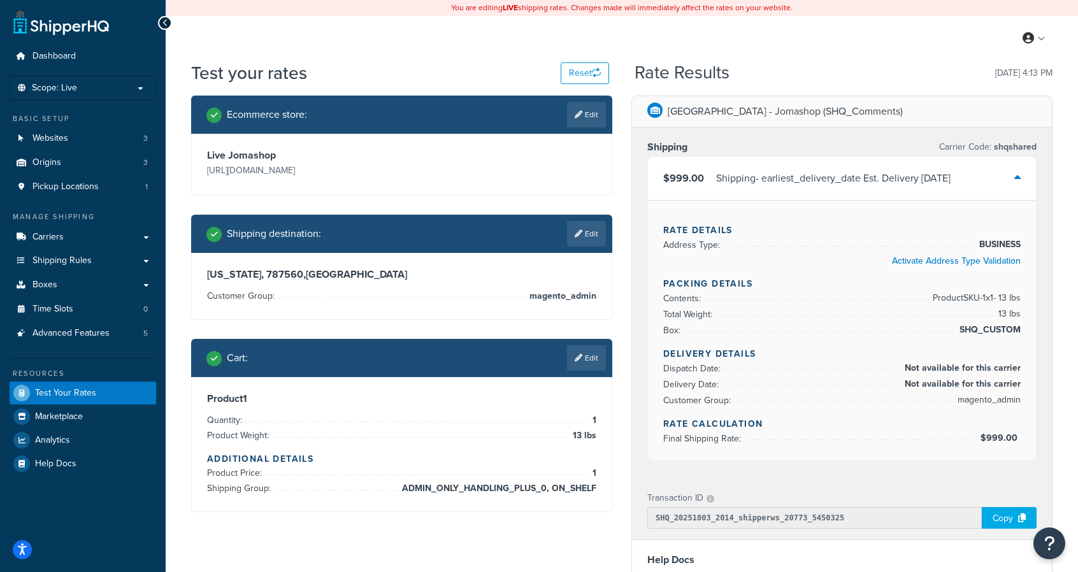
click at [865, 183] on div "Shipping - earliest_delivery_date Est. Delivery Tue, Oct 7, 2025" at bounding box center [833, 178] width 234 height 18
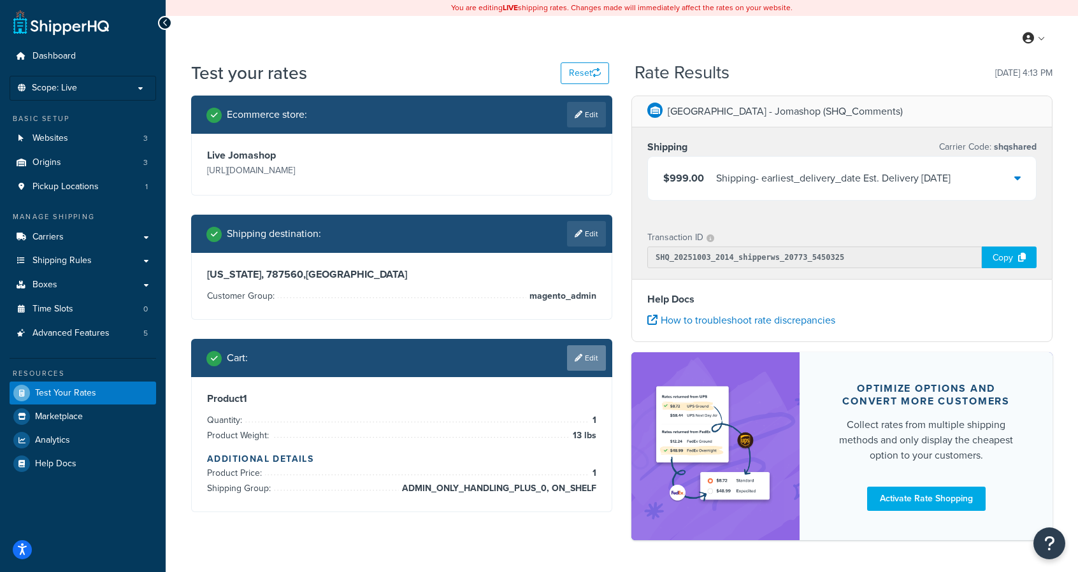
click at [580, 361] on link "Edit" at bounding box center [586, 357] width 39 height 25
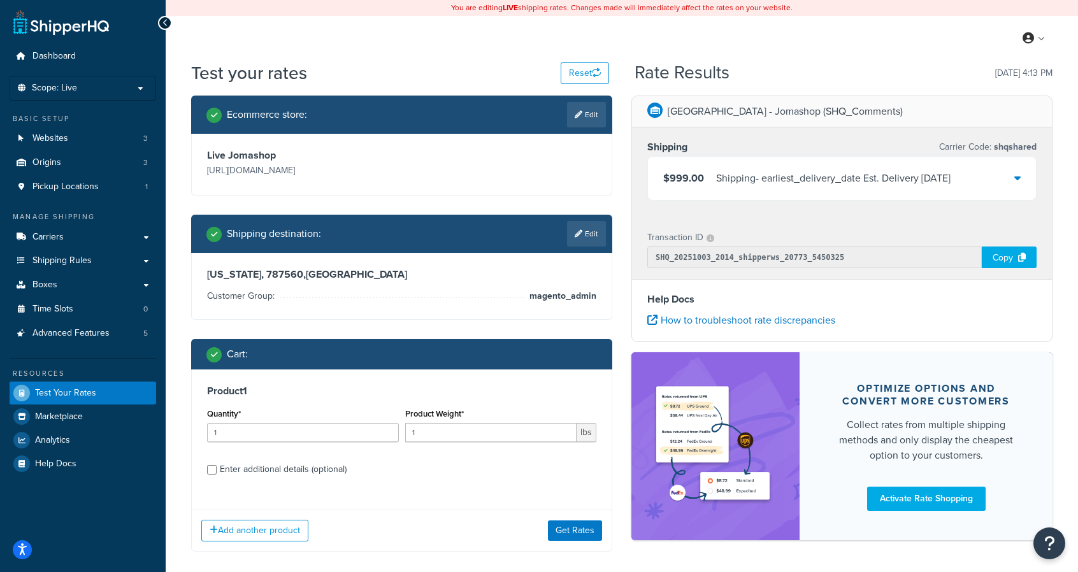
click at [319, 471] on div "Enter additional details (optional)" at bounding box center [283, 470] width 127 height 18
click at [217, 471] on input "Enter additional details (optional)" at bounding box center [212, 470] width 10 height 10
checkbox input "true"
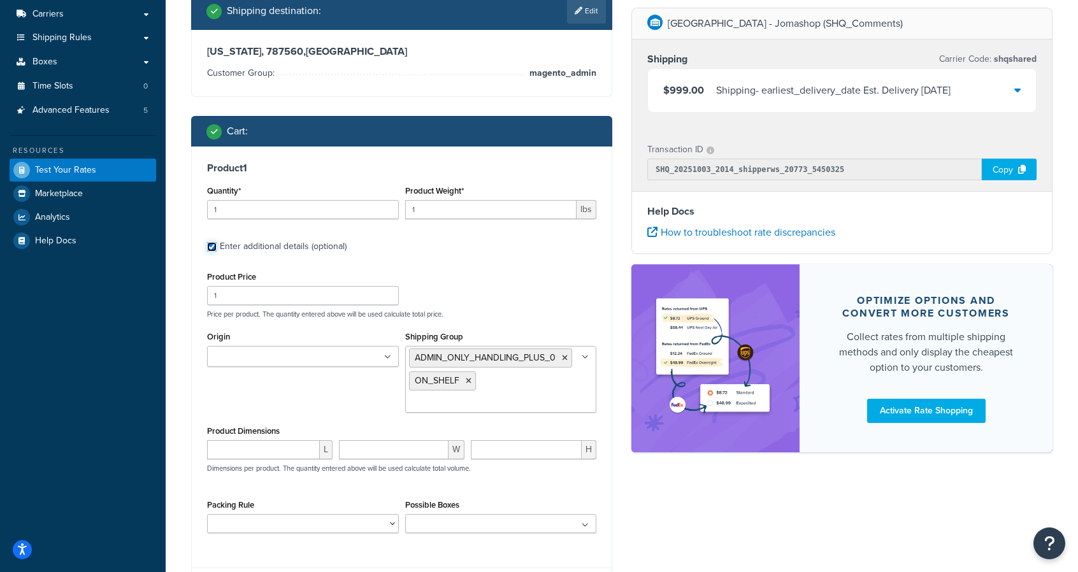
scroll to position [227, 0]
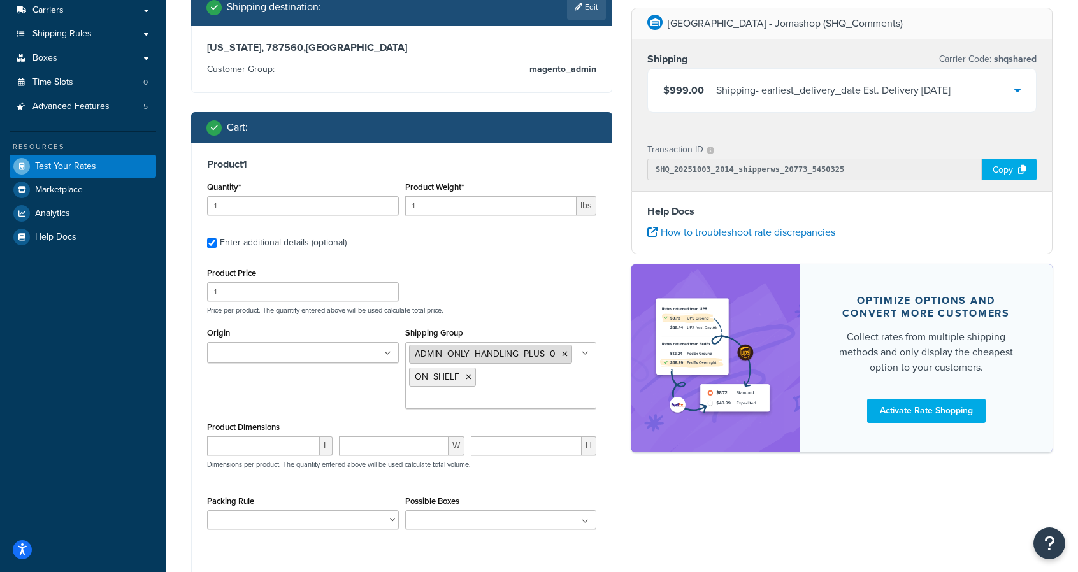
click at [564, 351] on icon at bounding box center [565, 354] width 6 height 8
click at [608, 410] on div "Product 1 Quantity* 1 Product Weight* 1 lbs Enter additional details (optional)…" at bounding box center [402, 349] width 420 height 412
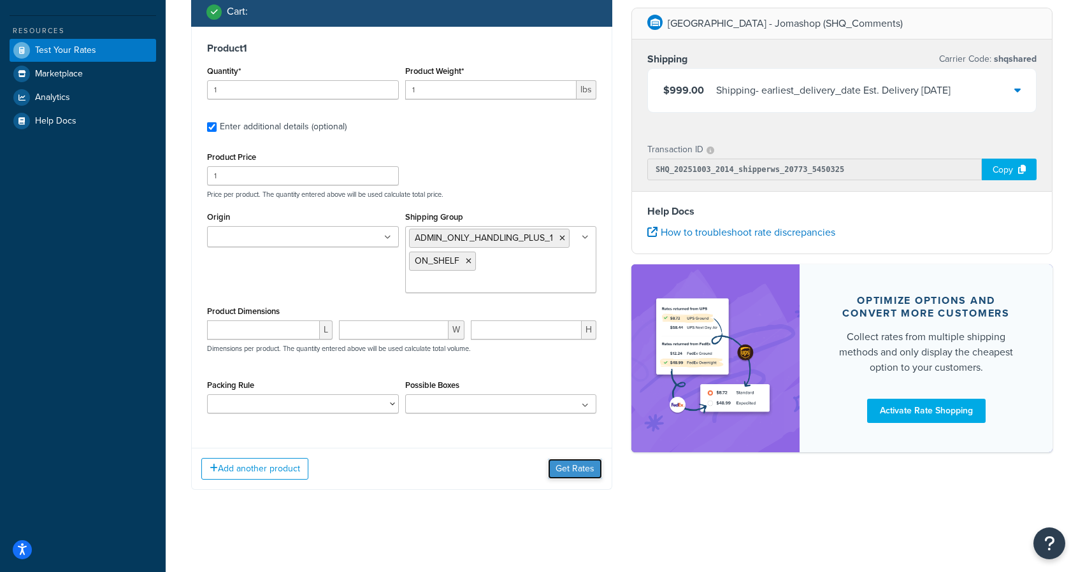
click at [568, 475] on button "Get Rates" at bounding box center [575, 469] width 54 height 20
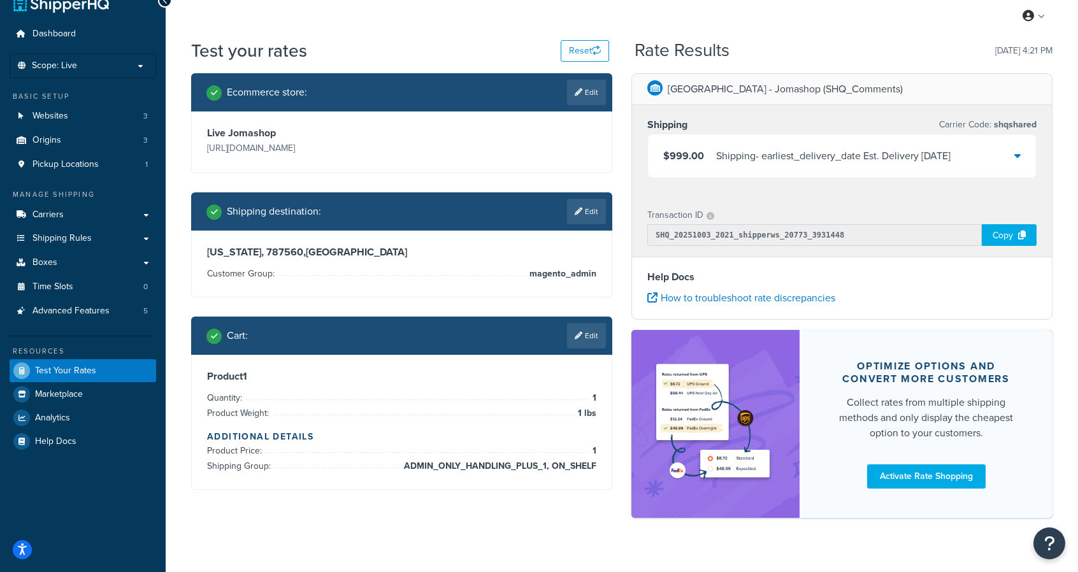
scroll to position [44, 0]
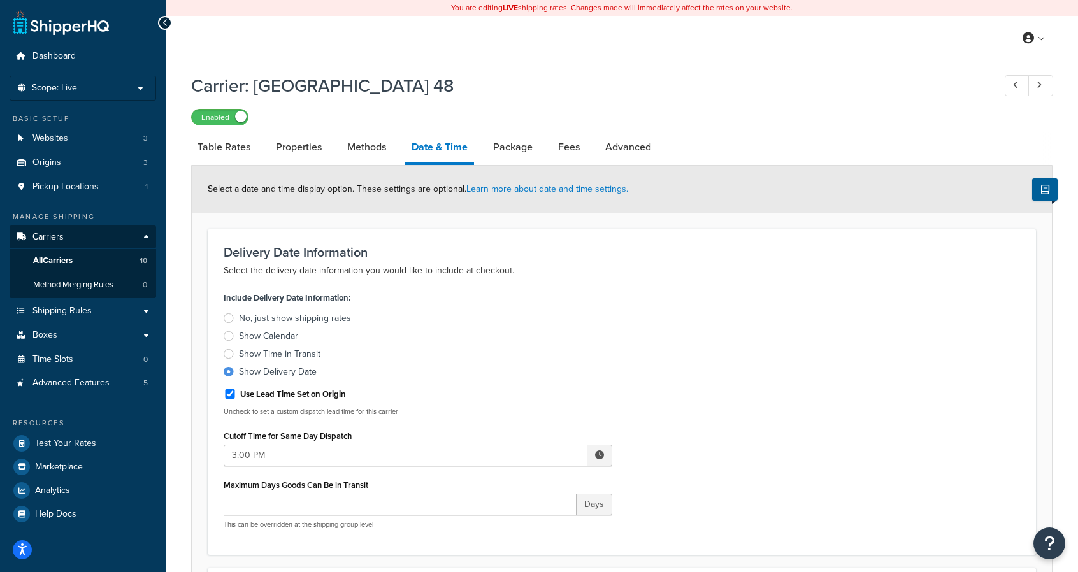
select select "yMMMEd"
click at [62, 259] on span "All Carriers" at bounding box center [52, 260] width 39 height 11
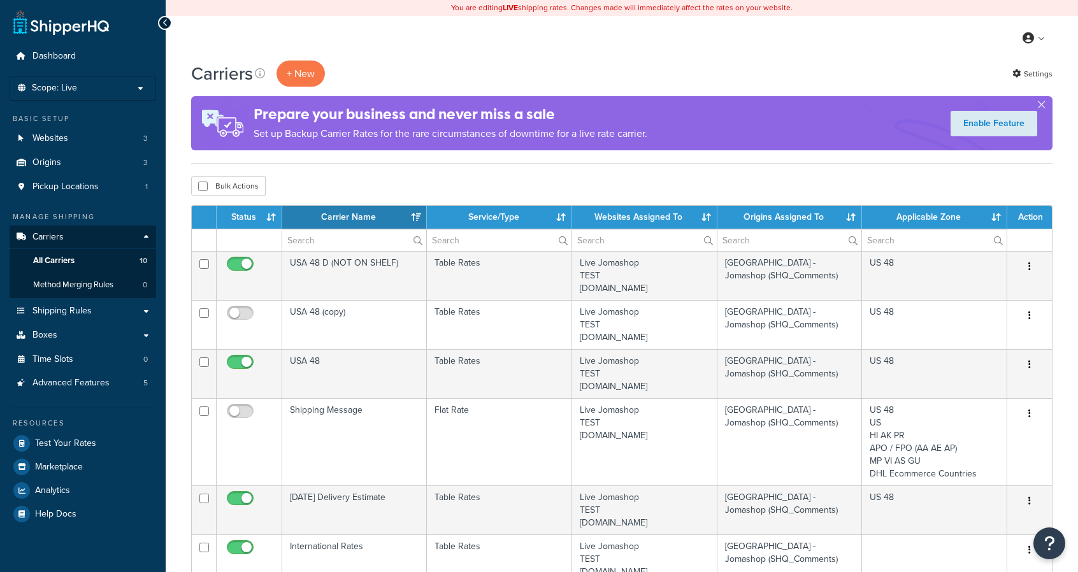
select select "15"
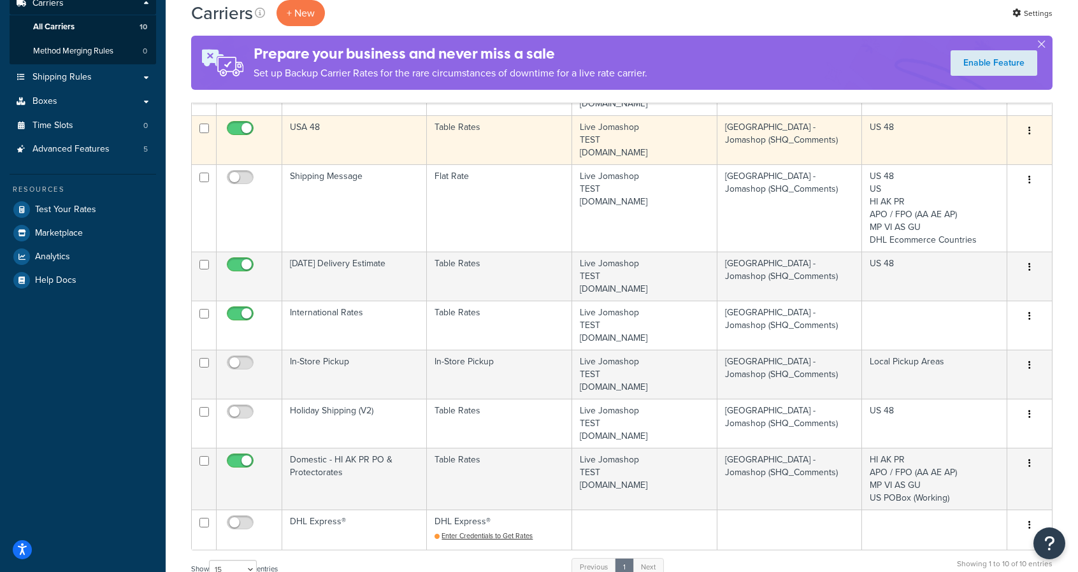
scroll to position [234, 0]
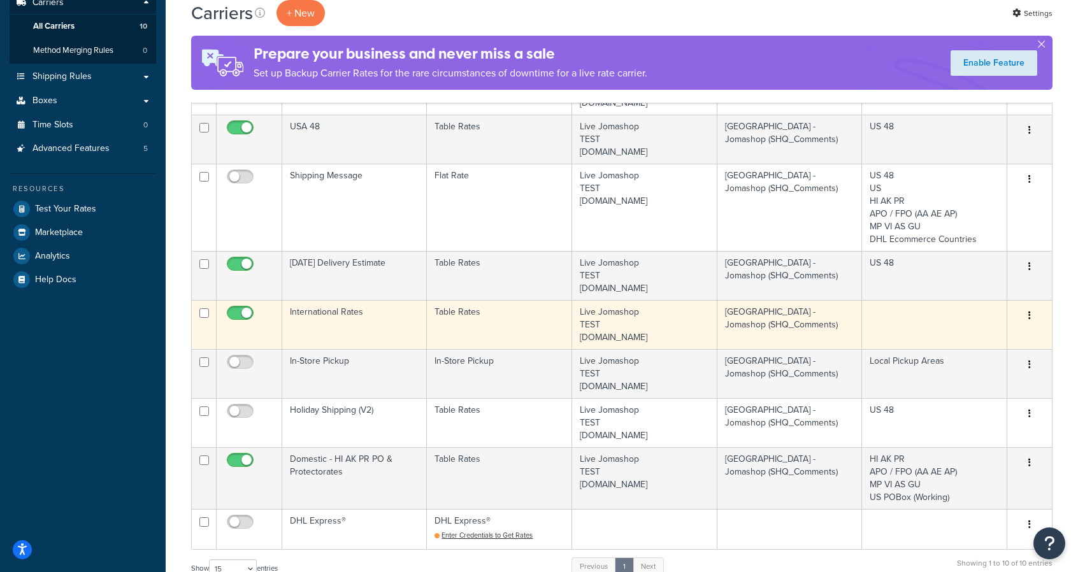
click at [1029, 315] on icon "button" at bounding box center [1029, 315] width 3 height 9
click at [998, 338] on link "Edit" at bounding box center [978, 340] width 101 height 26
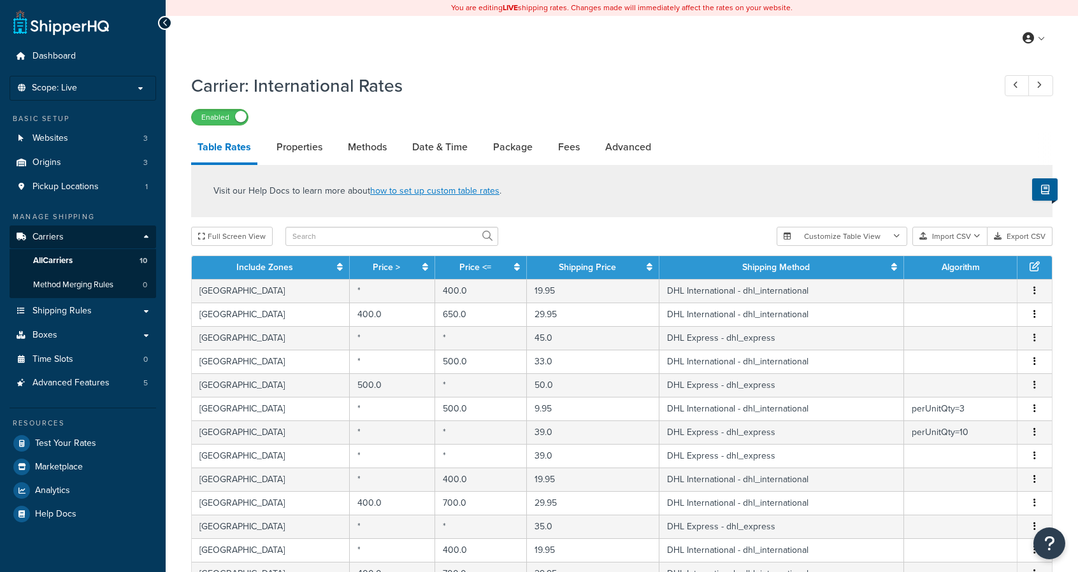
select select "25"
click at [423, 151] on link "Date & Time" at bounding box center [440, 147] width 68 height 31
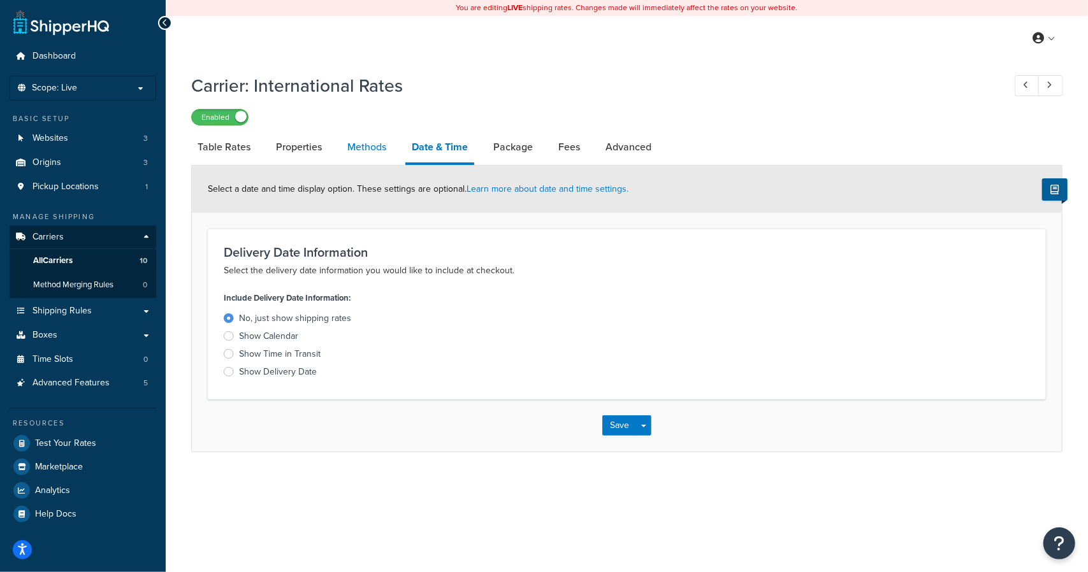
click at [356, 149] on link "Methods" at bounding box center [367, 147] width 52 height 31
select select "25"
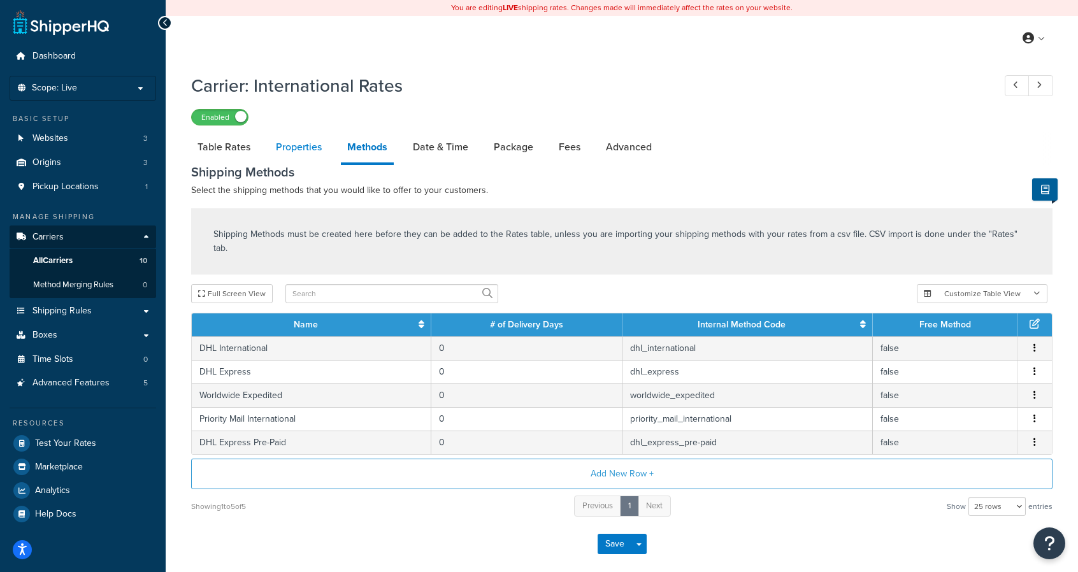
click at [294, 145] on link "Properties" at bounding box center [298, 147] width 59 height 31
select select "HIGHEST"
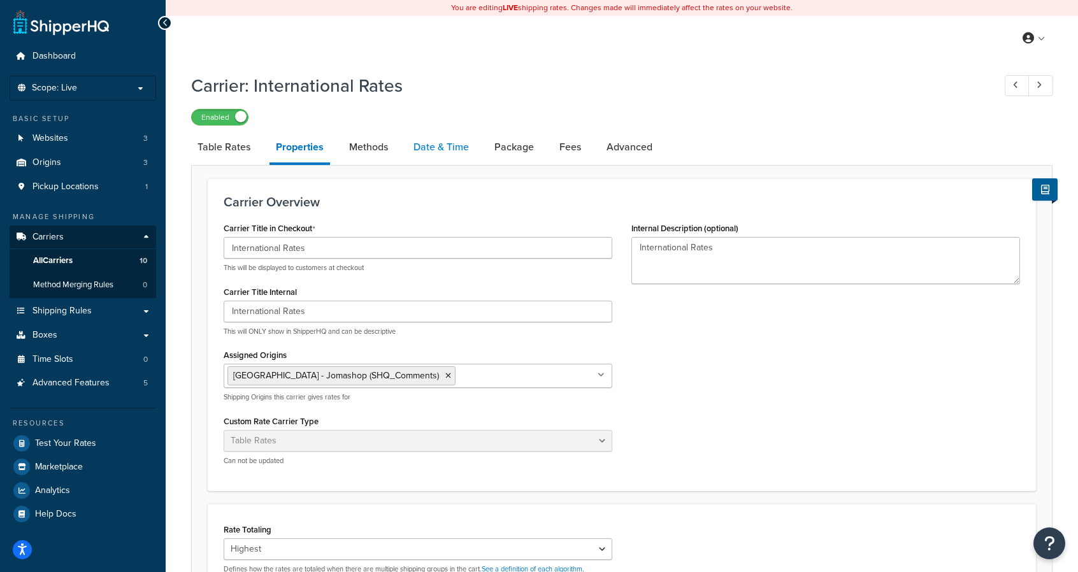
click at [441, 154] on link "Date & Time" at bounding box center [441, 147] width 68 height 31
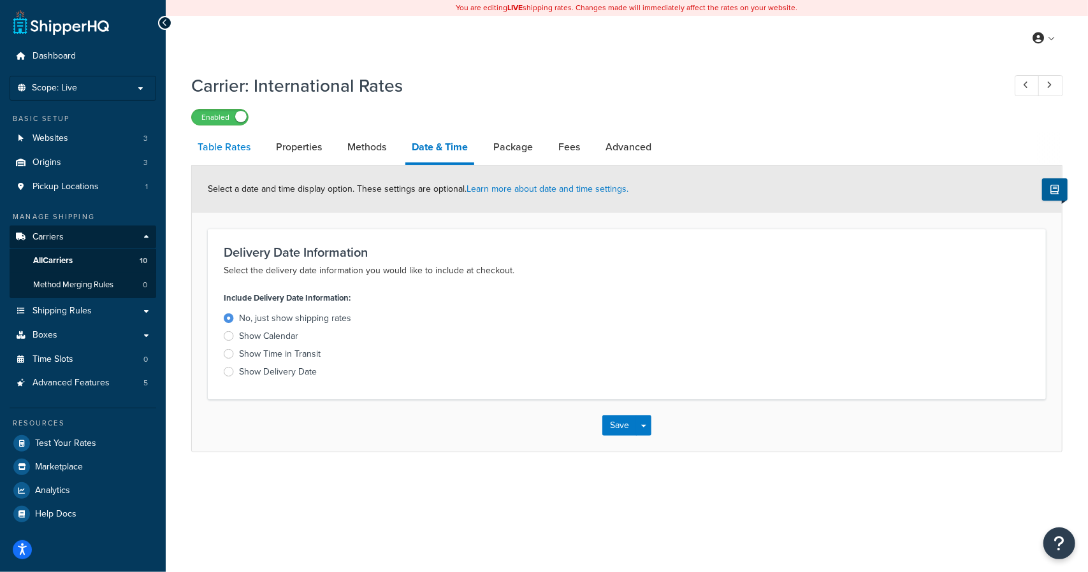
click at [233, 148] on link "Table Rates" at bounding box center [224, 147] width 66 height 31
select select "25"
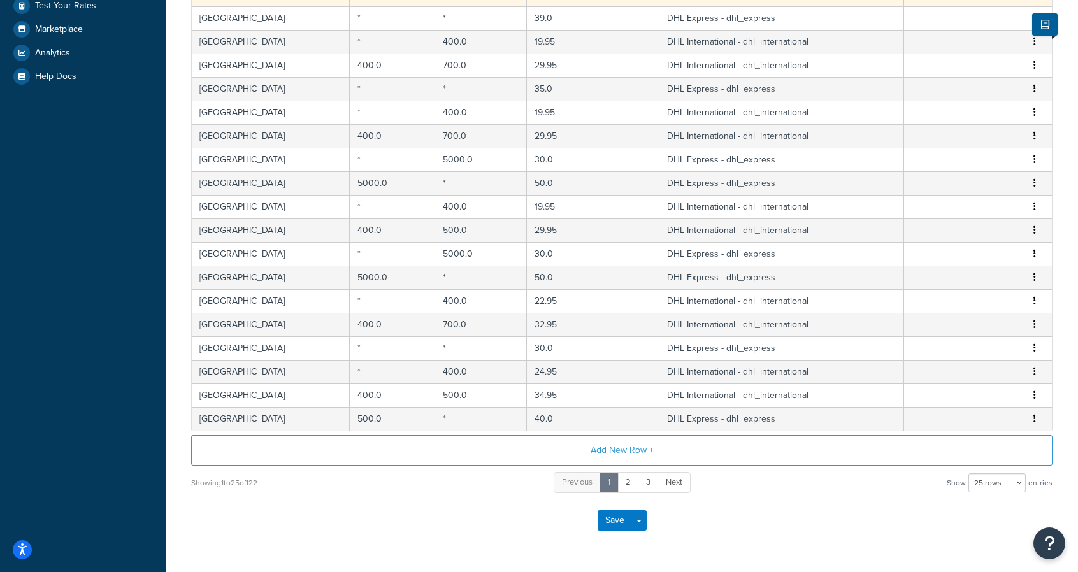
scroll to position [438, 0]
click at [626, 475] on link "2" at bounding box center [628, 481] width 22 height 21
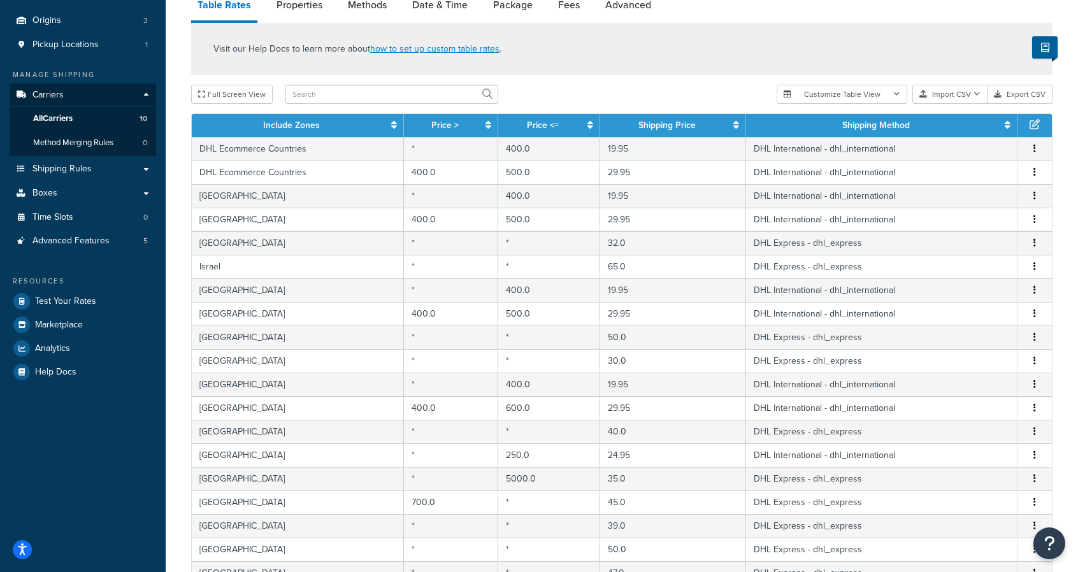
scroll to position [471, 0]
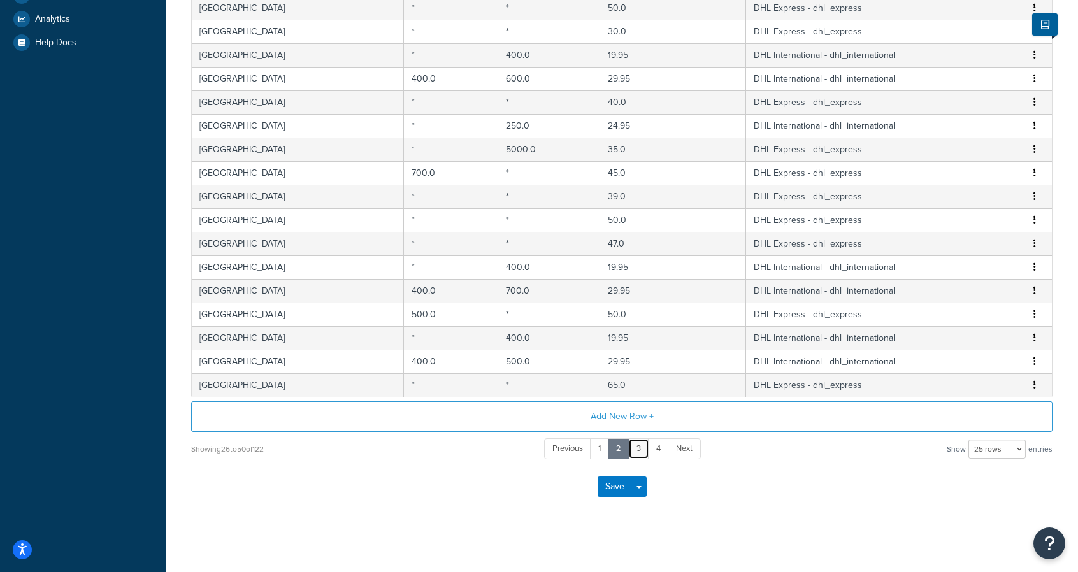
click at [642, 438] on link "3" at bounding box center [638, 448] width 21 height 21
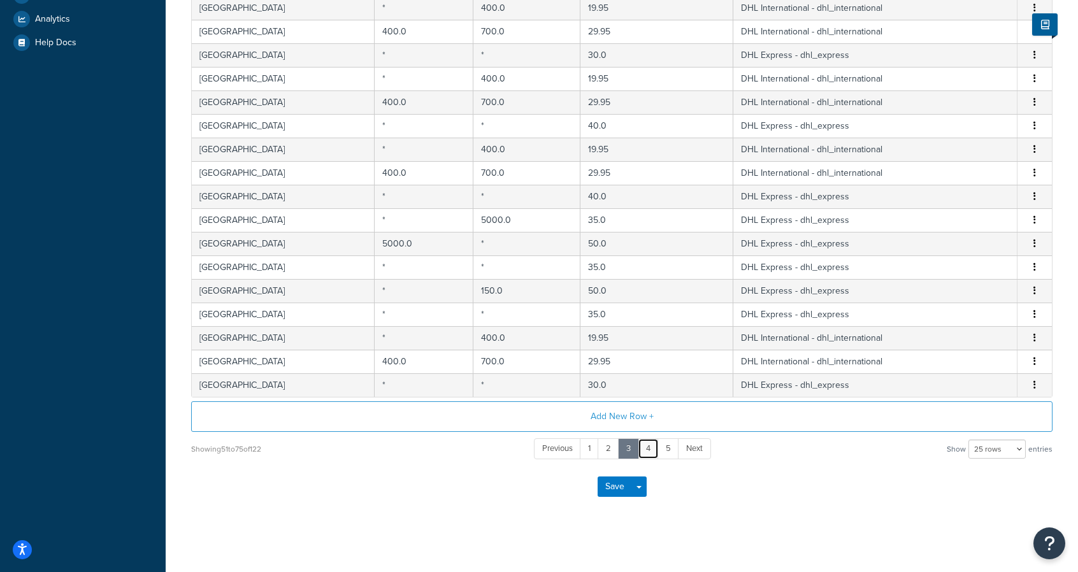
click at [642, 438] on link "4" at bounding box center [648, 448] width 21 height 21
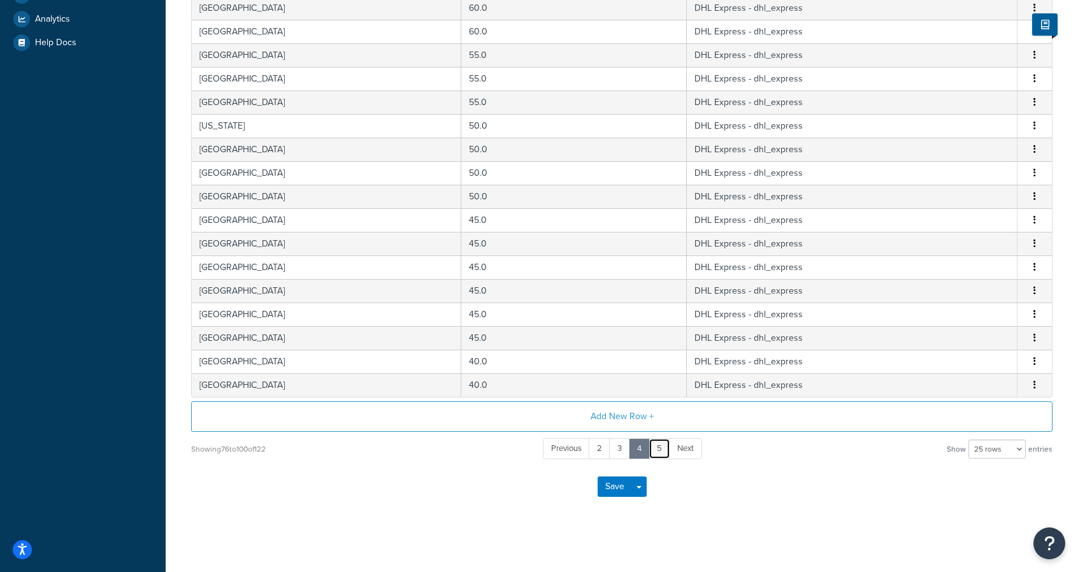
click at [659, 442] on link "5" at bounding box center [660, 448] width 22 height 21
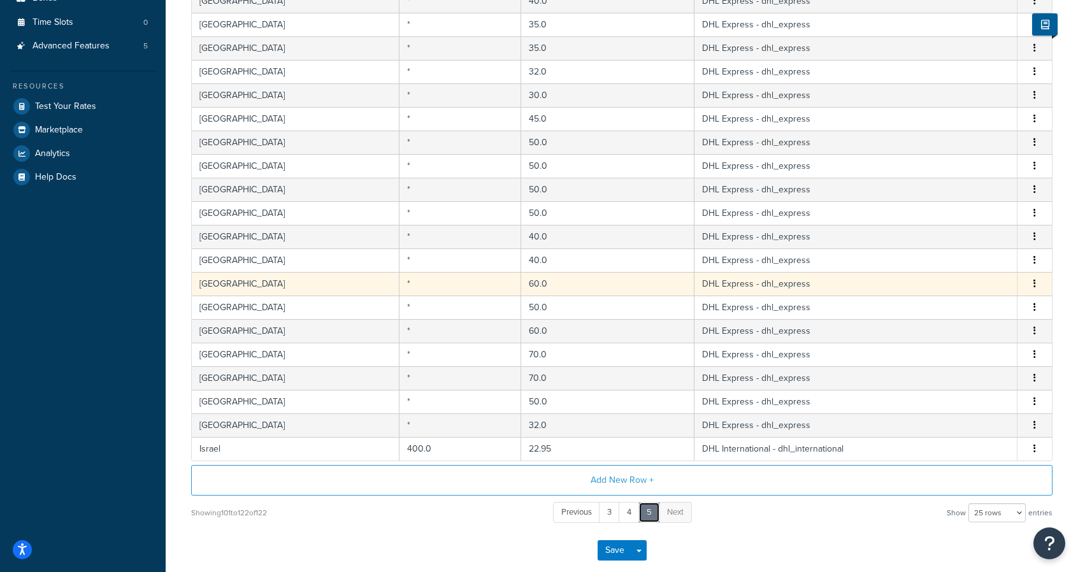
scroll to position [338, 0]
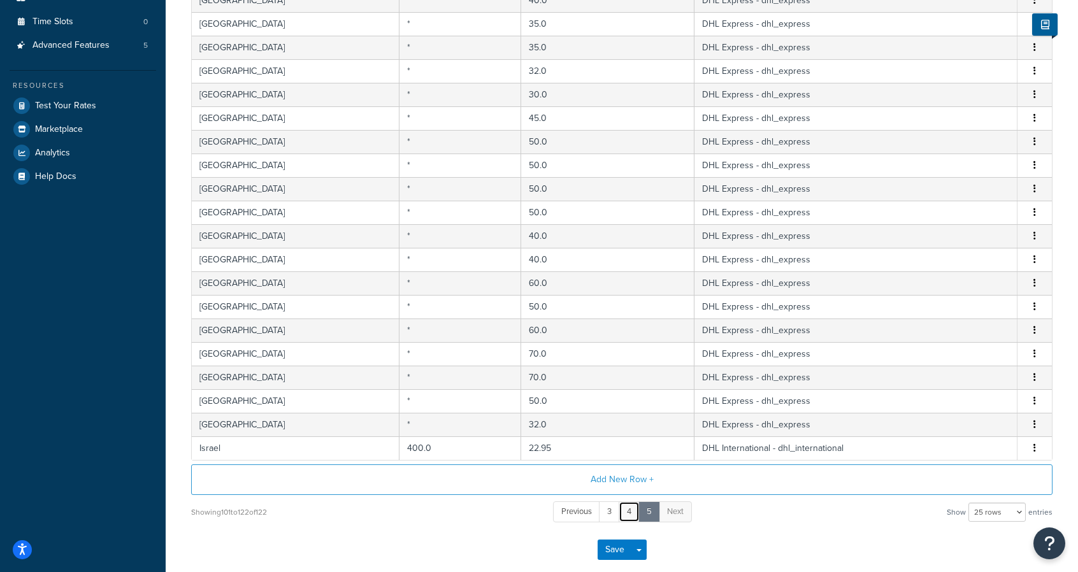
click at [624, 506] on link "4" at bounding box center [629, 511] width 21 height 21
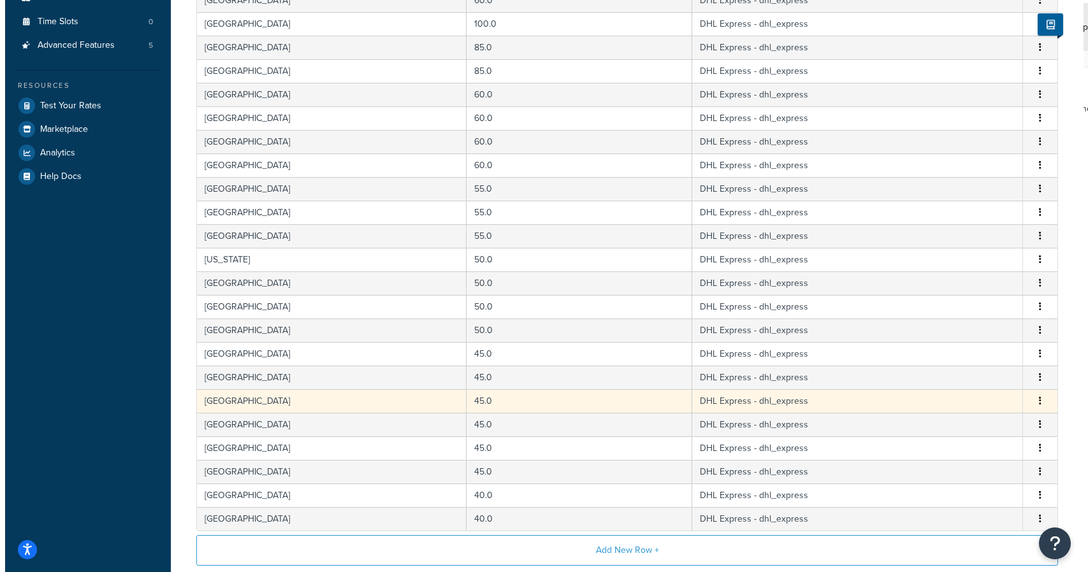
scroll to position [0, 0]
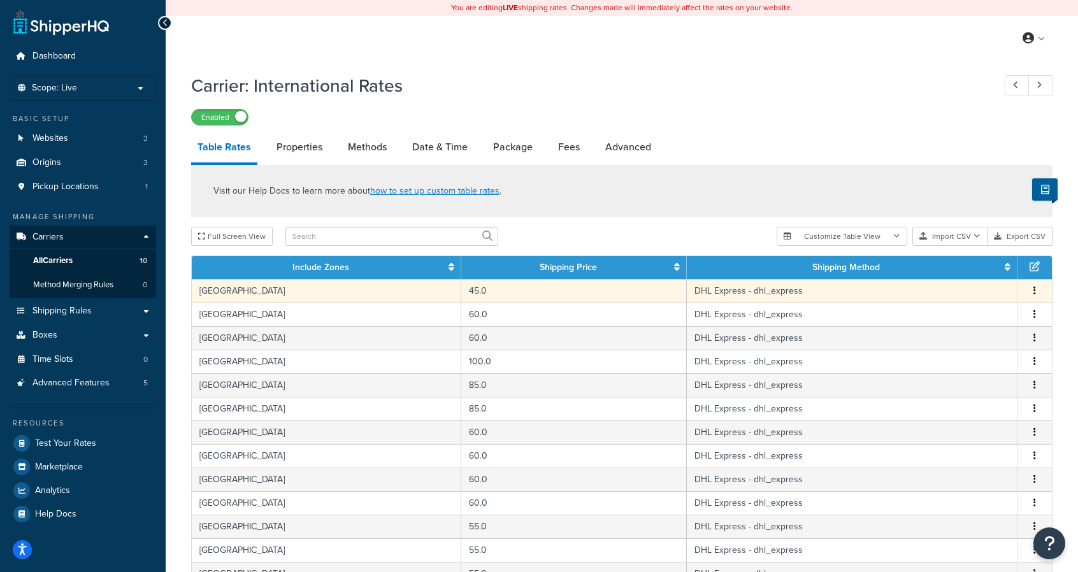
click at [1033, 295] on icon "button" at bounding box center [1034, 290] width 3 height 9
click at [961, 259] on div "Edit" at bounding box center [970, 267] width 90 height 26
select select "41795"
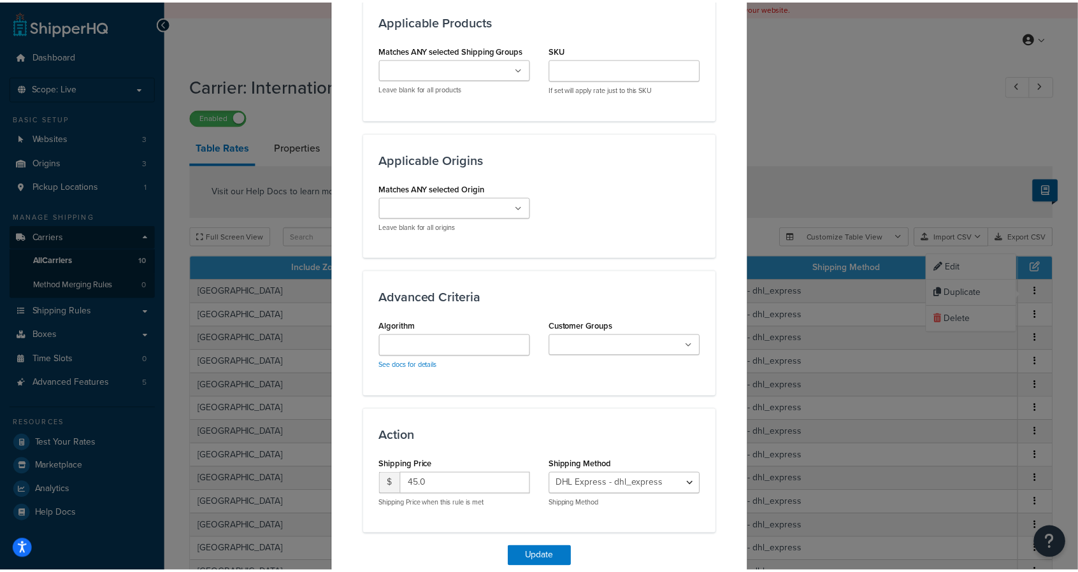
scroll to position [883, 0]
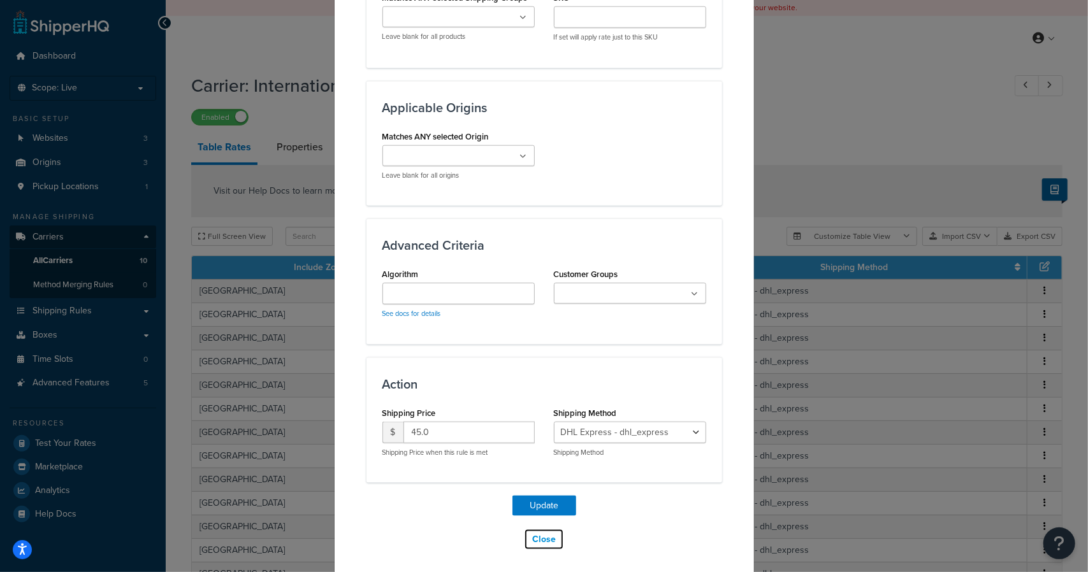
click at [535, 532] on button "Close" at bounding box center [544, 540] width 40 height 22
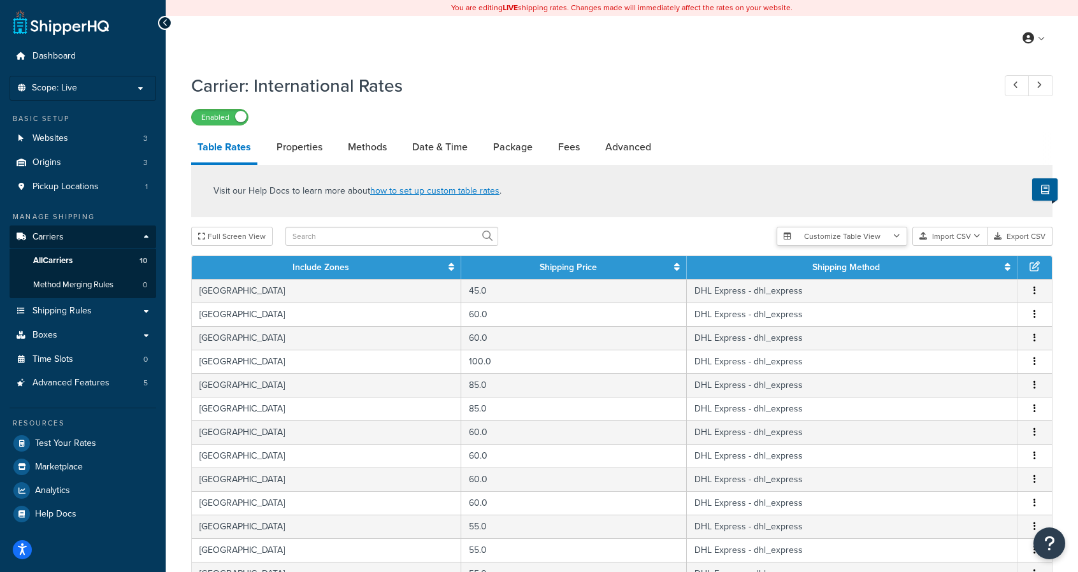
click at [884, 238] on button "Customize Table View" at bounding box center [842, 236] width 131 height 19
click at [835, 287] on label "Show selected columns" at bounding box center [842, 284] width 111 height 18
click at [796, 287] on input "Show selected columns" at bounding box center [792, 285] width 10 height 10
radio input "true"
drag, startPoint x: 949, startPoint y: 234, endPoint x: 848, endPoint y: 210, distance: 104.3
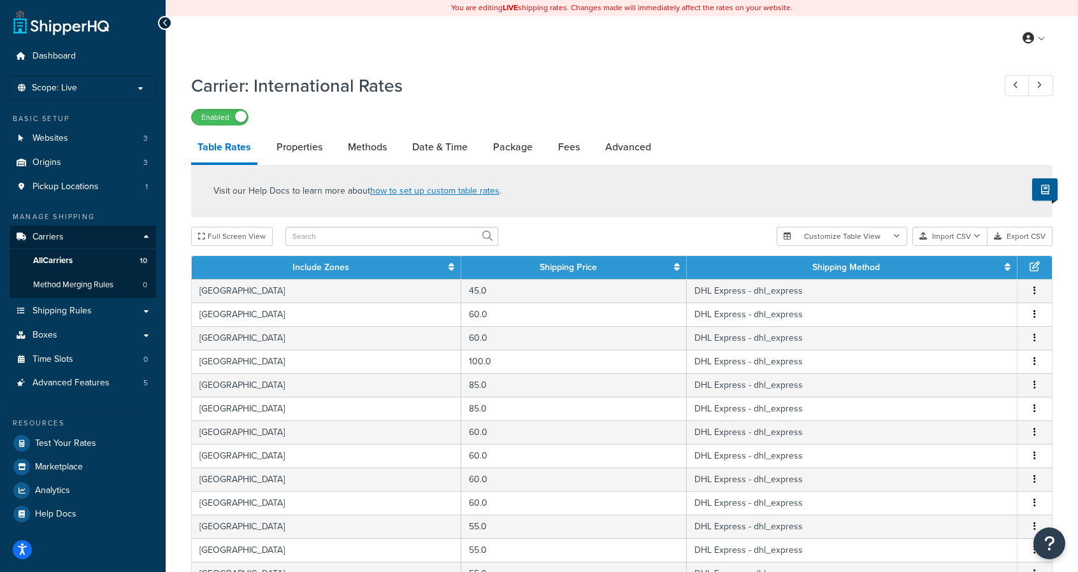
click at [848, 210] on div "Visit our Help Docs to learn more about how to set up custom table rates . Full…" at bounding box center [622, 548] width 880 height 767
click at [729, 233] on div "Full Screen View" at bounding box center [478, 236] width 575 height 19
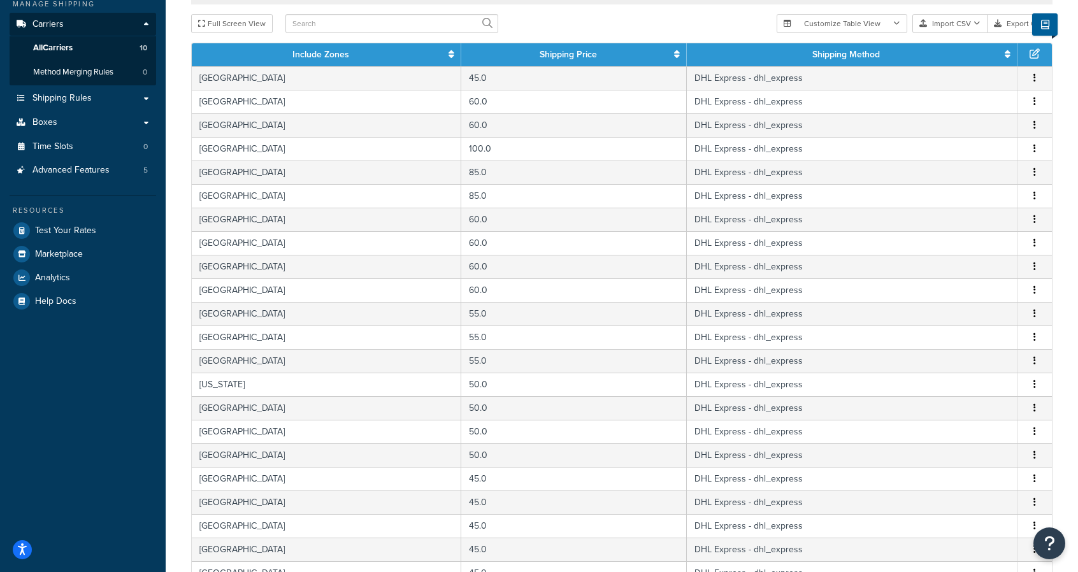
scroll to position [471, 0]
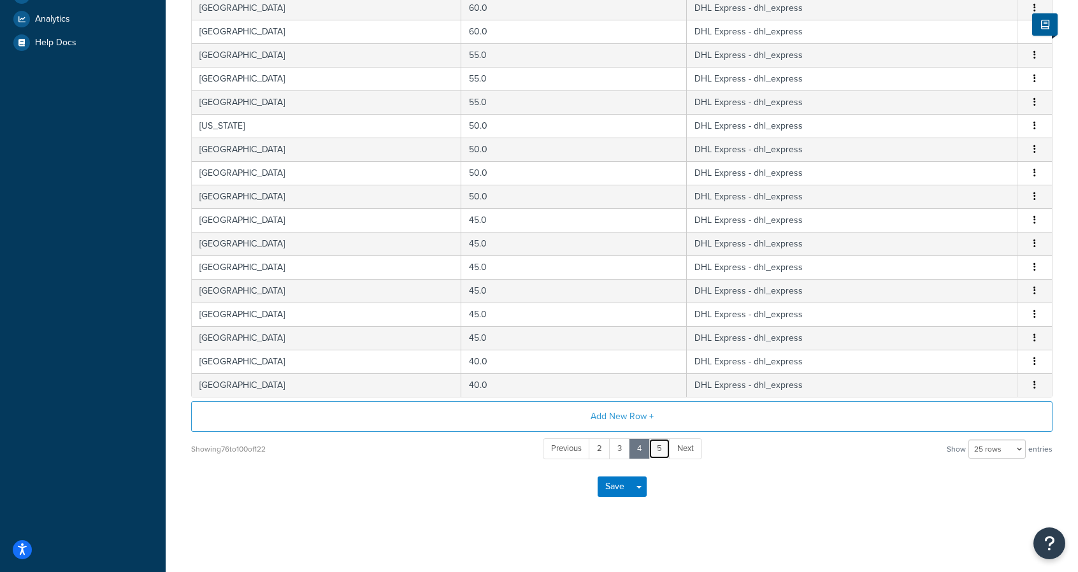
click at [657, 445] on link "5" at bounding box center [660, 448] width 22 height 21
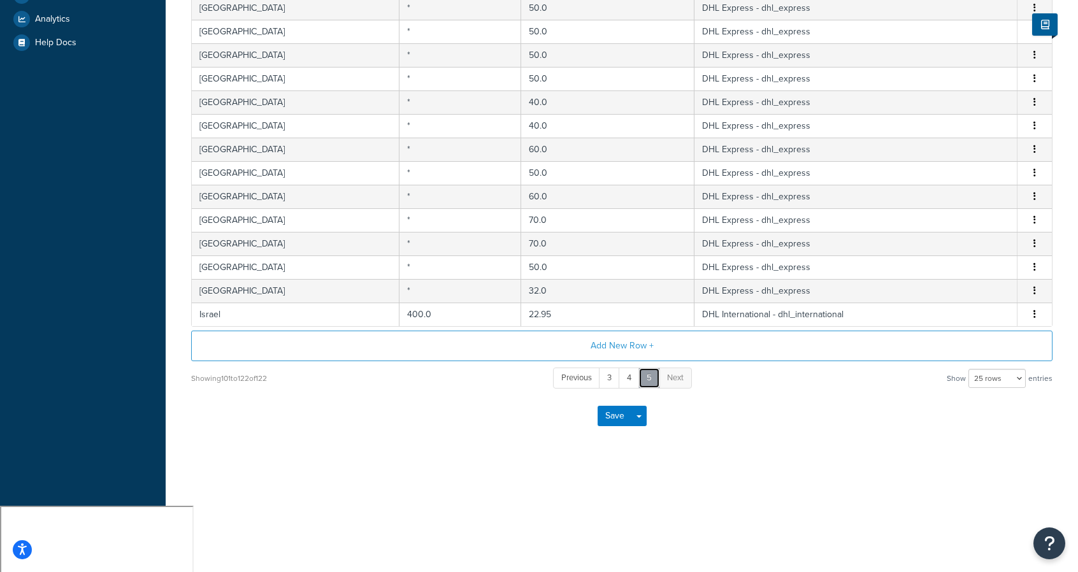
scroll to position [401, 0]
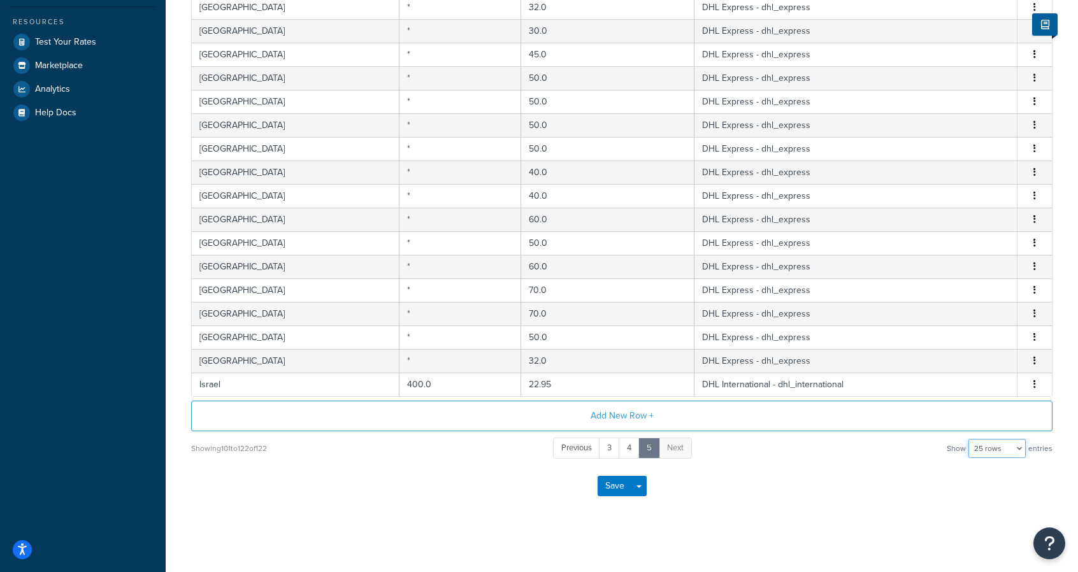
click at [1006, 451] on select "10 rows 15 rows 25 rows 50 rows 100 rows 1000 rows" at bounding box center [996, 448] width 57 height 19
select select "1000"
click at [970, 439] on select "10 rows 15 rows 25 rows 50 rows 100 rows 1000 rows" at bounding box center [996, 448] width 57 height 19
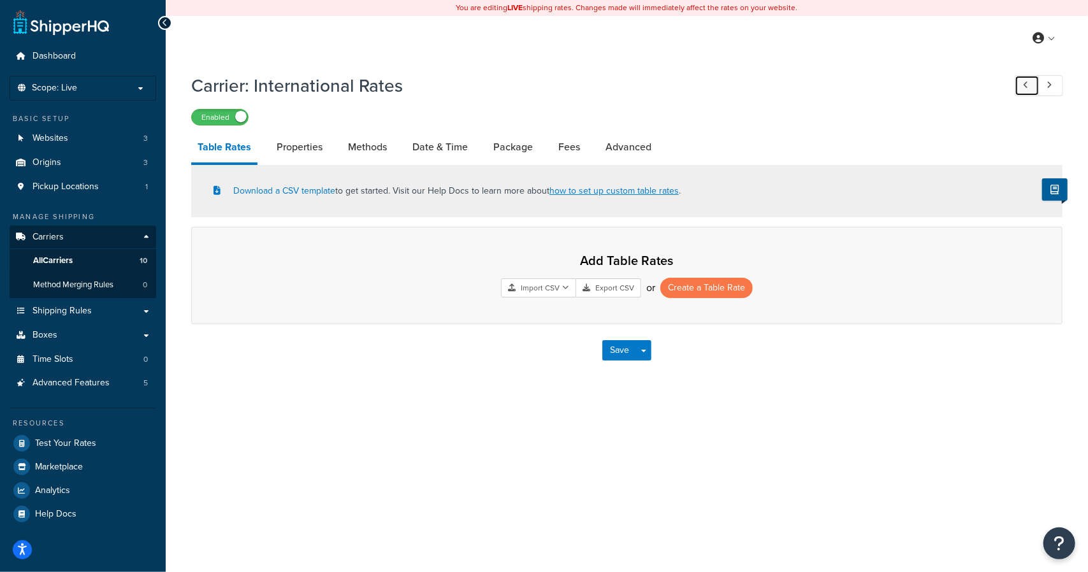
click at [1020, 85] on link at bounding box center [1026, 85] width 25 height 21
click at [1024, 85] on icon at bounding box center [1025, 85] width 5 height 8
click at [1020, 85] on link at bounding box center [1026, 85] width 25 height 21
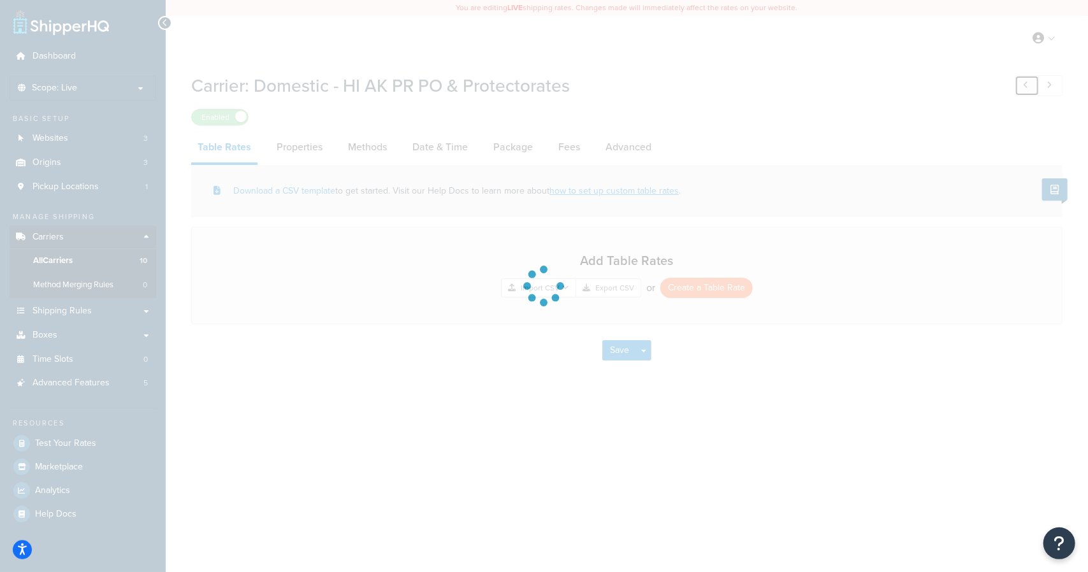
select select "dhl"
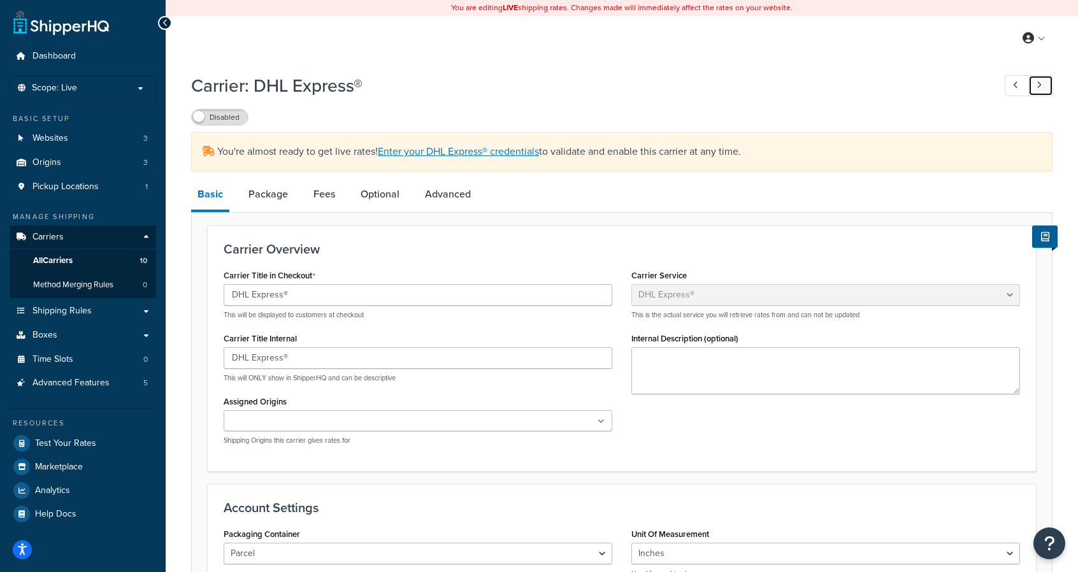
click at [1044, 86] on link at bounding box center [1040, 85] width 25 height 21
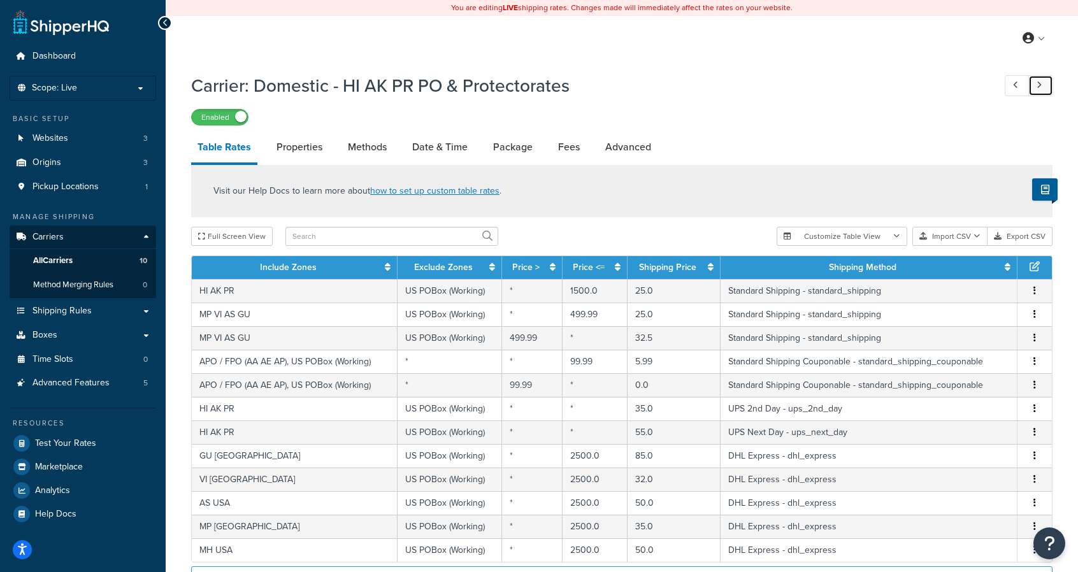
click at [1044, 86] on link at bounding box center [1040, 85] width 25 height 21
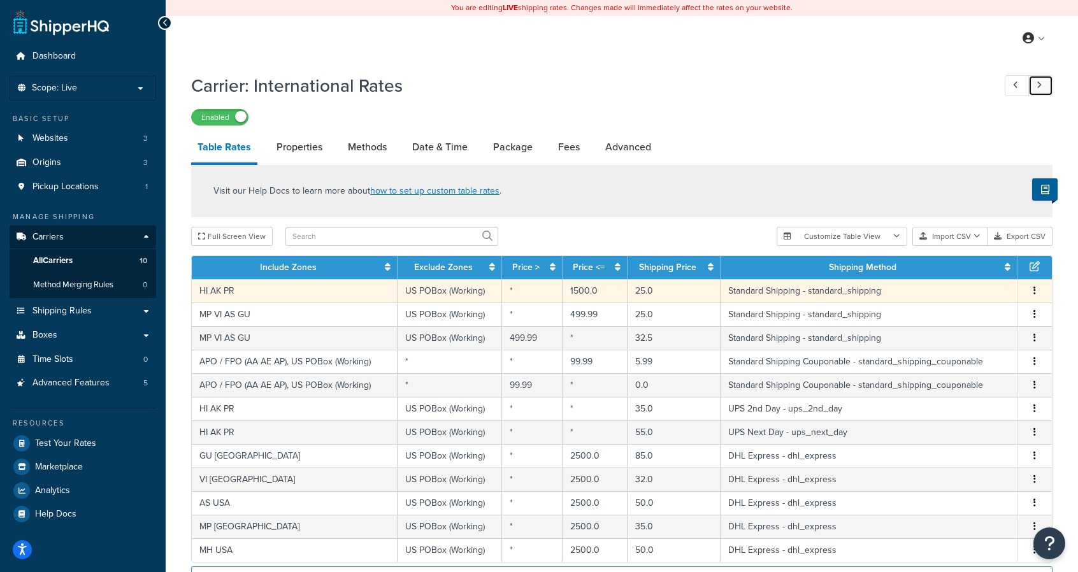
scroll to position [168, 0]
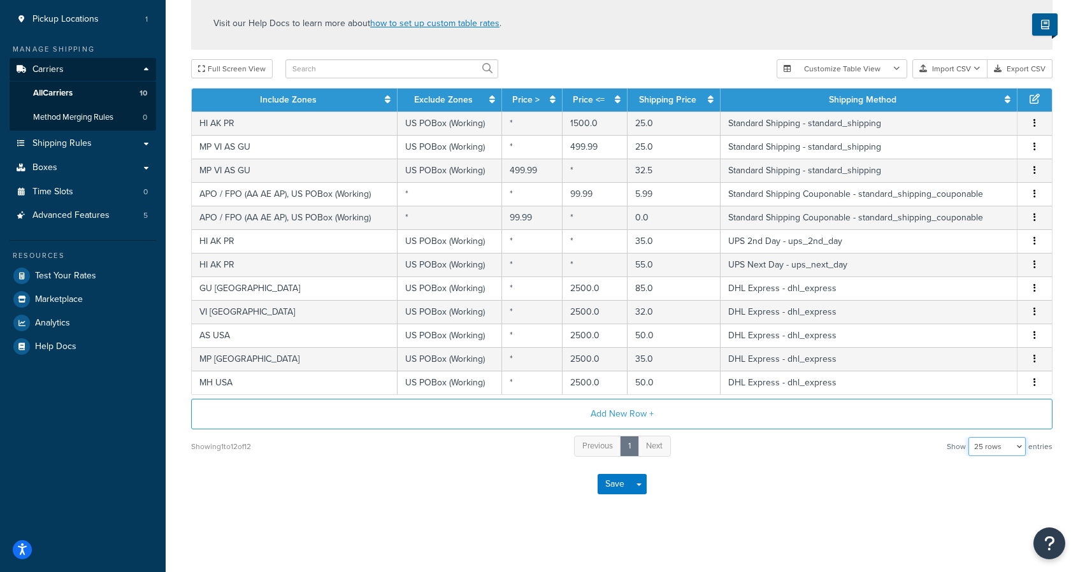
click at [980, 446] on select "10 rows 15 rows 25 rows 50 rows 100 rows 1000 rows" at bounding box center [996, 446] width 57 height 19
select select "1000"
click at [970, 437] on select "10 rows 15 rows 25 rows 50 rows 100 rows 1000 rows" at bounding box center [996, 446] width 57 height 19
click at [784, 503] on div "Save Save Dropdown Save and Edit" at bounding box center [621, 484] width 861 height 52
click at [1009, 442] on select "10 rows 15 rows 25 rows 50 rows 100 rows 1000 rows" at bounding box center [996, 446] width 57 height 19
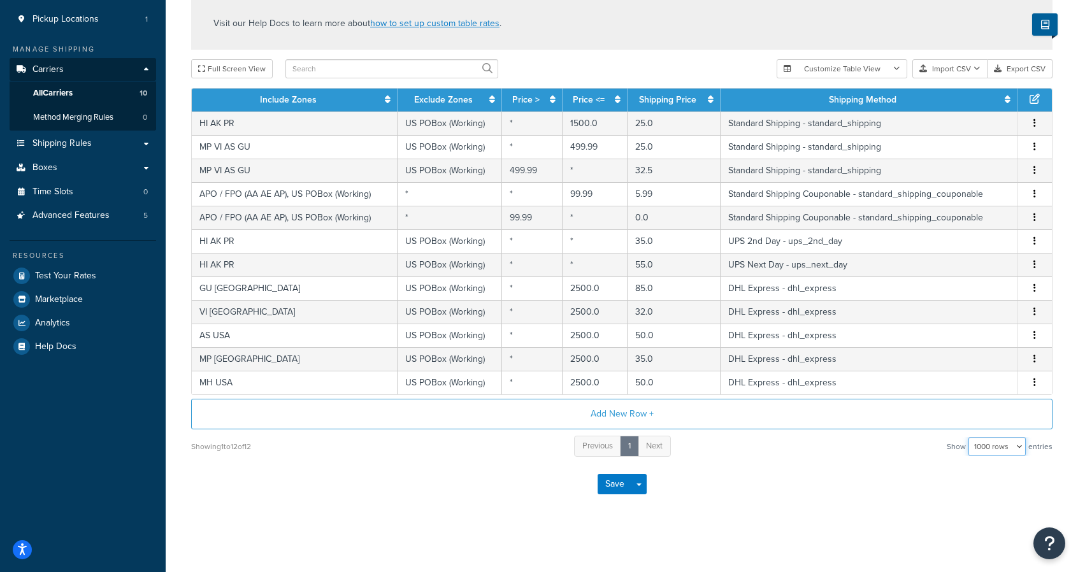
click at [970, 437] on select "10 rows 15 rows 25 rows 50 rows 100 rows 1000 rows" at bounding box center [996, 446] width 57 height 19
click at [947, 452] on div "Showing 1 to 12 of 12 Previous 1 Next Show 10 rows 15 rows 25 rows 50 rows 100 …" at bounding box center [621, 446] width 861 height 24
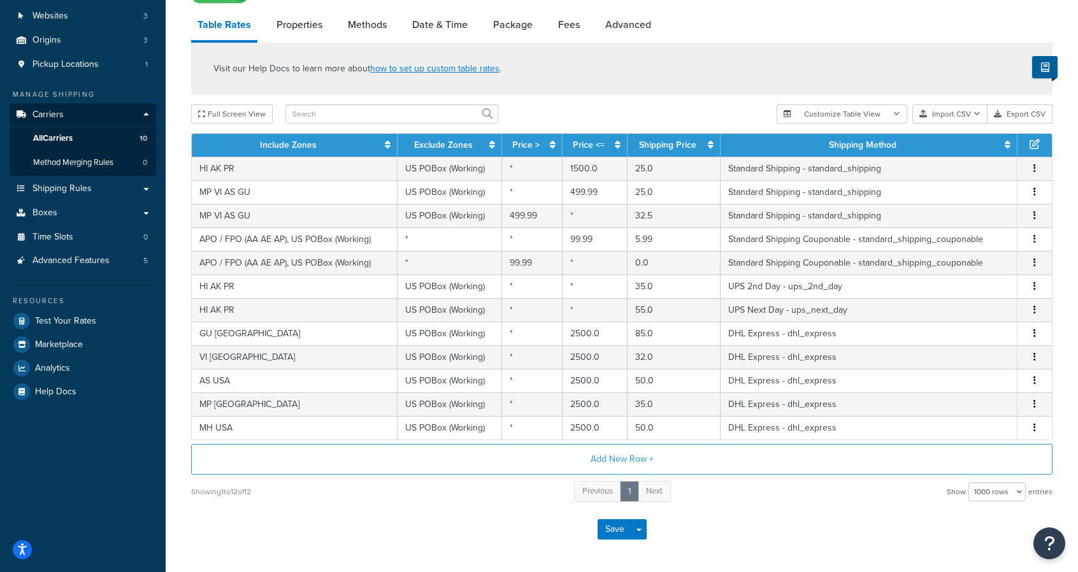
scroll to position [0, 0]
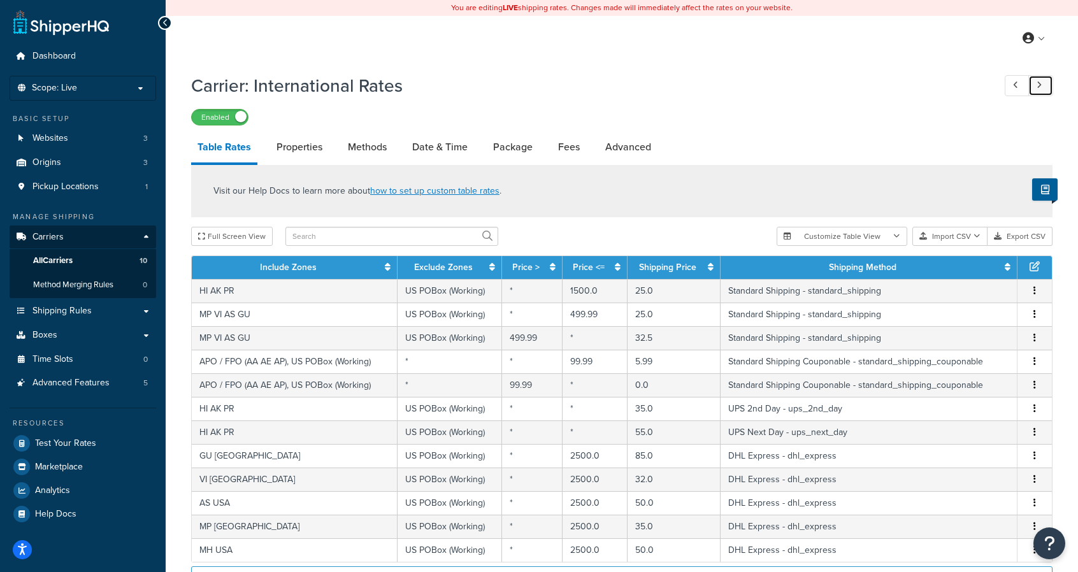
click at [1050, 87] on link at bounding box center [1040, 85] width 25 height 21
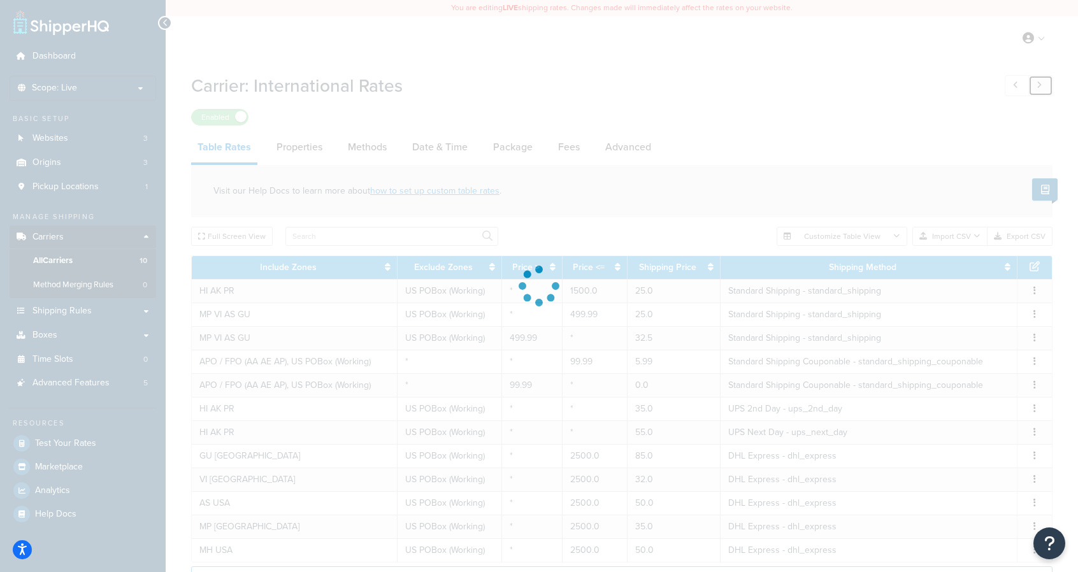
select select "pickup"
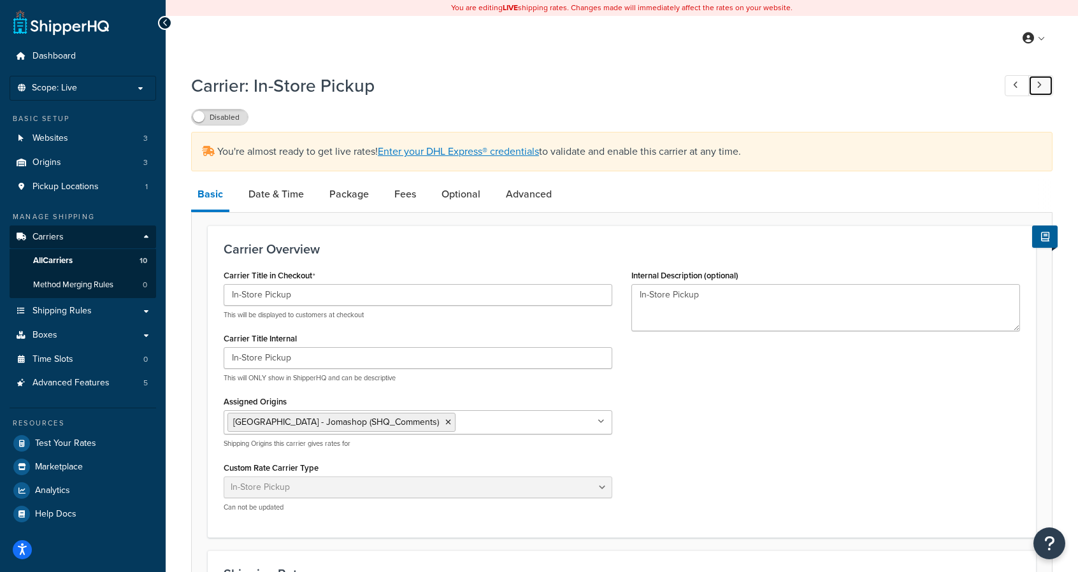
click at [1035, 94] on link at bounding box center [1040, 85] width 25 height 21
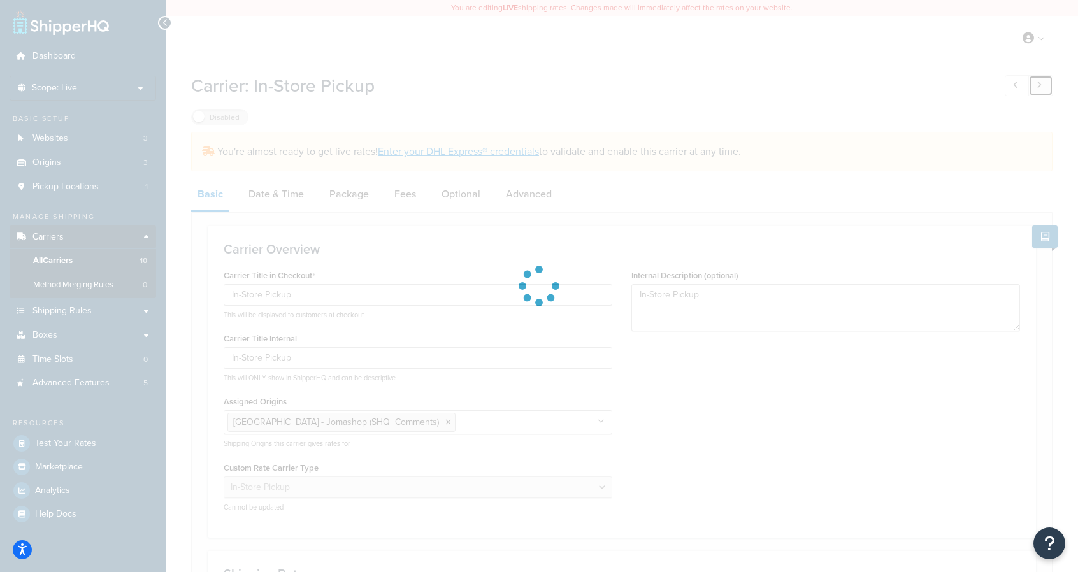
type input "Shipping Message"
select select "flat"
type textarea "Shipping Message"
type input "Fixed"
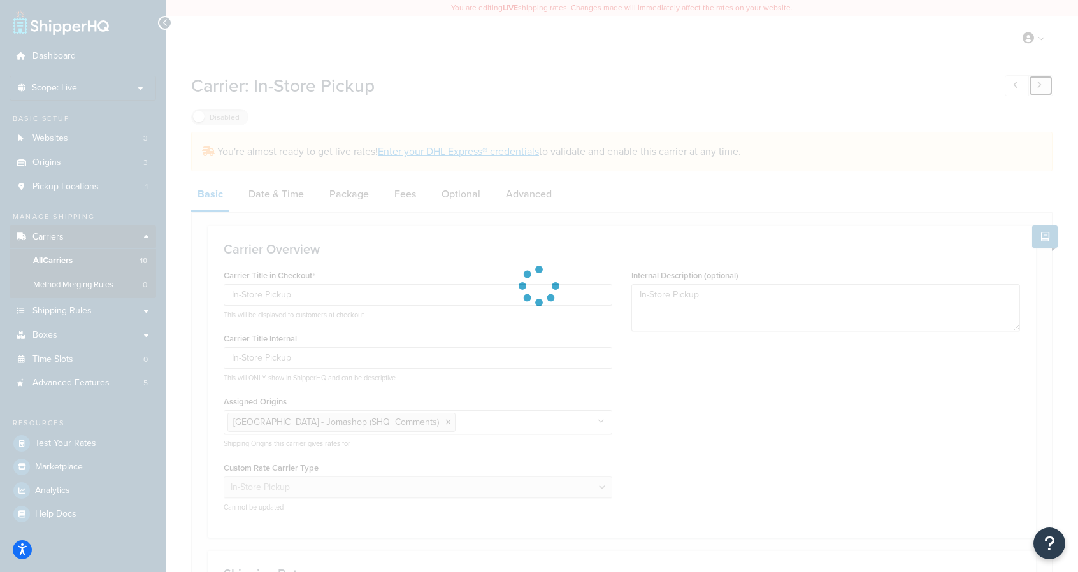
type input "999999.0"
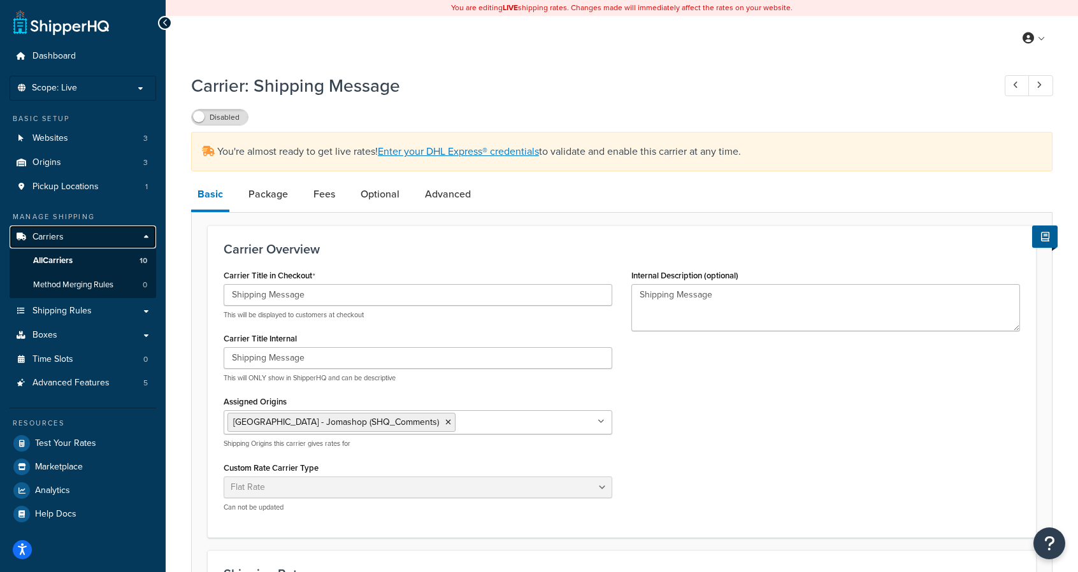
click at [36, 238] on span "Carriers" at bounding box center [47, 237] width 31 height 11
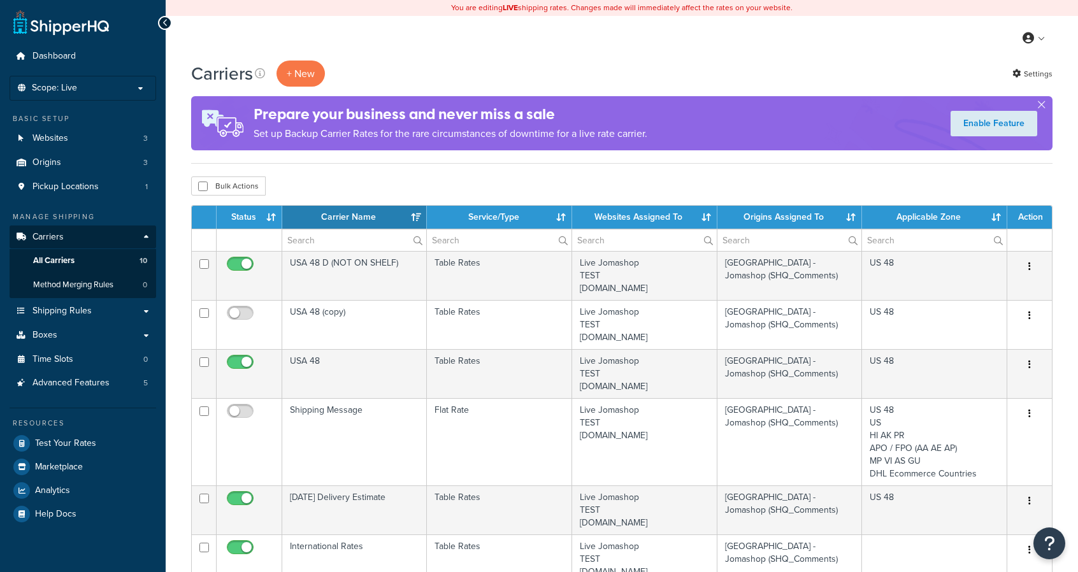
select select "15"
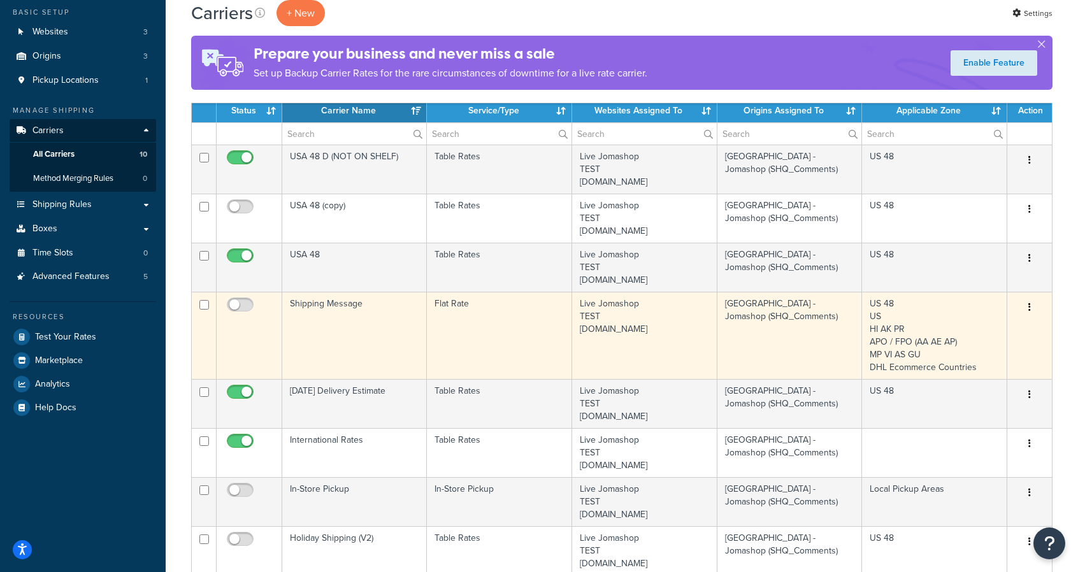
scroll to position [108, 0]
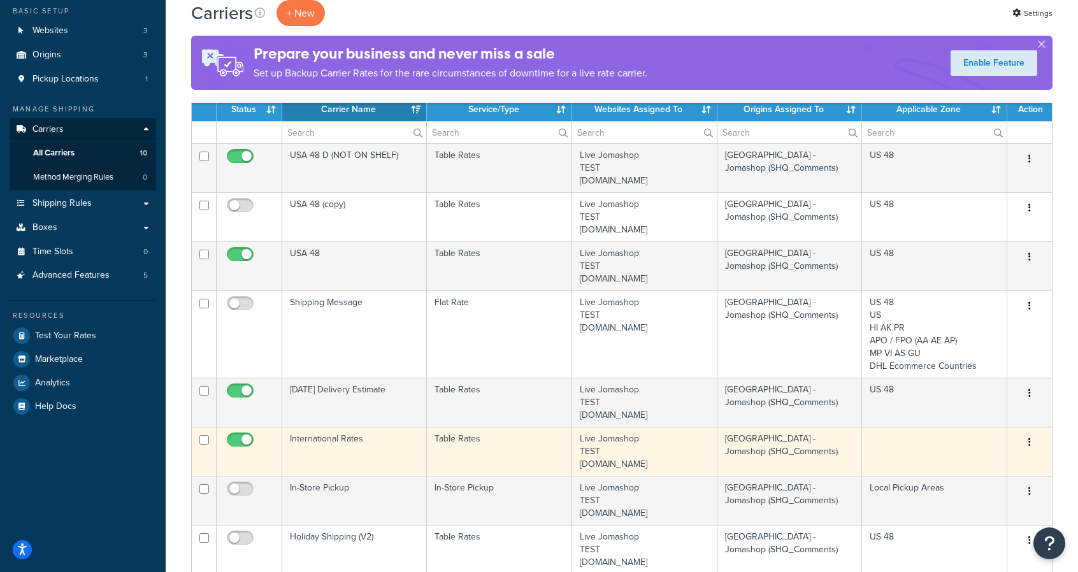
click at [1030, 443] on icon "button" at bounding box center [1029, 442] width 3 height 9
click at [990, 463] on link "Edit" at bounding box center [978, 467] width 101 height 26
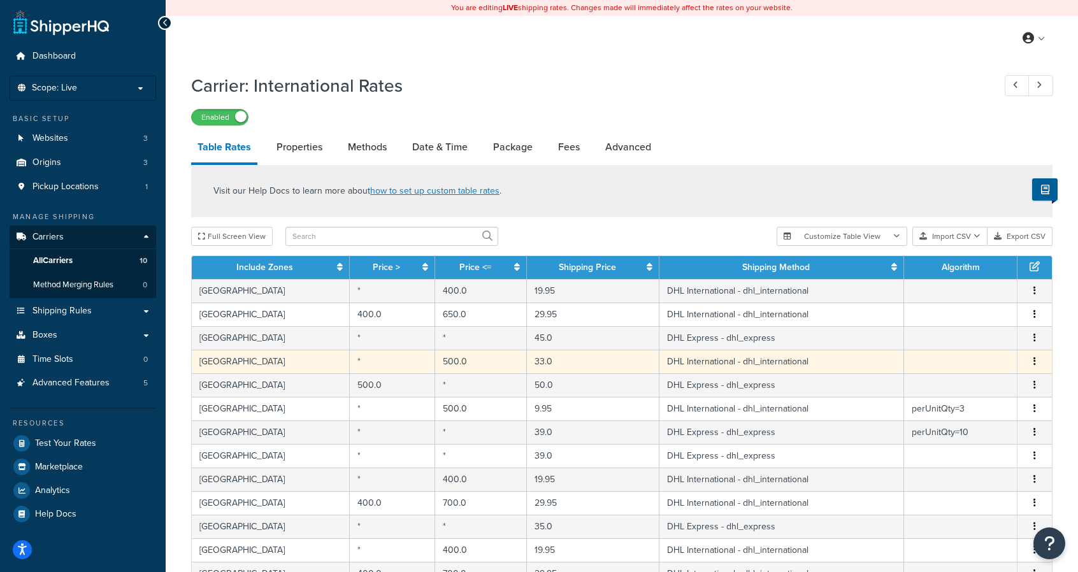
scroll to position [471, 0]
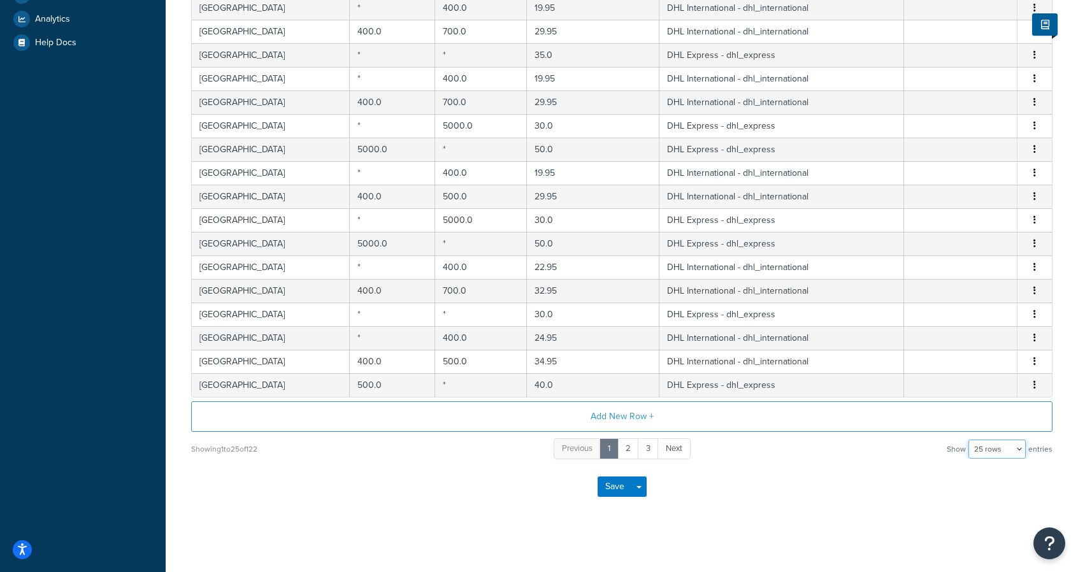
click at [994, 445] on select "10 rows 15 rows 25 rows 50 rows 100 rows 1000 rows" at bounding box center [996, 449] width 57 height 19
select select "1000"
click at [970, 440] on select "10 rows 15 rows 25 rows 50 rows 100 rows 1000 rows" at bounding box center [996, 449] width 57 height 19
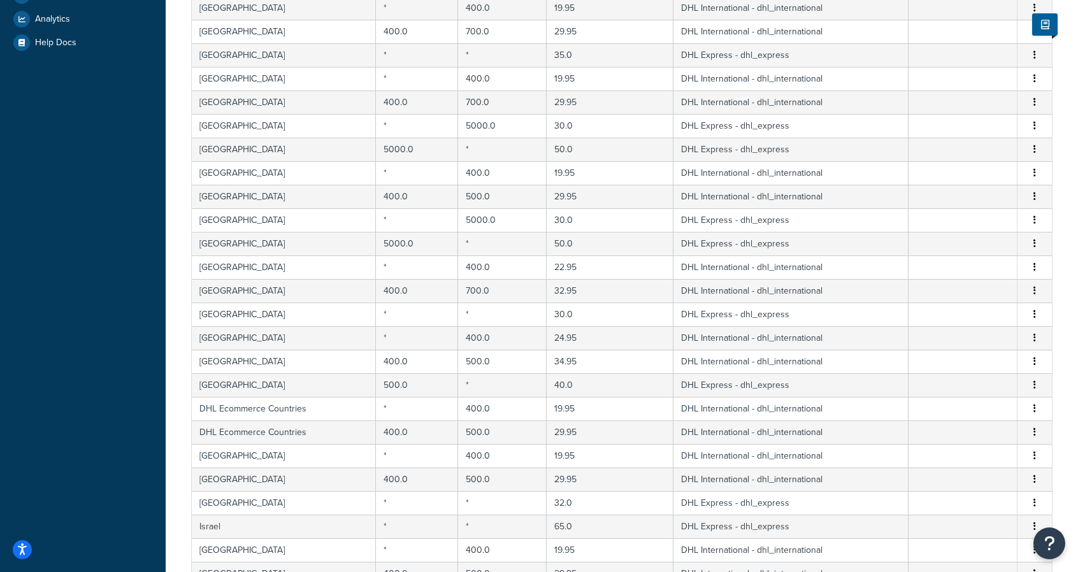
click at [892, 506] on td "DHL Express - dhl_express" at bounding box center [791, 503] width 236 height 24
select select "41795"
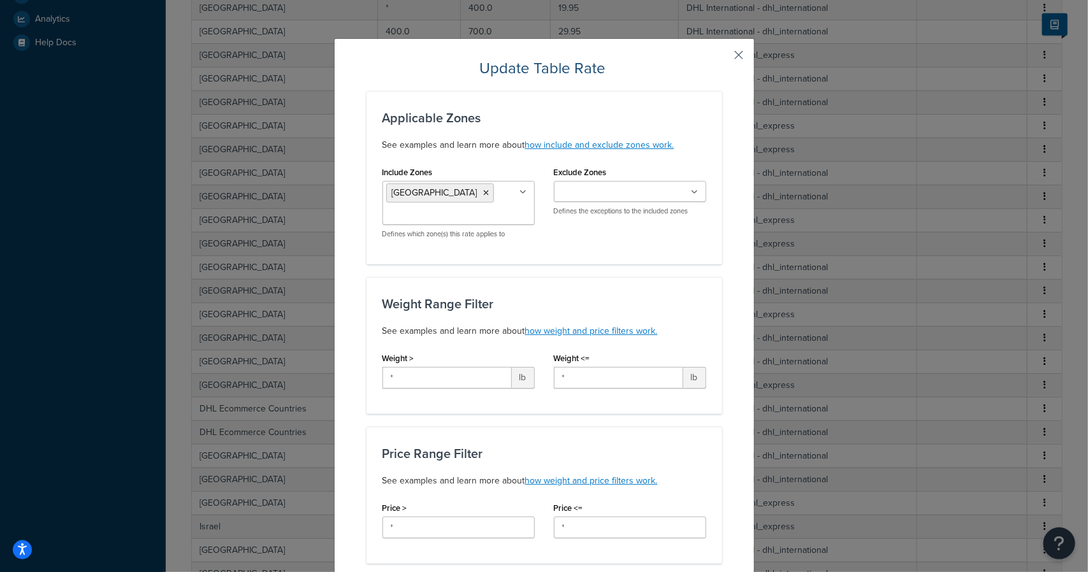
click at [722, 58] on button "button" at bounding box center [720, 59] width 3 height 3
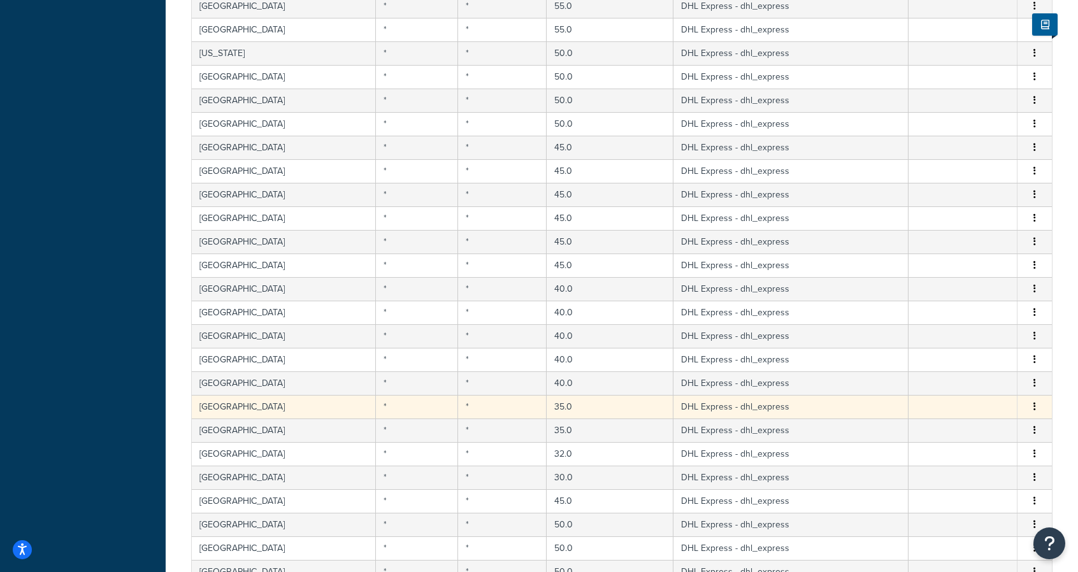
scroll to position [2464, 0]
